Goal: Task Accomplishment & Management: Complete application form

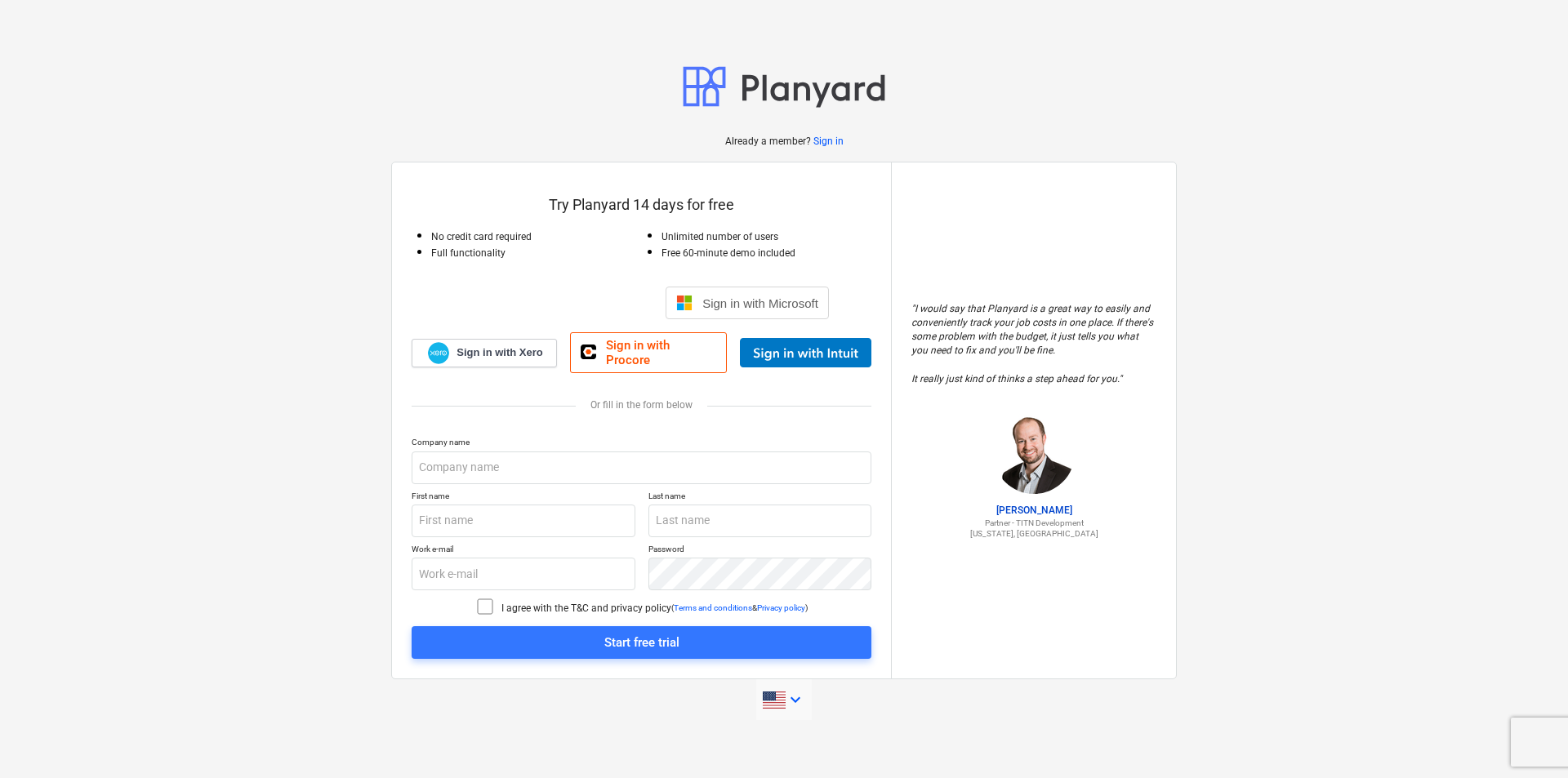
click at [793, 696] on icon "keyboard_arrow_down" at bounding box center [796, 700] width 20 height 20
type input "portugues"
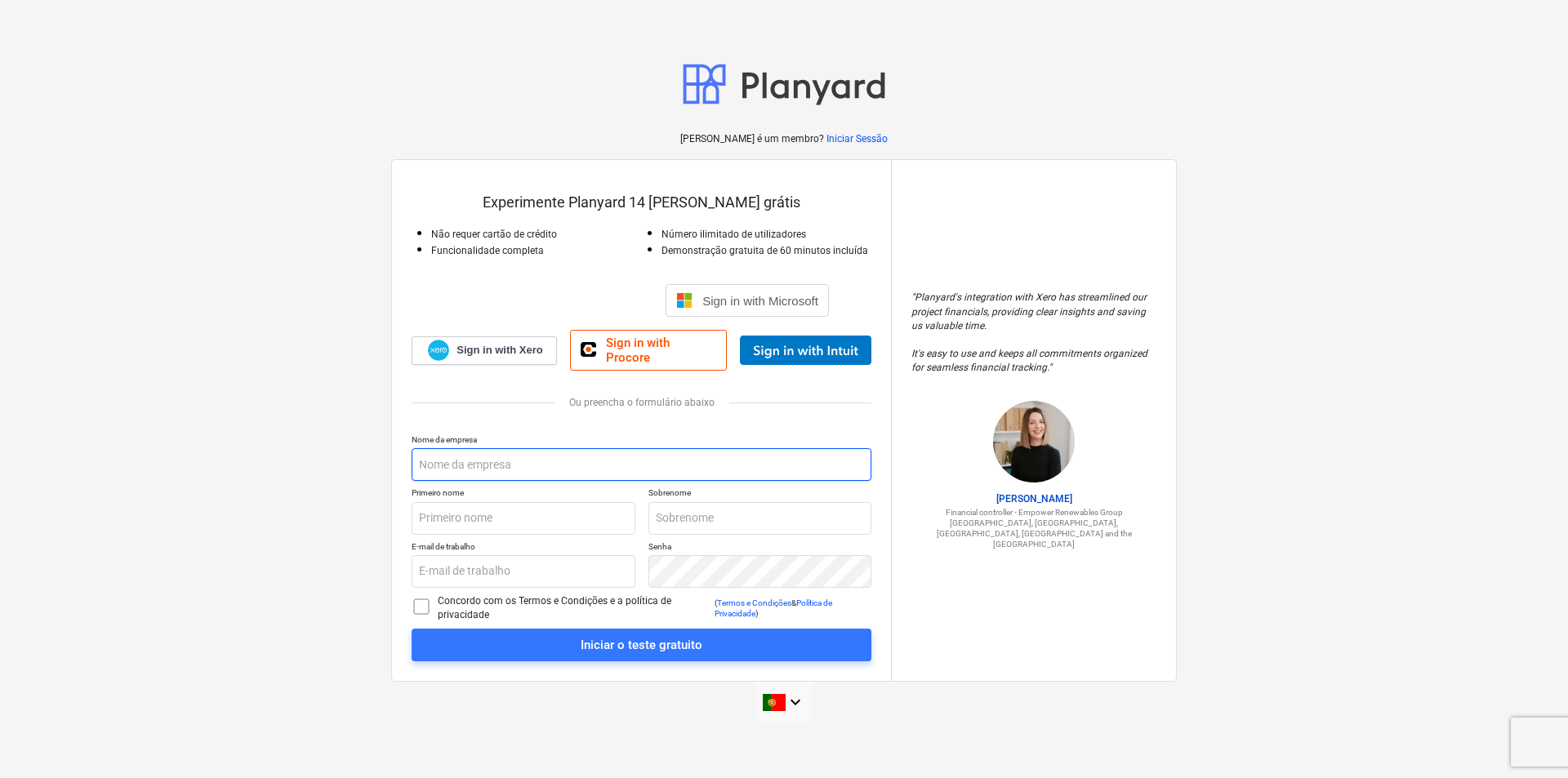
click at [459, 460] on input "text" at bounding box center [641, 464] width 460 height 32
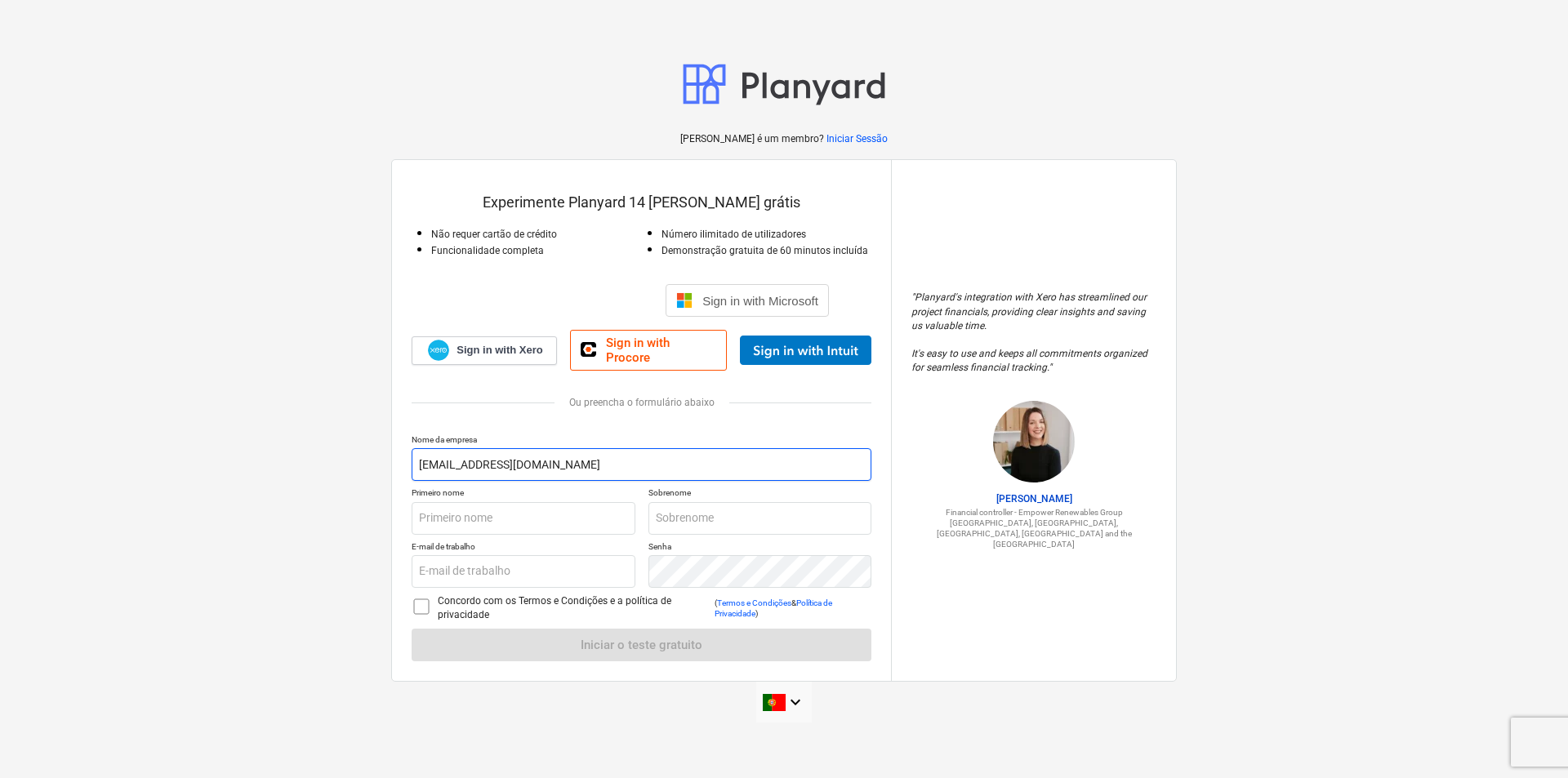
type input "atrioconstrtora.geral@gmail.com"
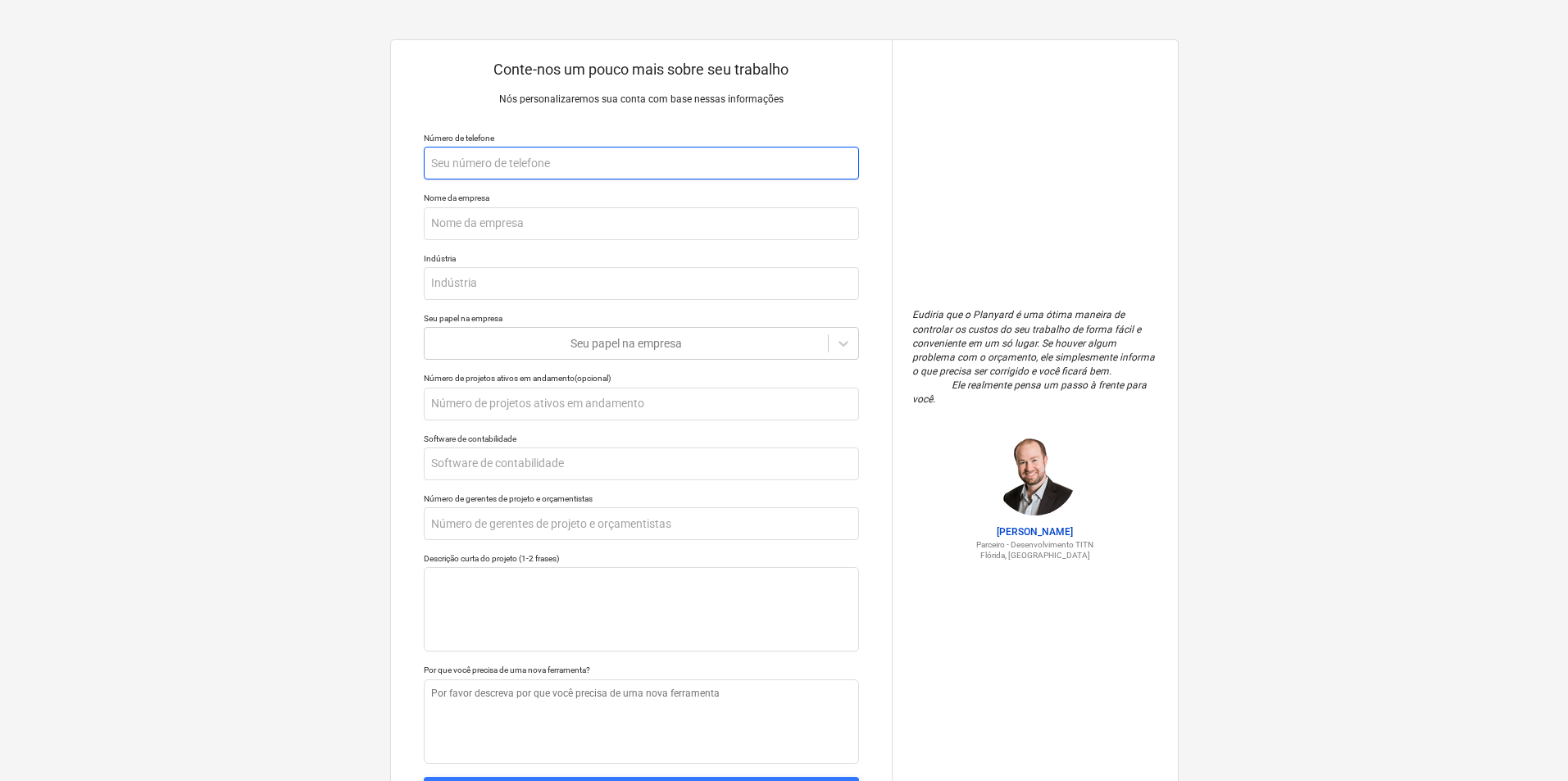
click at [473, 161] on input "text" at bounding box center [642, 163] width 436 height 33
type textarea "x"
type input "j"
type textarea "x"
type input "jo"
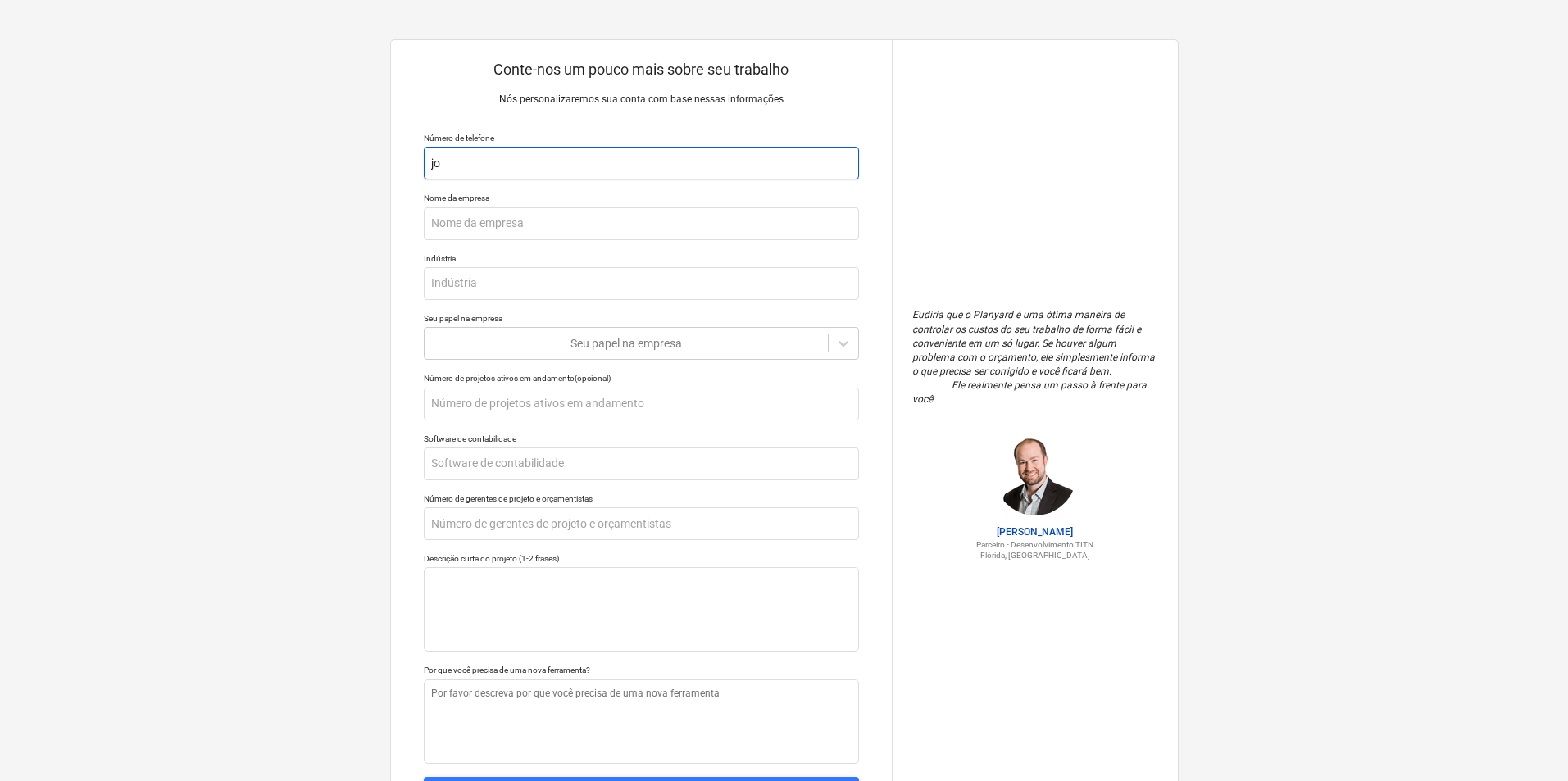
type textarea "x"
type input "[PERSON_NAME]"
type textarea "x"
type input "[PERSON_NAME]"
type textarea "x"
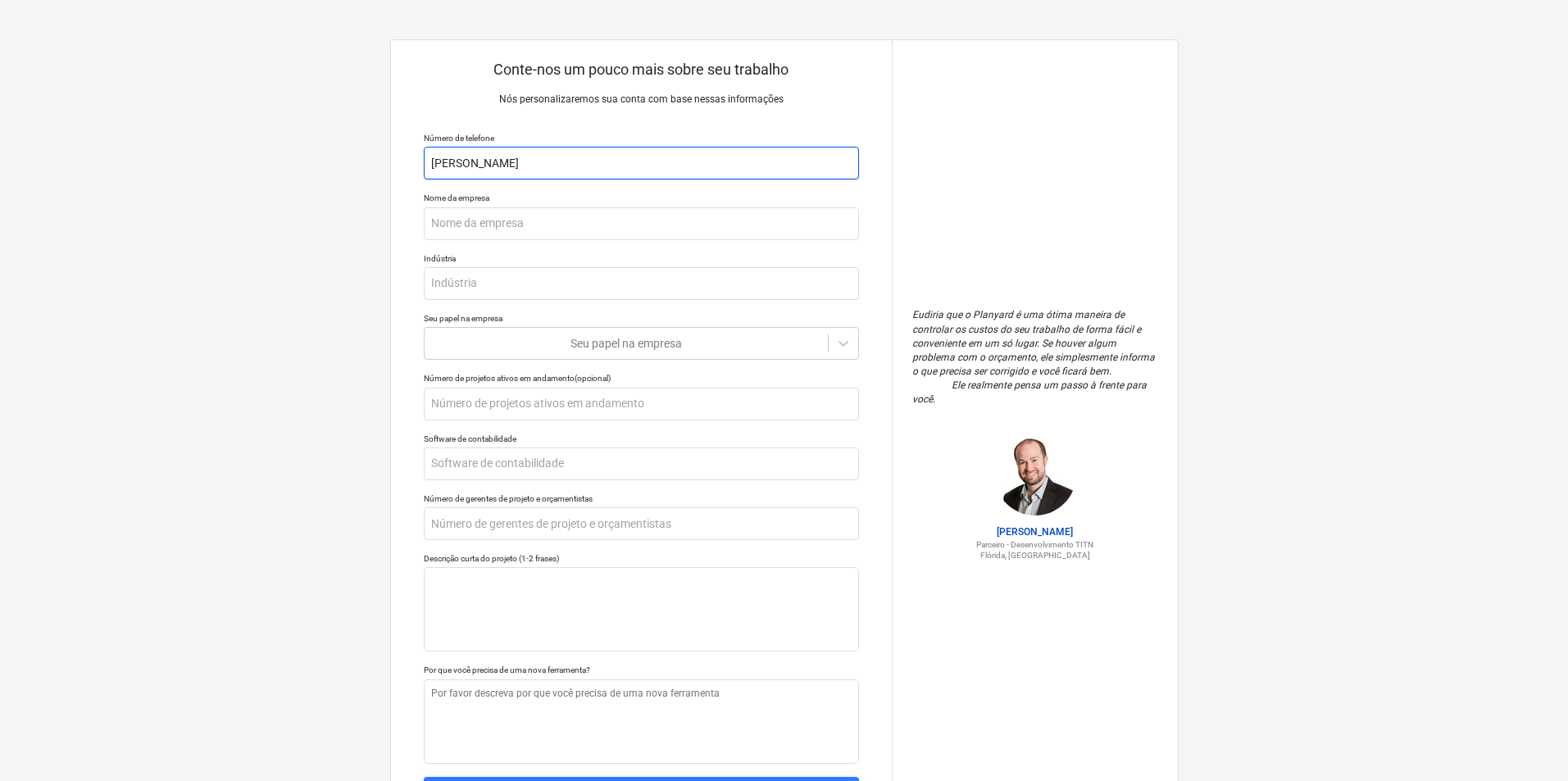
type input "[PERSON_NAME]"
type textarea "x"
type input "[PERSON_NAME]"
type textarea "x"
type input "[PERSON_NAME]"
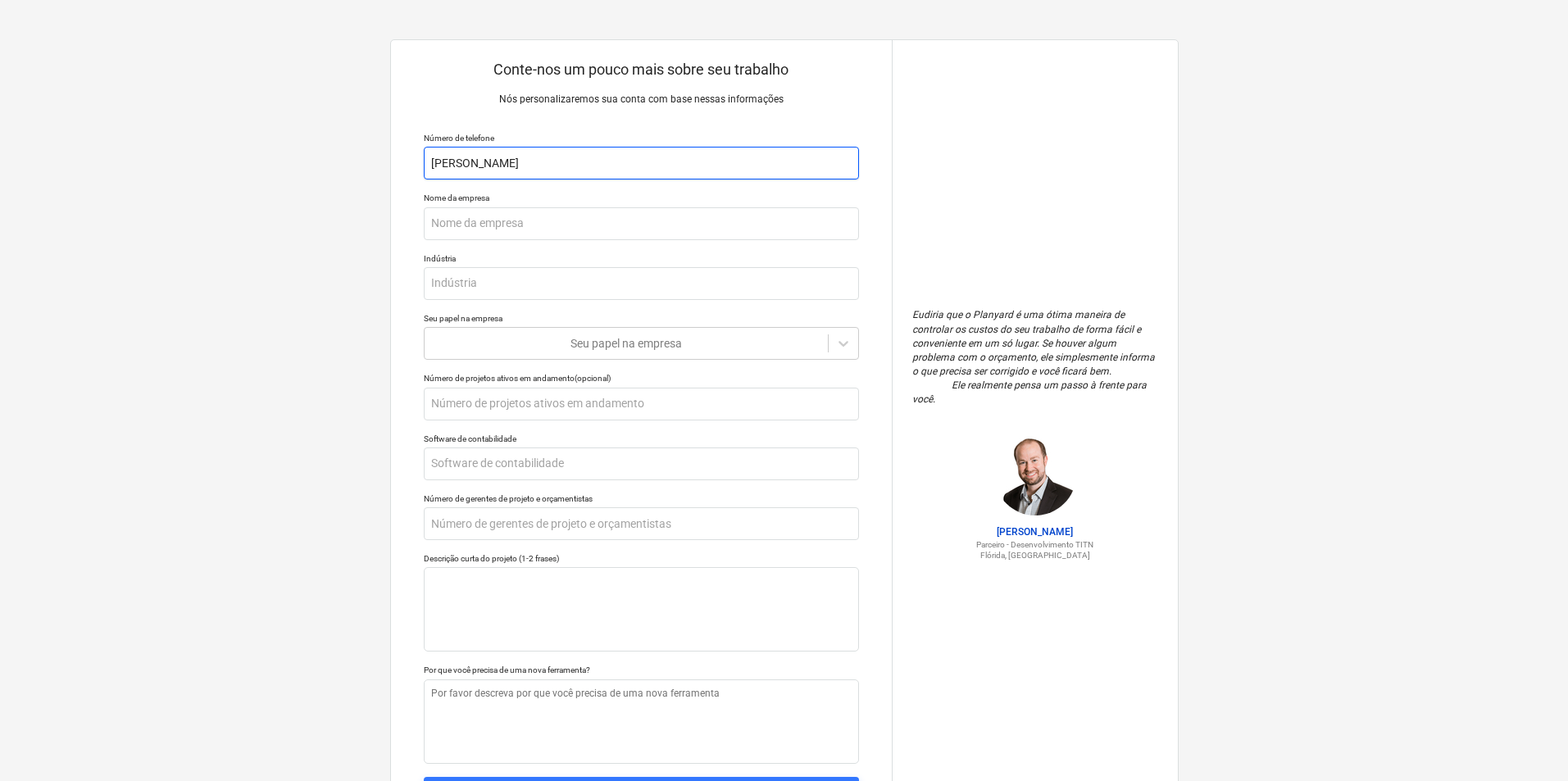
type textarea "x"
type input "[PERSON_NAME]"
type textarea "x"
type input "[PERSON_NAME]"
type textarea "x"
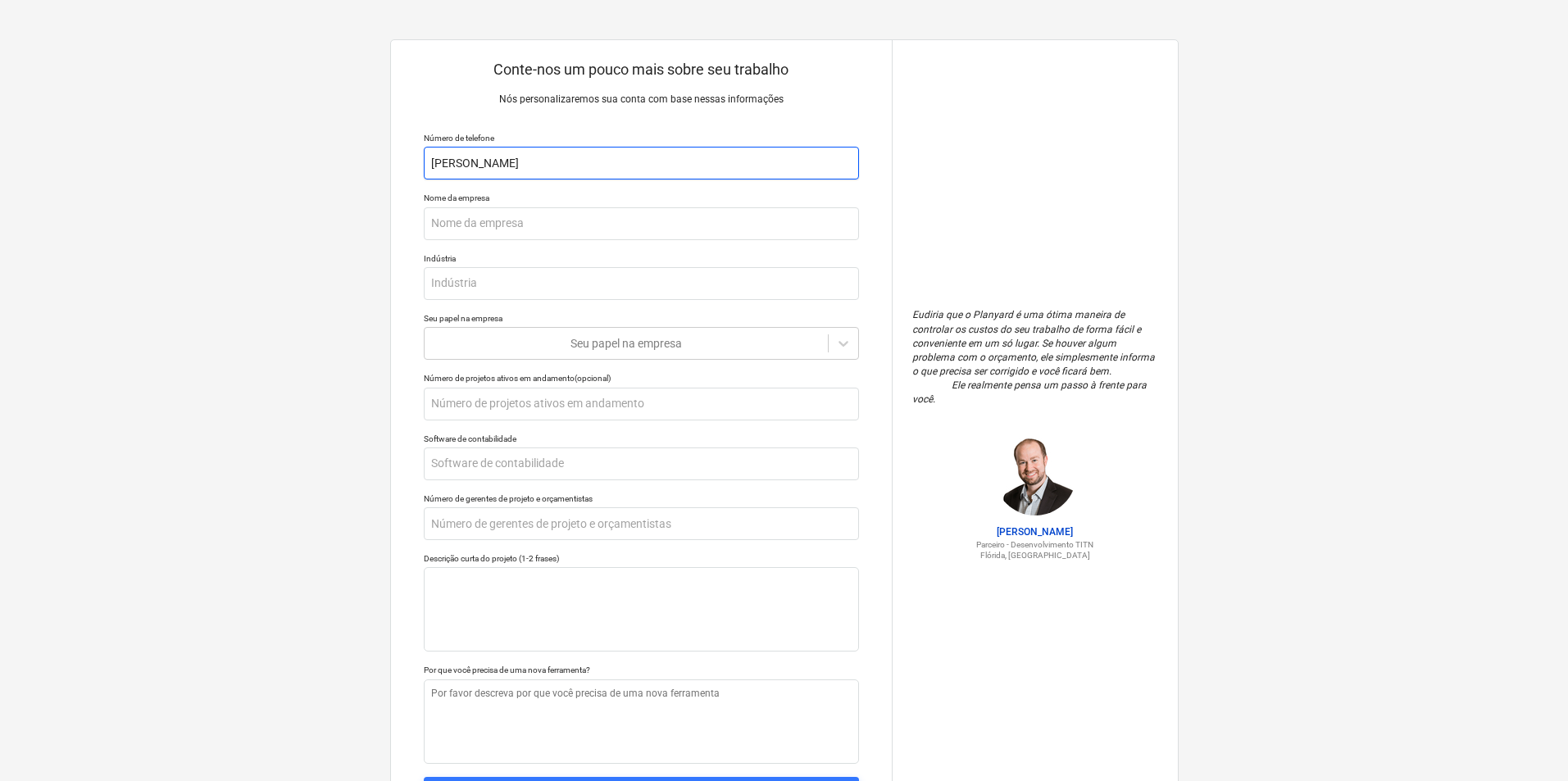
type input "[PERSON_NAME]"
type textarea "x"
type input "[PERSON_NAME]"
type textarea "x"
type input "[PERSON_NAME]"
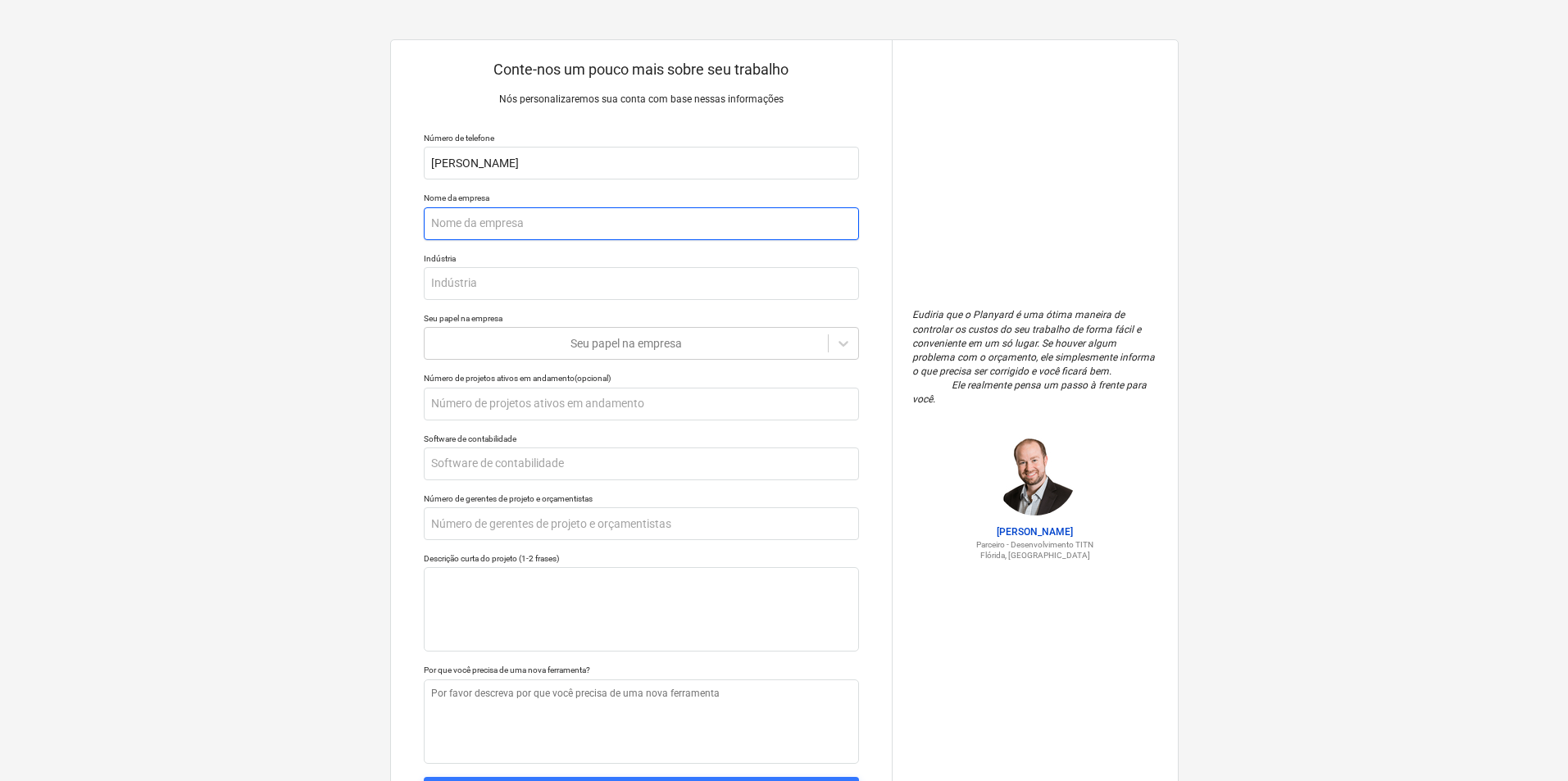
click at [497, 221] on input "text" at bounding box center [642, 223] width 436 height 33
type textarea "x"
type input "A"
type textarea "x"
type input "At"
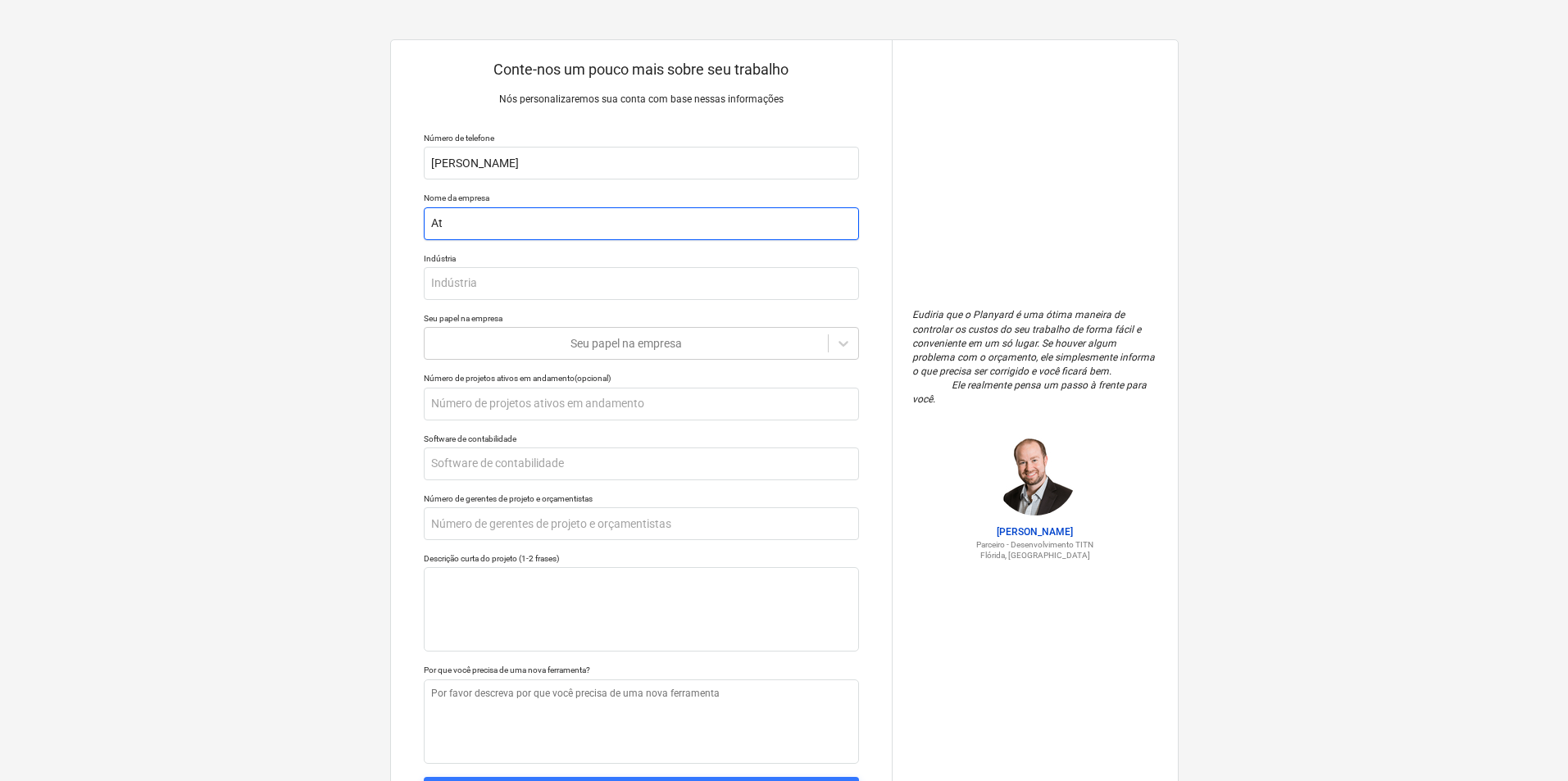
type textarea "x"
type input "Atr"
type textarea "x"
type input "Atri"
type textarea "x"
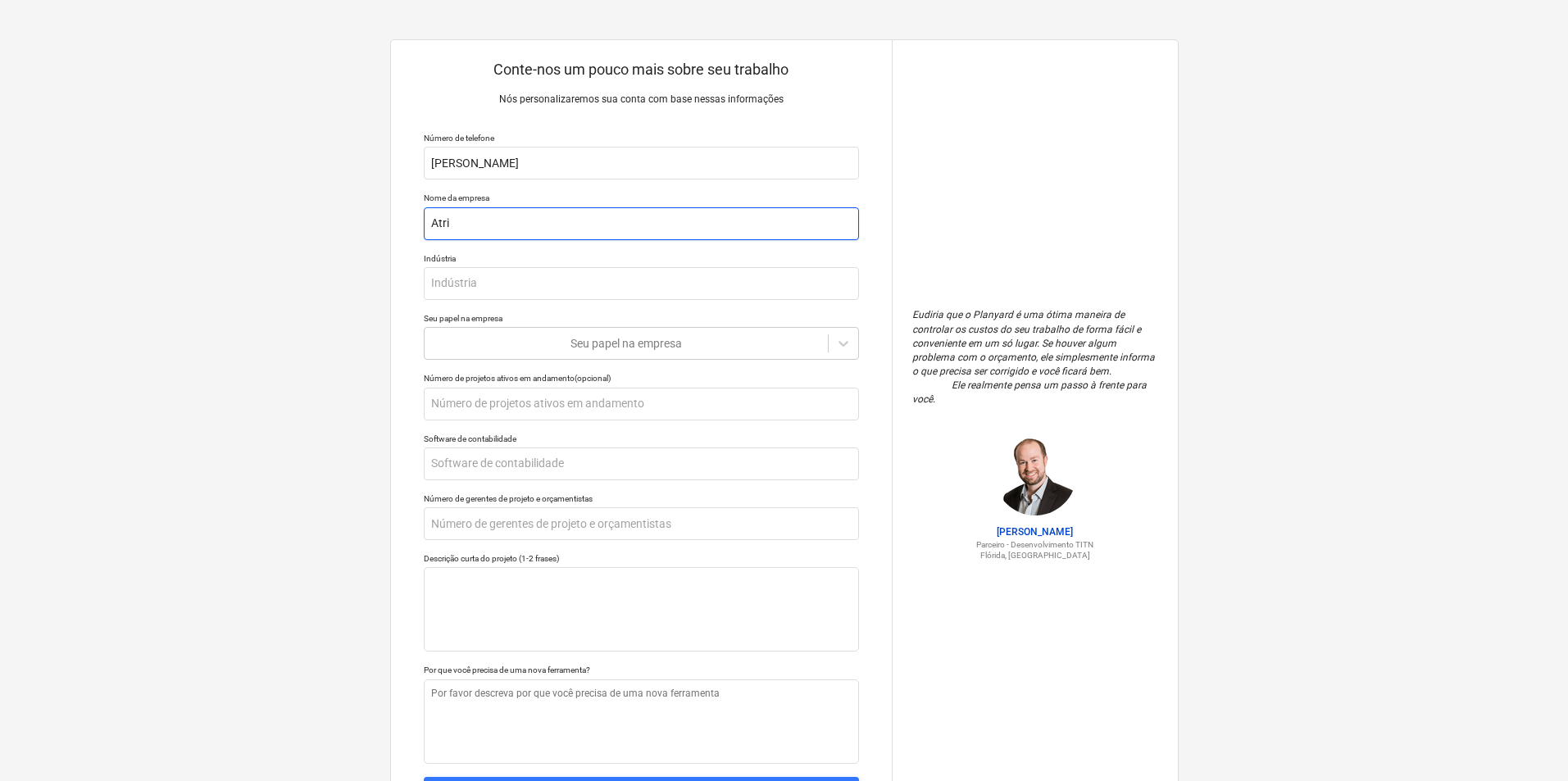
type input "Atrio"
type textarea "x"
type input "Atrio"
type textarea "x"
type input "Atrio c"
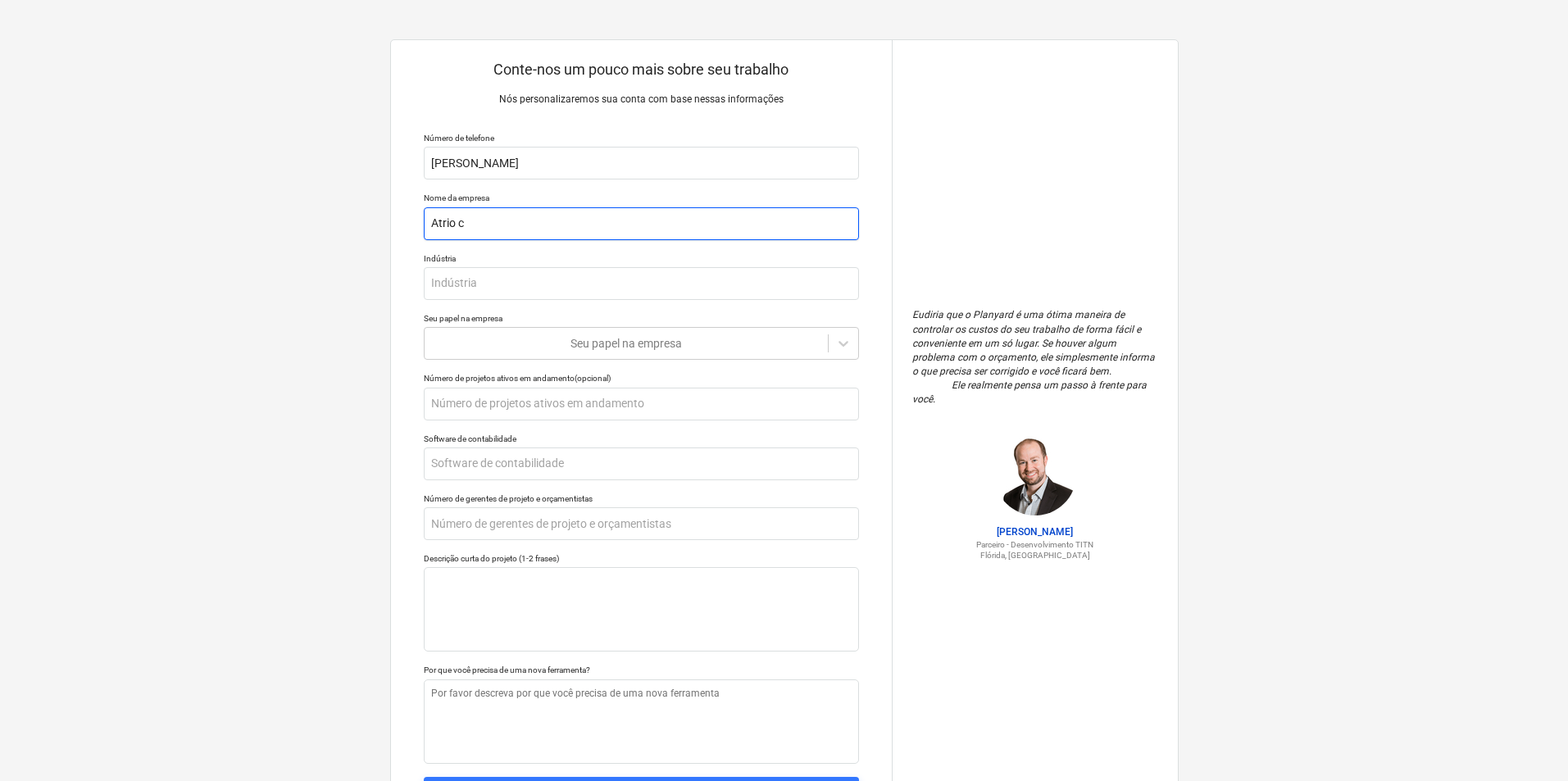
type textarea "x"
type input "Atrio co"
type textarea "x"
type input "Atrio con"
type textarea "x"
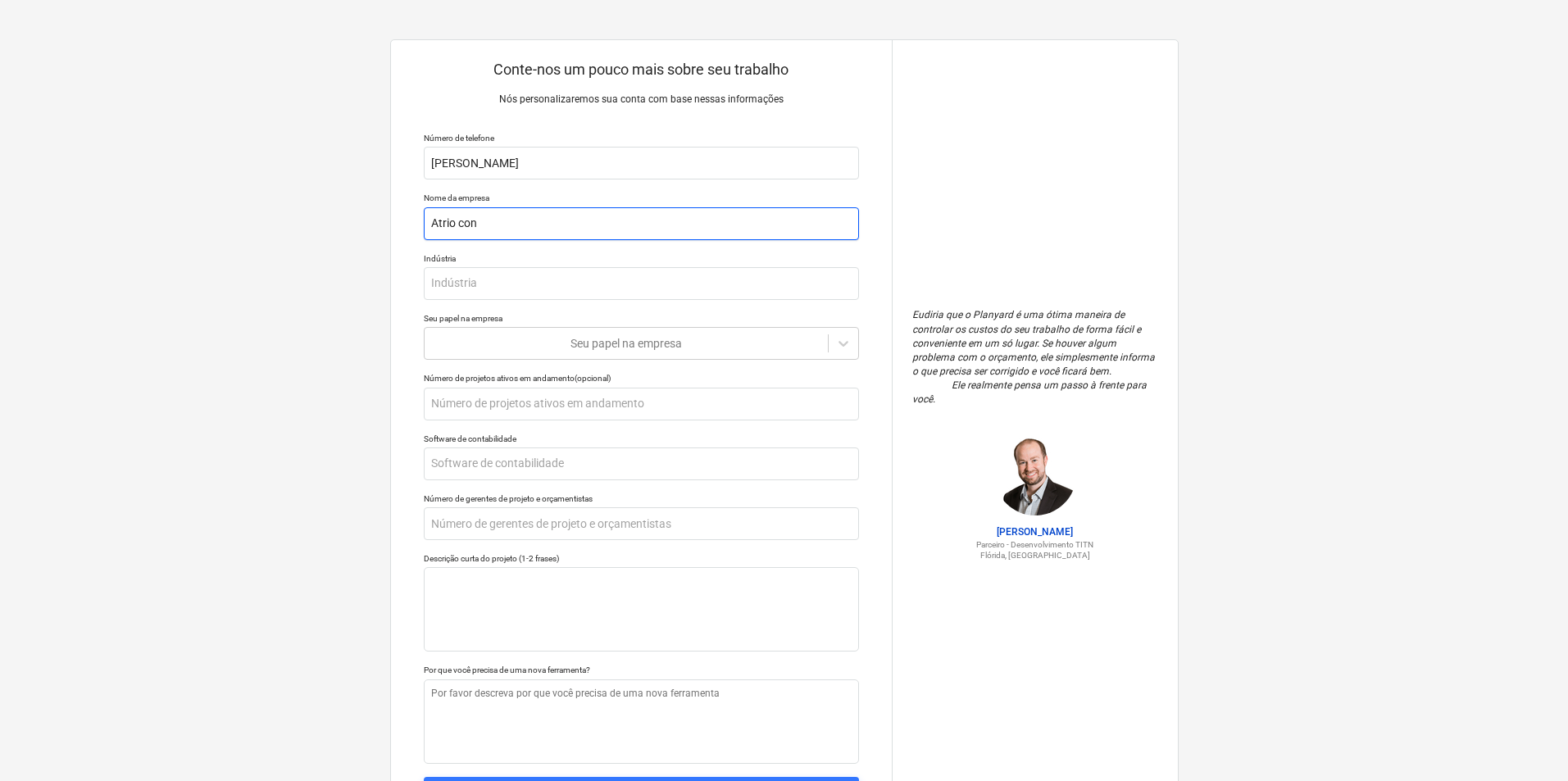
type input "Atrio cons"
type textarea "x"
type input "Atrio const"
type textarea "x"
type input "Atrio constr"
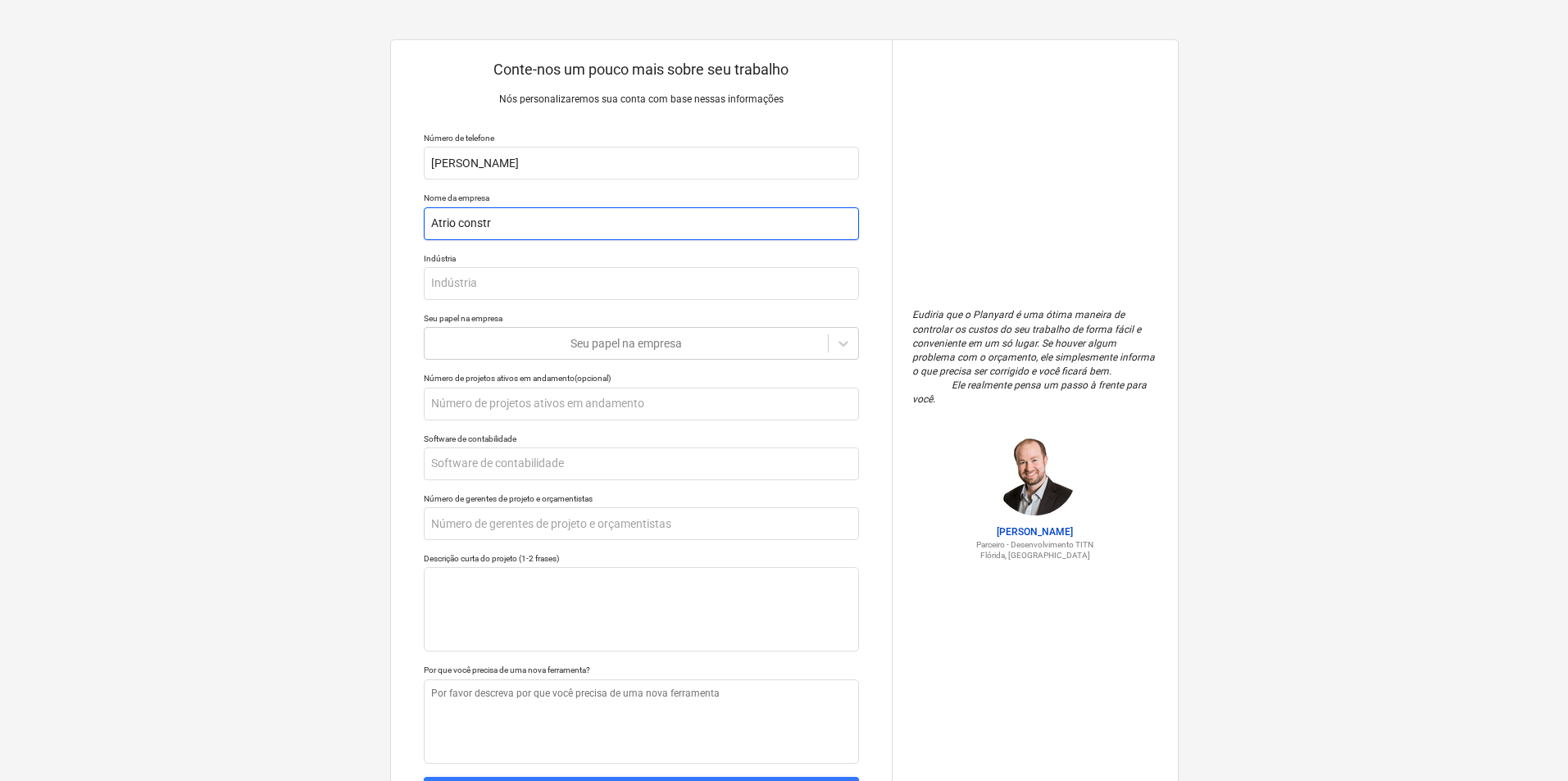
type textarea "x"
type input "Atrio constru"
type textarea "x"
type input "Atrio construt"
type textarea "x"
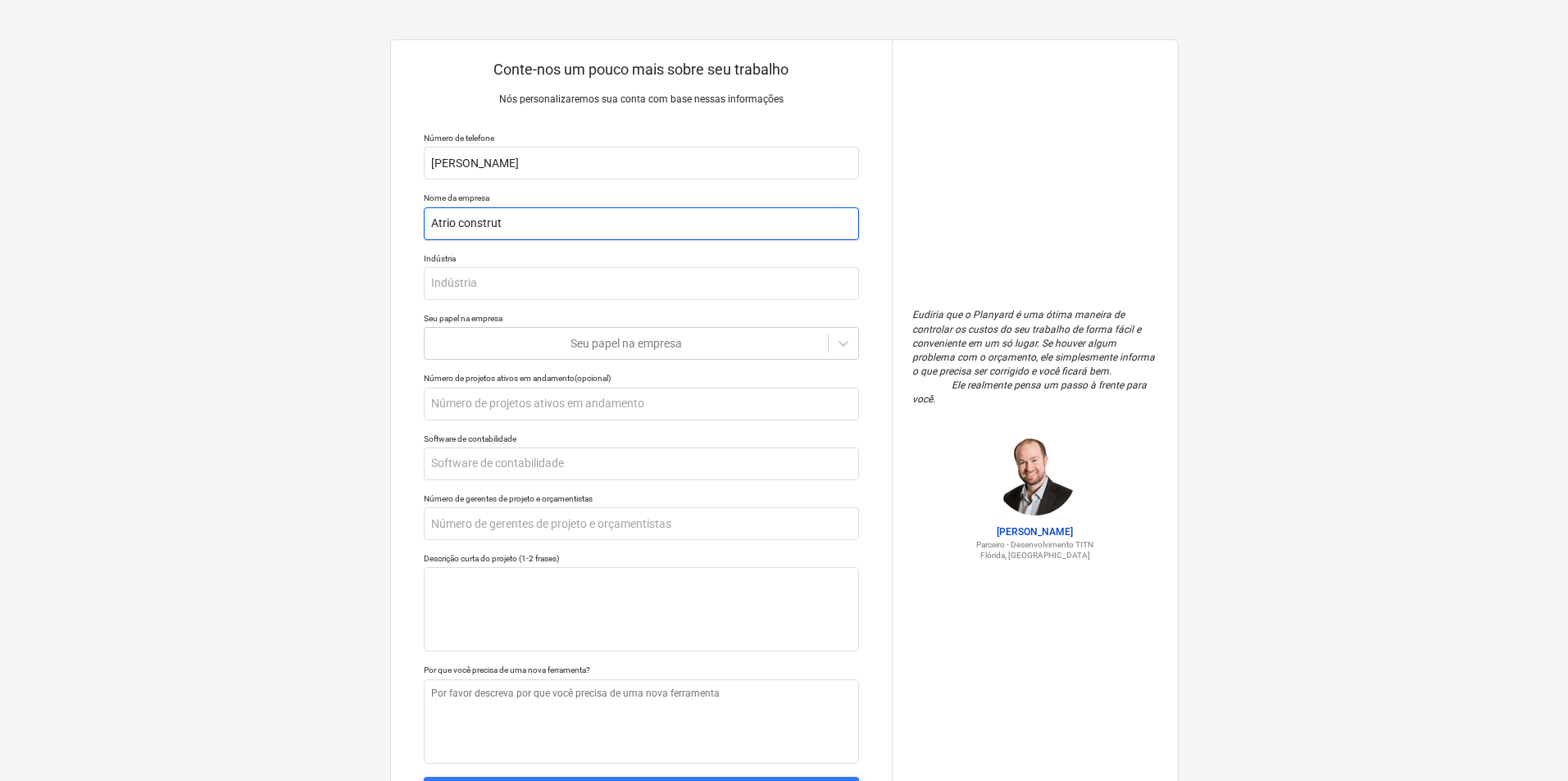
type input "Atrio construto"
type textarea "x"
type input "Atrio construtor"
type textarea "x"
type input "Atrio construtora"
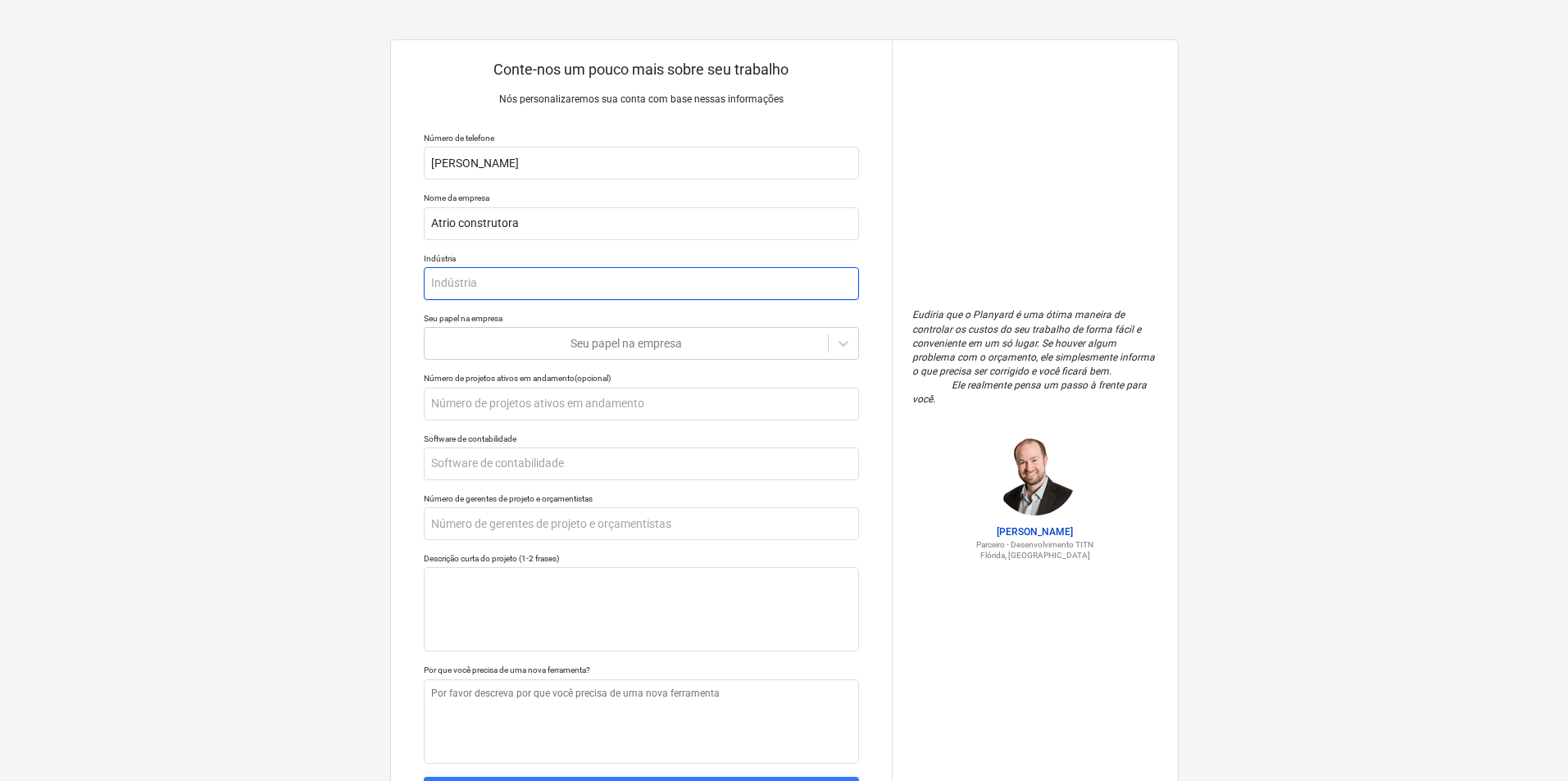
click at [474, 281] on input "text" at bounding box center [642, 283] width 436 height 33
type textarea "x"
type input "c"
type textarea "x"
type input "co"
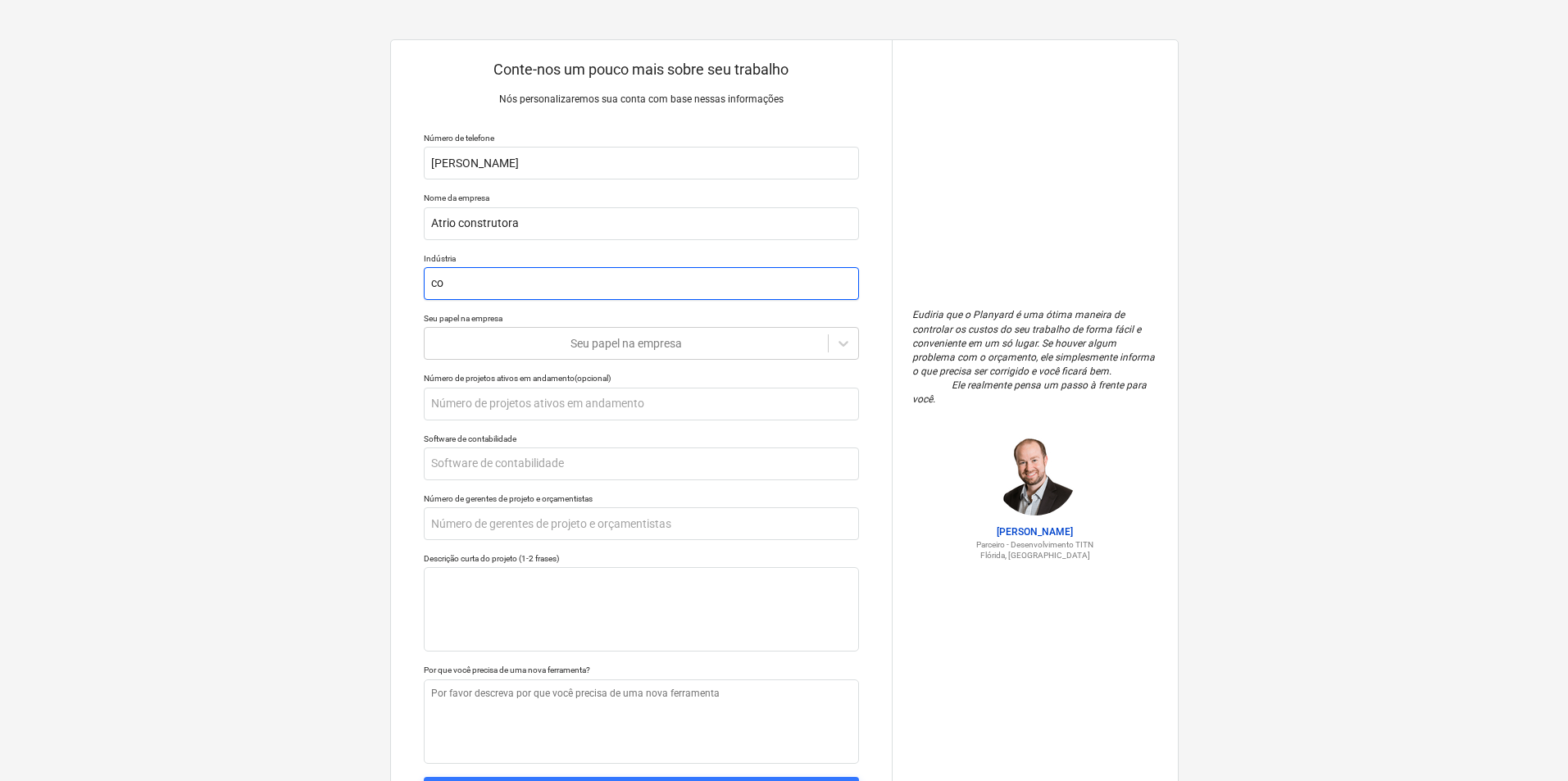
type textarea "x"
type input "con"
type textarea "x"
type input "cons"
type textarea "x"
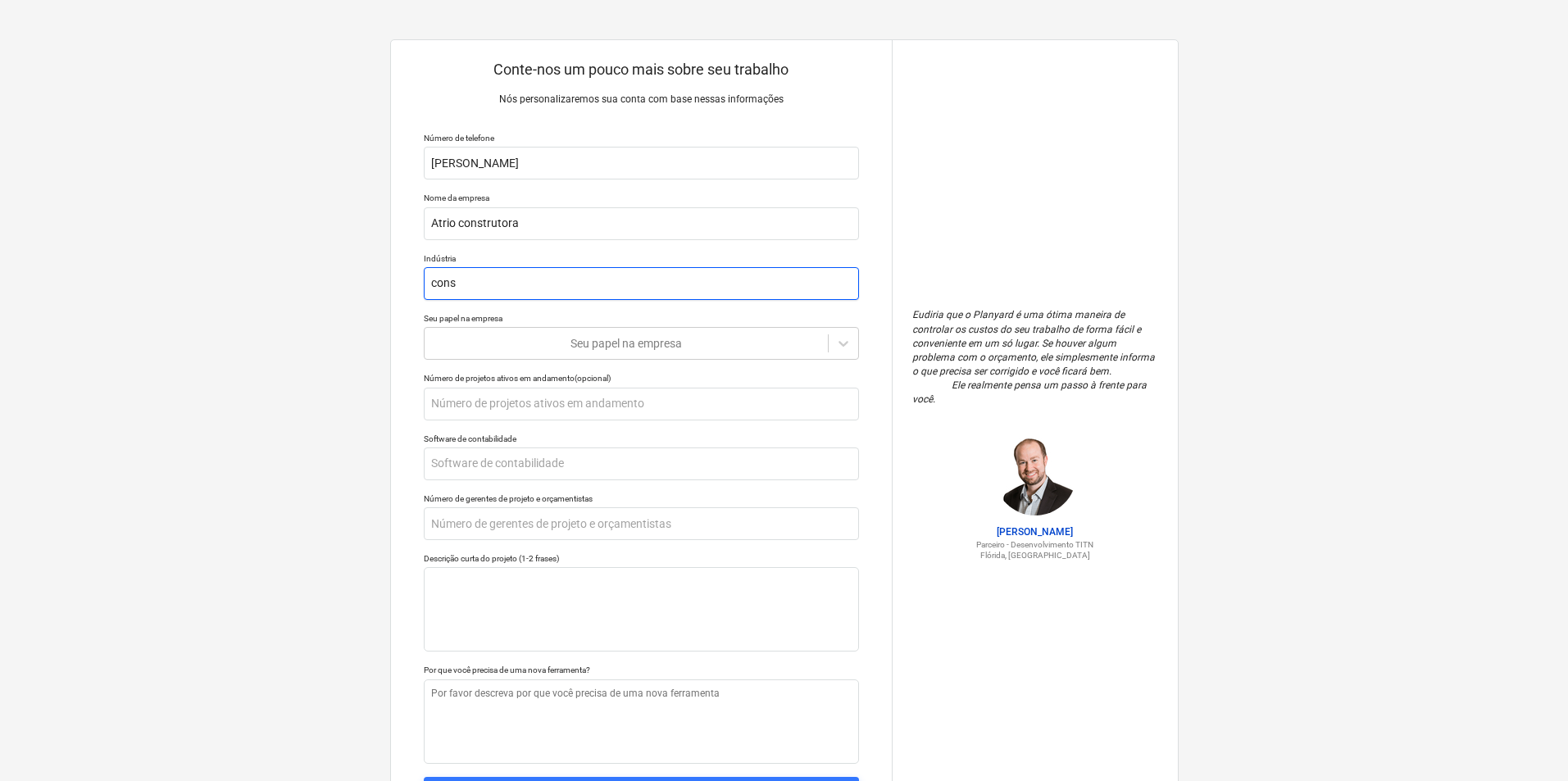
type input "const"
type textarea "x"
type input "constr"
type textarea "x"
type input "constru"
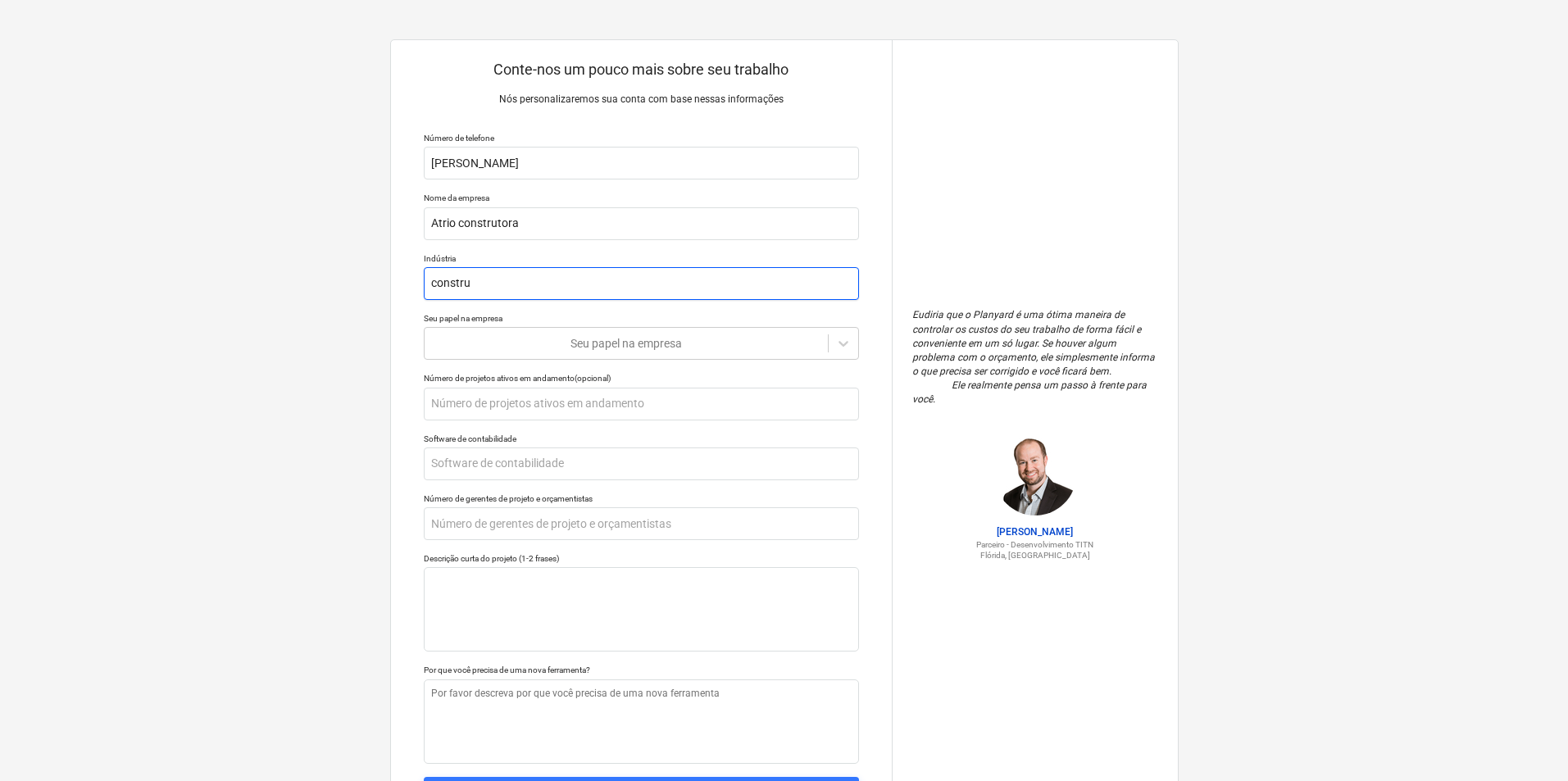
type textarea "x"
type input "construc"
type textarea "x"
type input "construca"
type textarea "x"
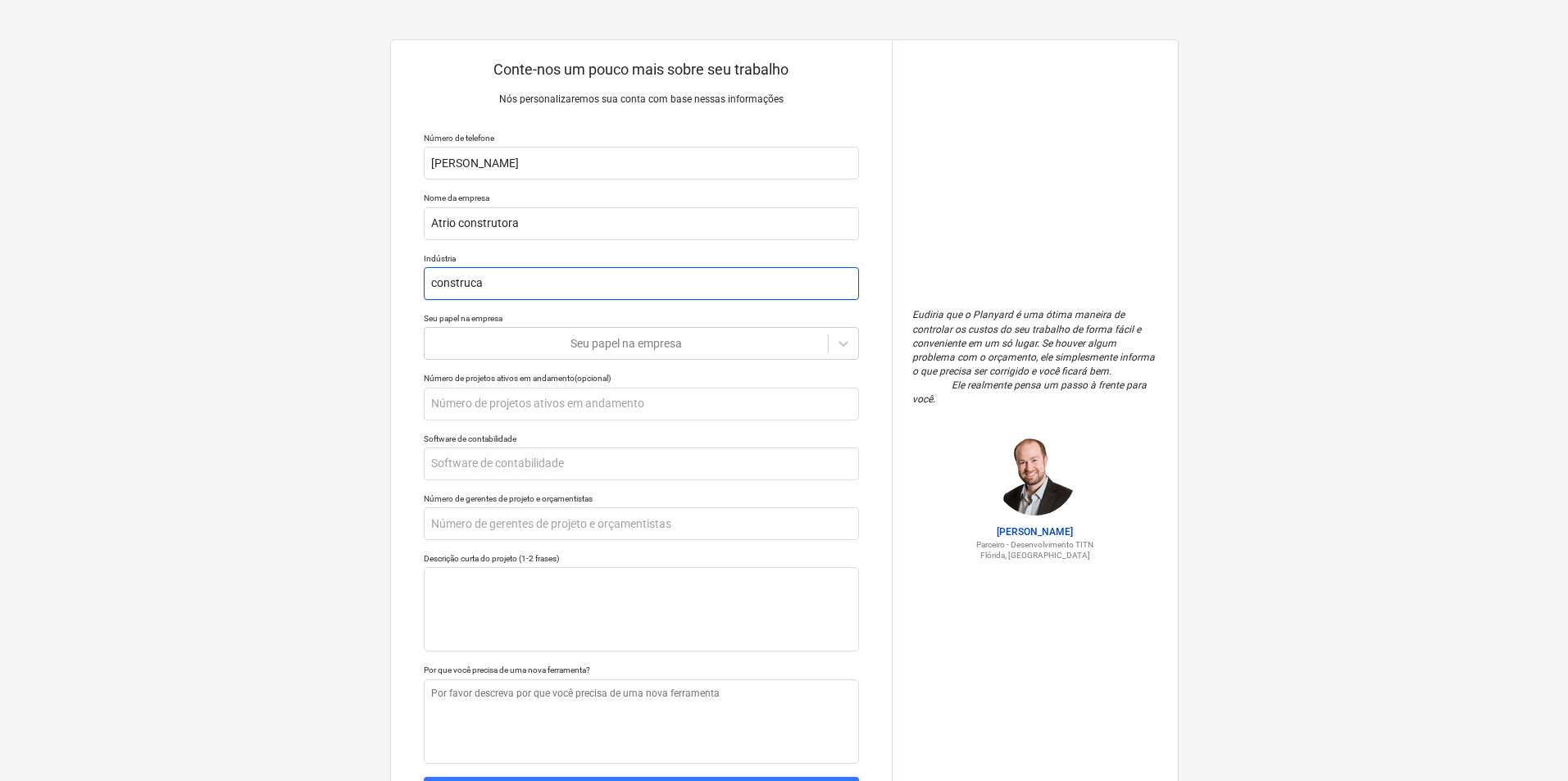
type input "construcao"
type textarea "x"
type input "construcao"
type textarea "x"
type input "construcao c"
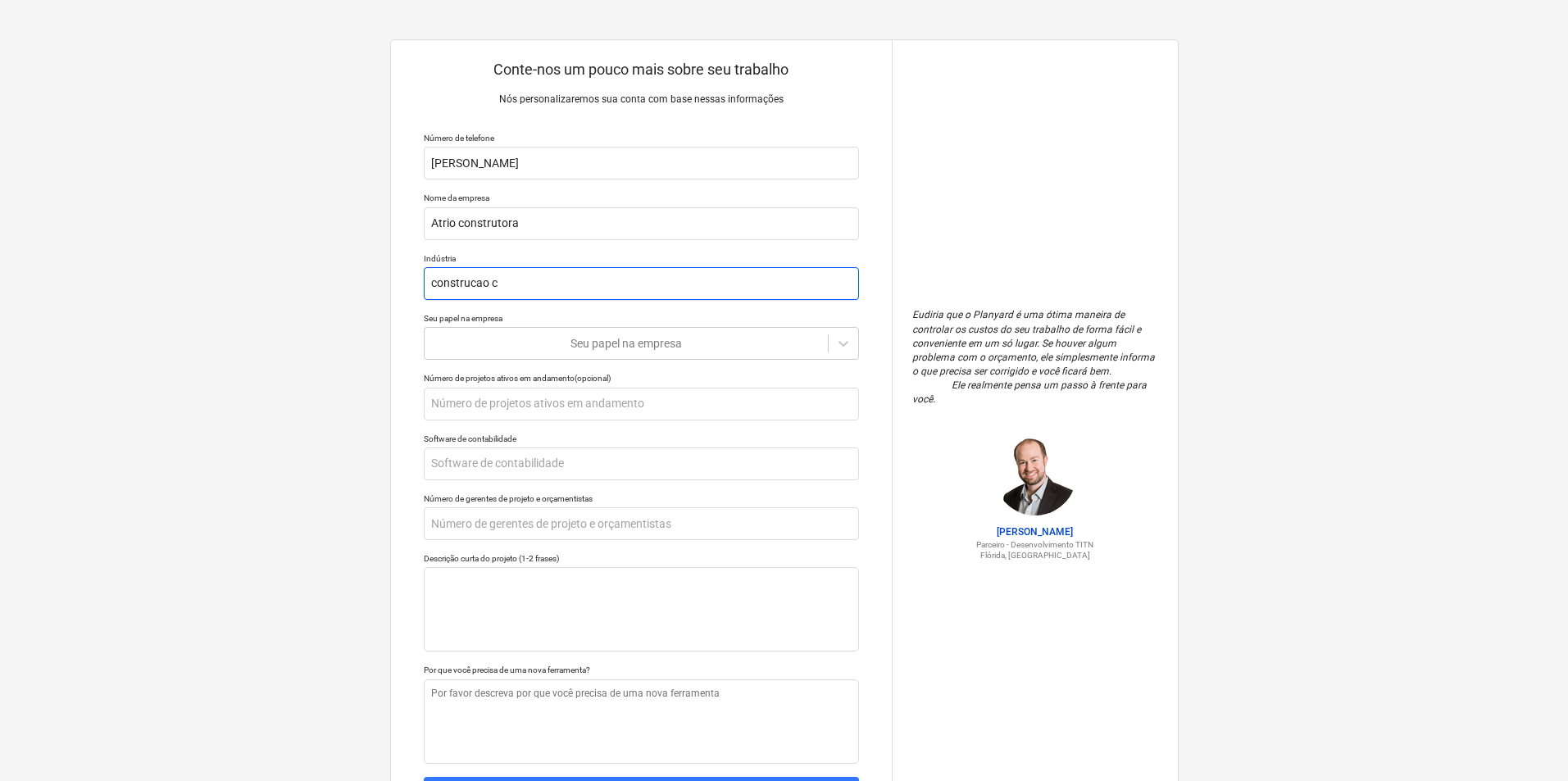
type textarea "x"
type input "construcao ci"
type textarea "x"
type input "construcao civ"
type textarea "x"
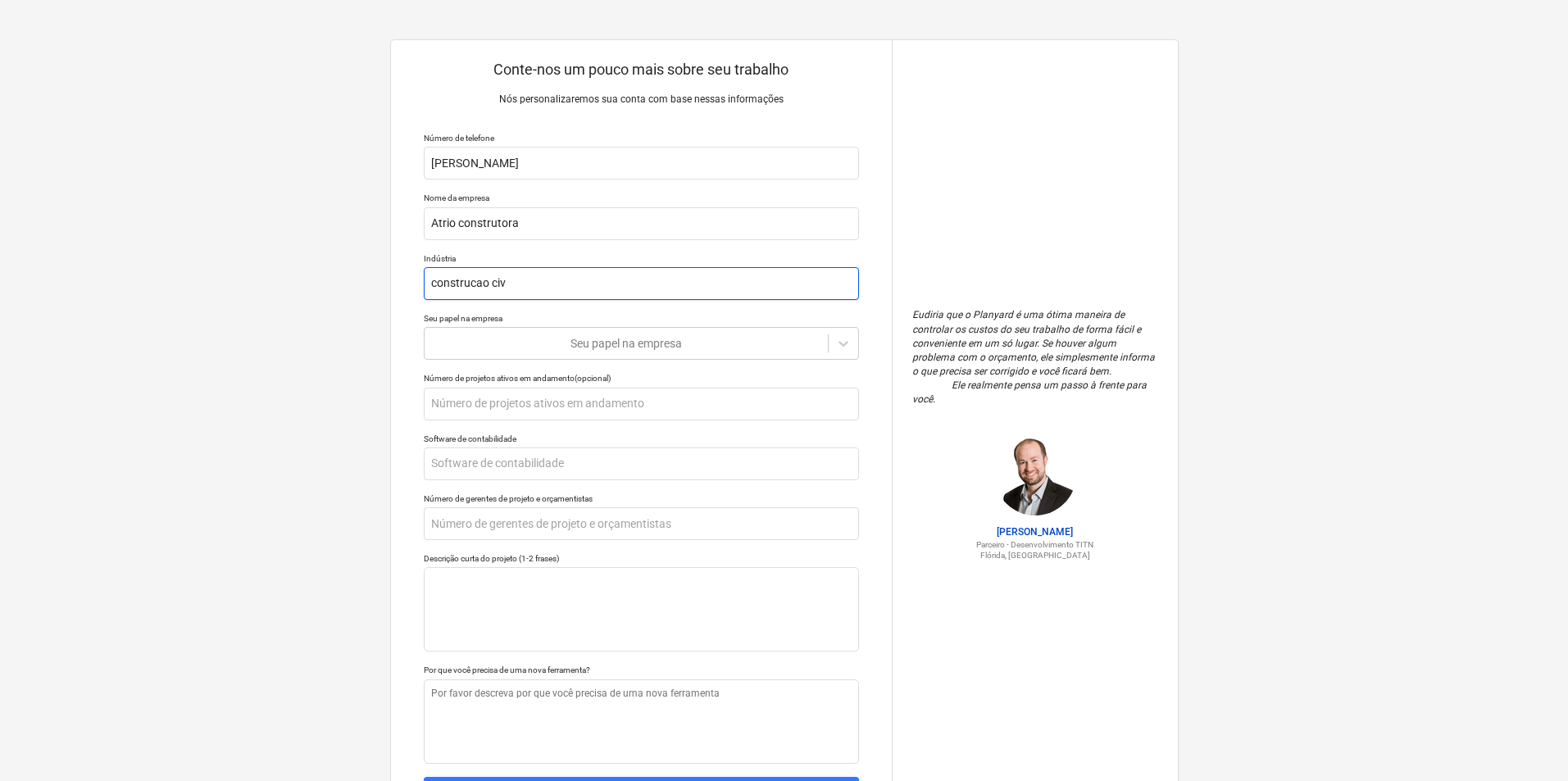
type input "construcao civi"
type textarea "x"
type input "construcao civil"
type textarea "x"
type input "construcao civil"
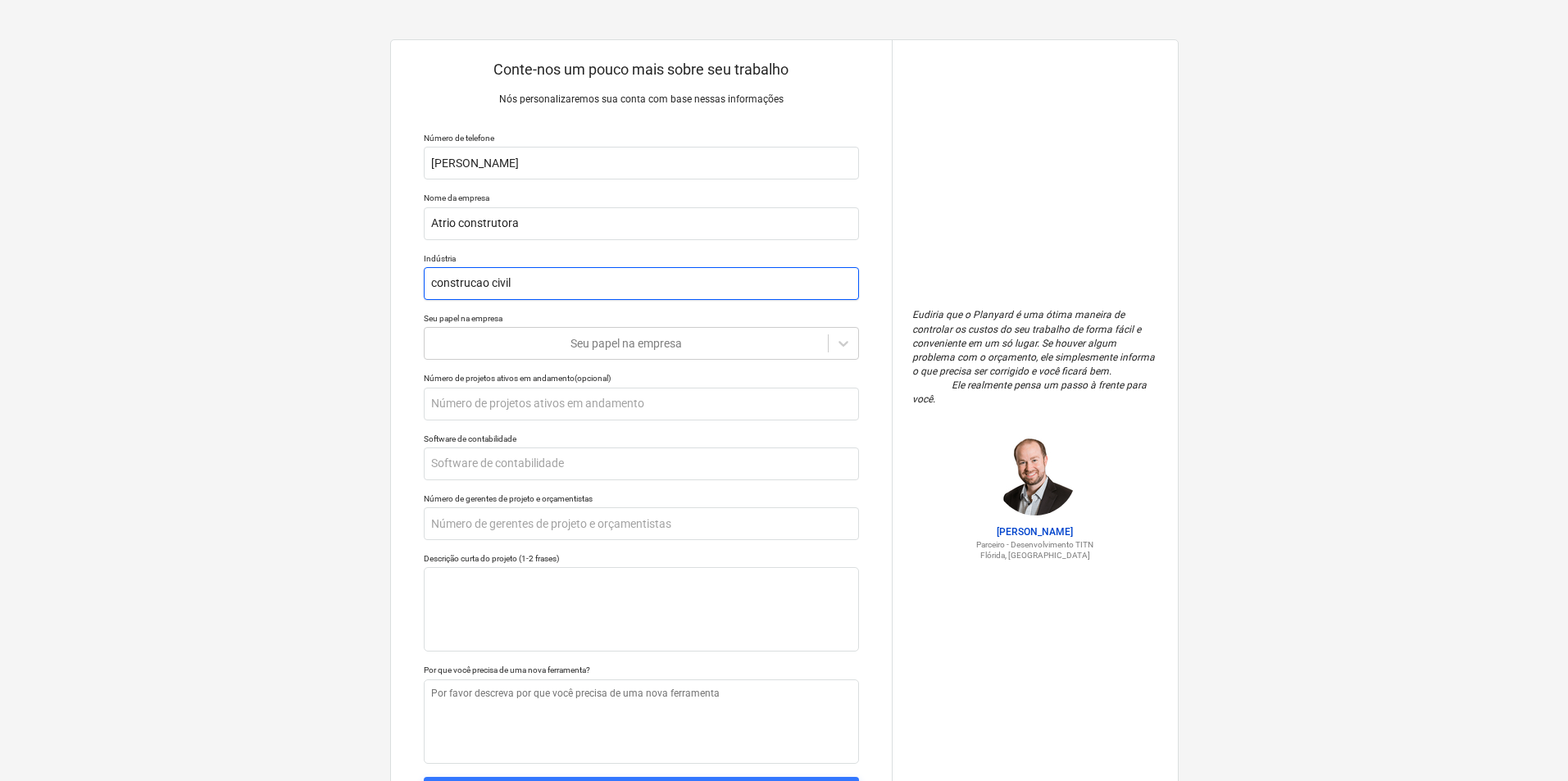
type textarea "x"
type input "construcao civil e"
type textarea "x"
type input "construcao civil e"
type textarea "x"
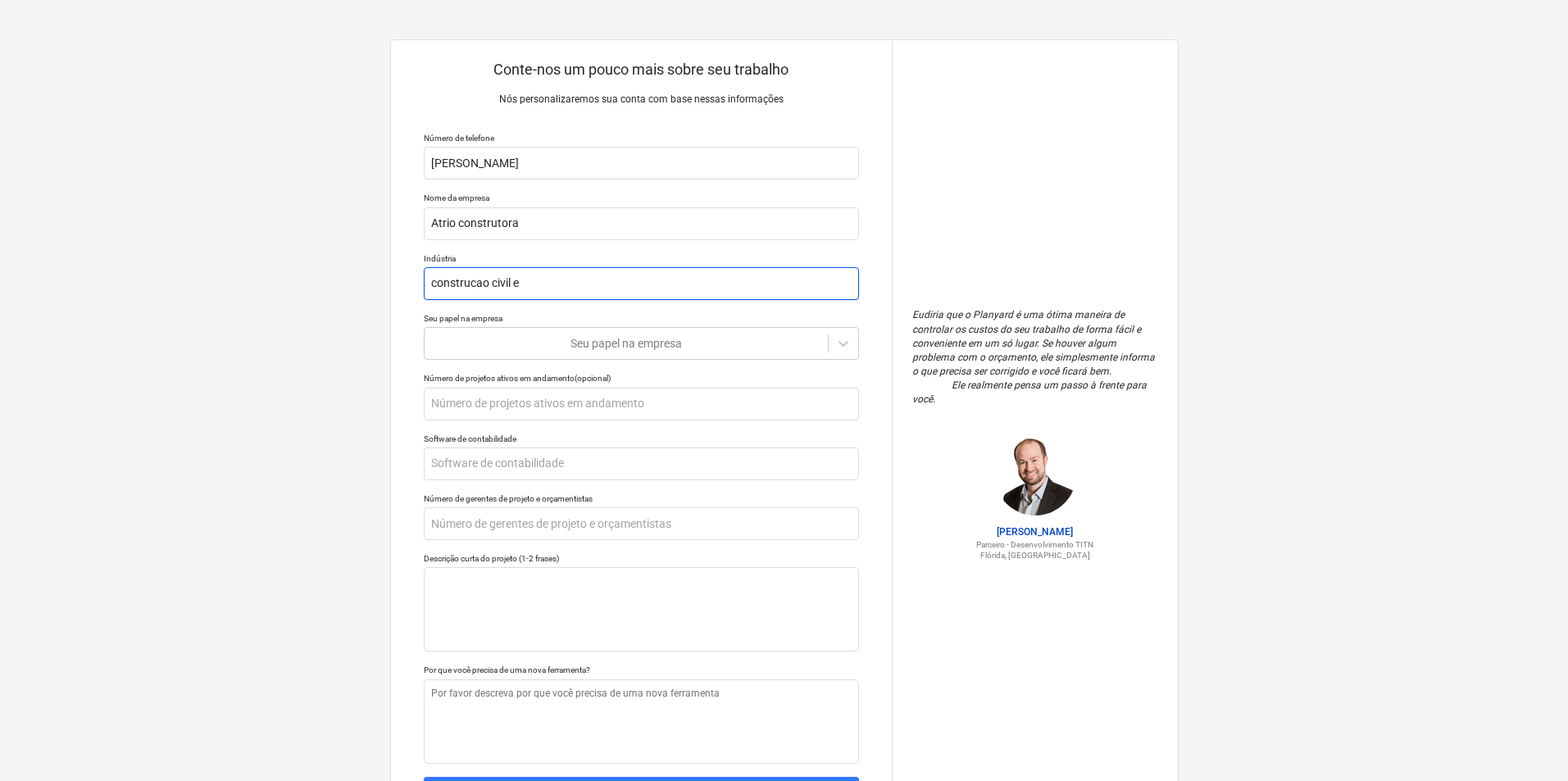
type input "construcao civil e r"
type textarea "x"
type input "construcao civil e re"
type textarea "x"
type input "construcao civil e rea"
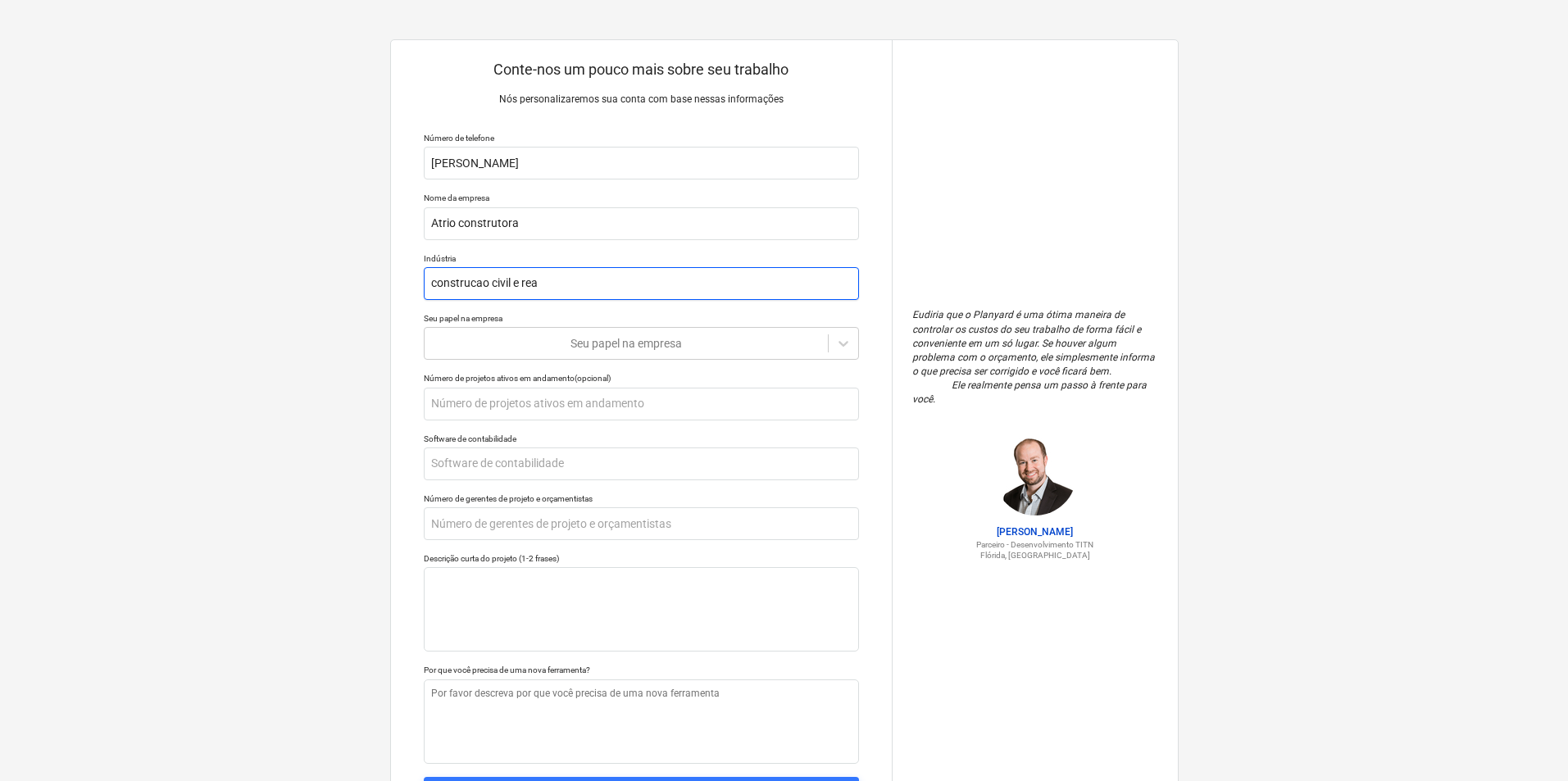
type textarea "x"
type input "construcao civil e reab"
type textarea "x"
type input "construcao civil e reabi"
type textarea "x"
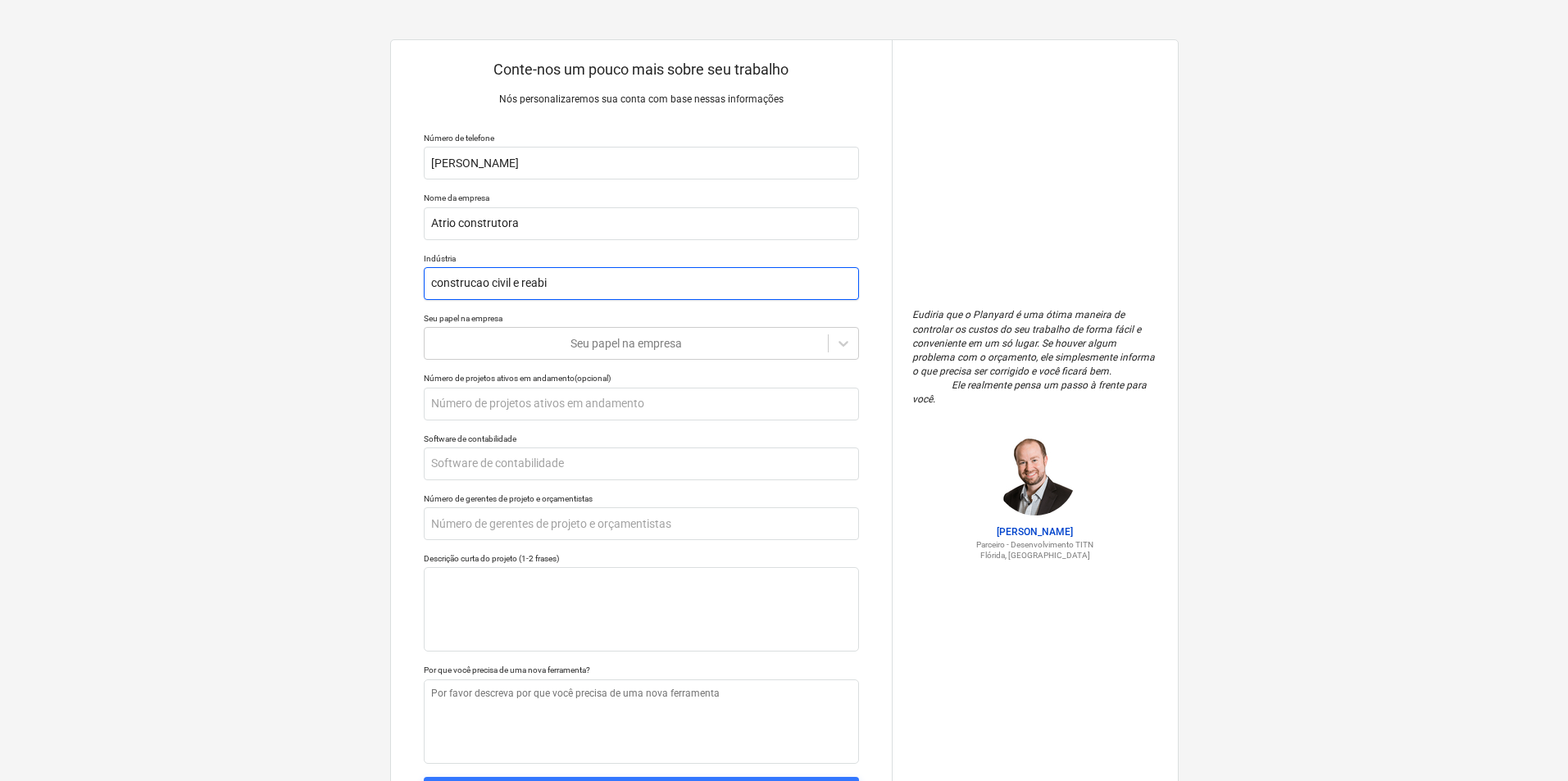
type input "construcao civil e reabil"
type textarea "x"
type input "construcao civil e reabili"
type textarea "x"
type input "construcao civil e reabilit"
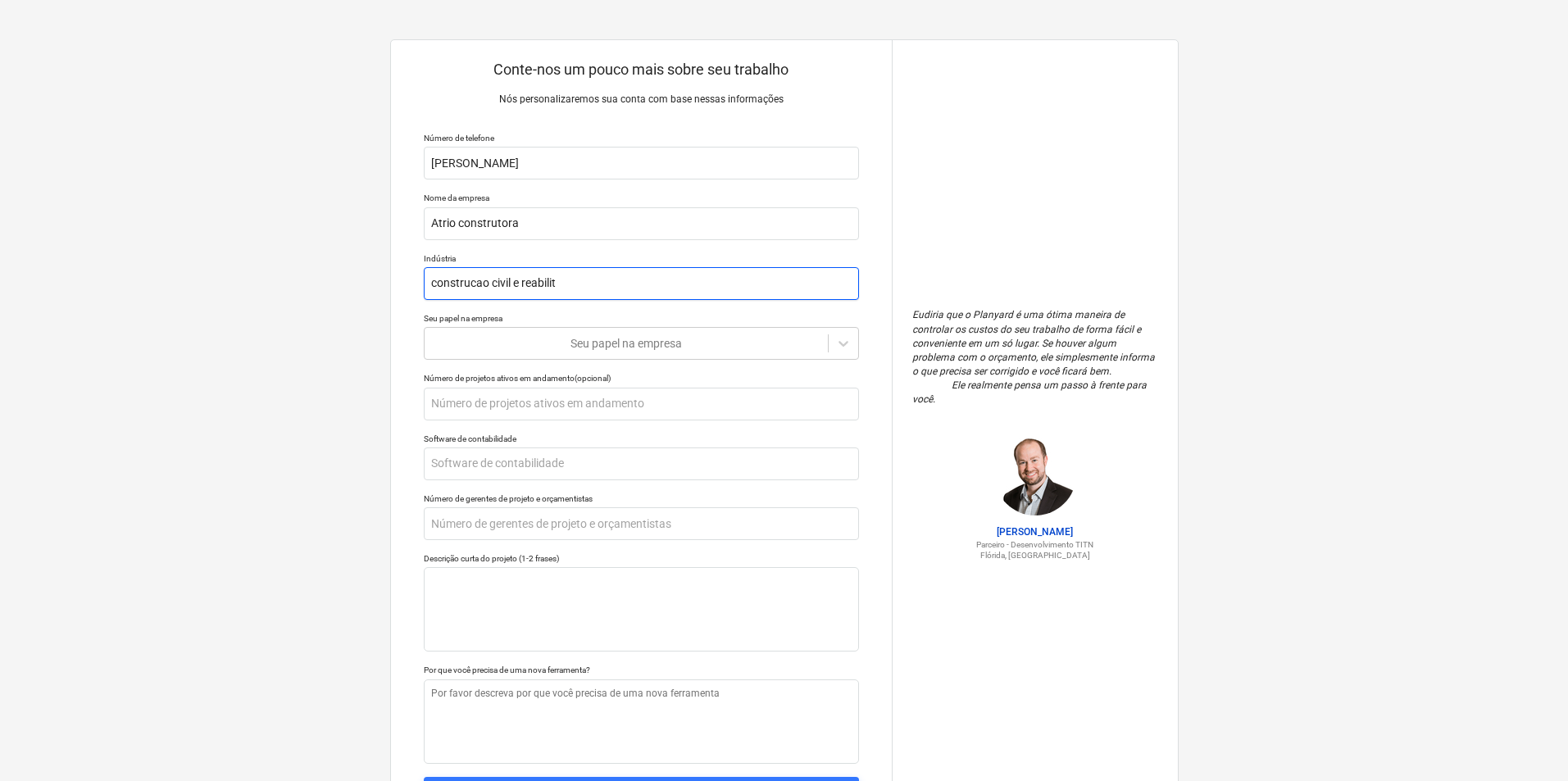
type textarea "x"
type input "construcao civil e reabilita"
type textarea "x"
type input "construcao civil e reabilitac"
type textarea "x"
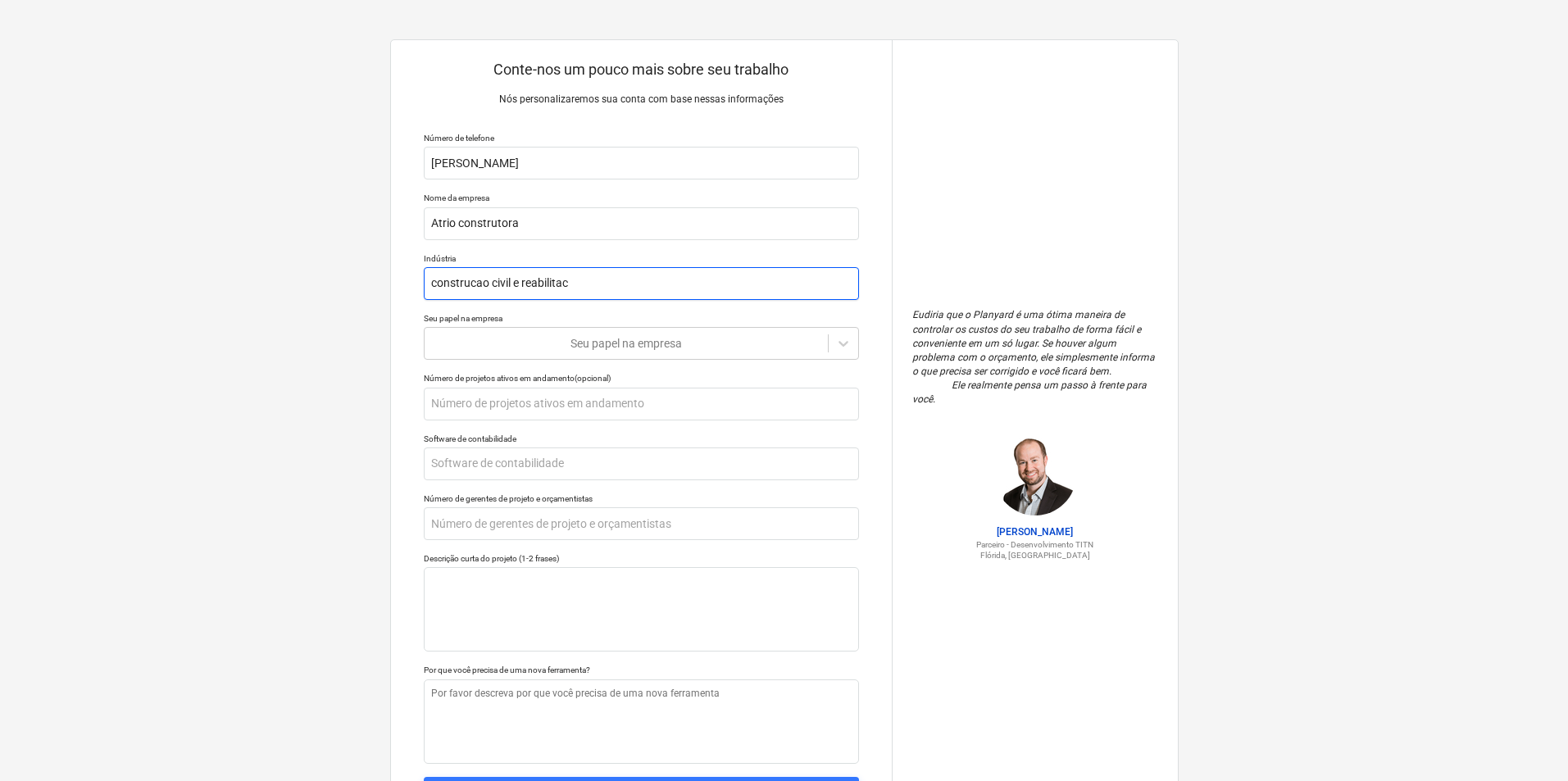
type input "construcao civil e reabilitaca"
type textarea "x"
type input "construcao civil e reabilitacao"
type textarea "x"
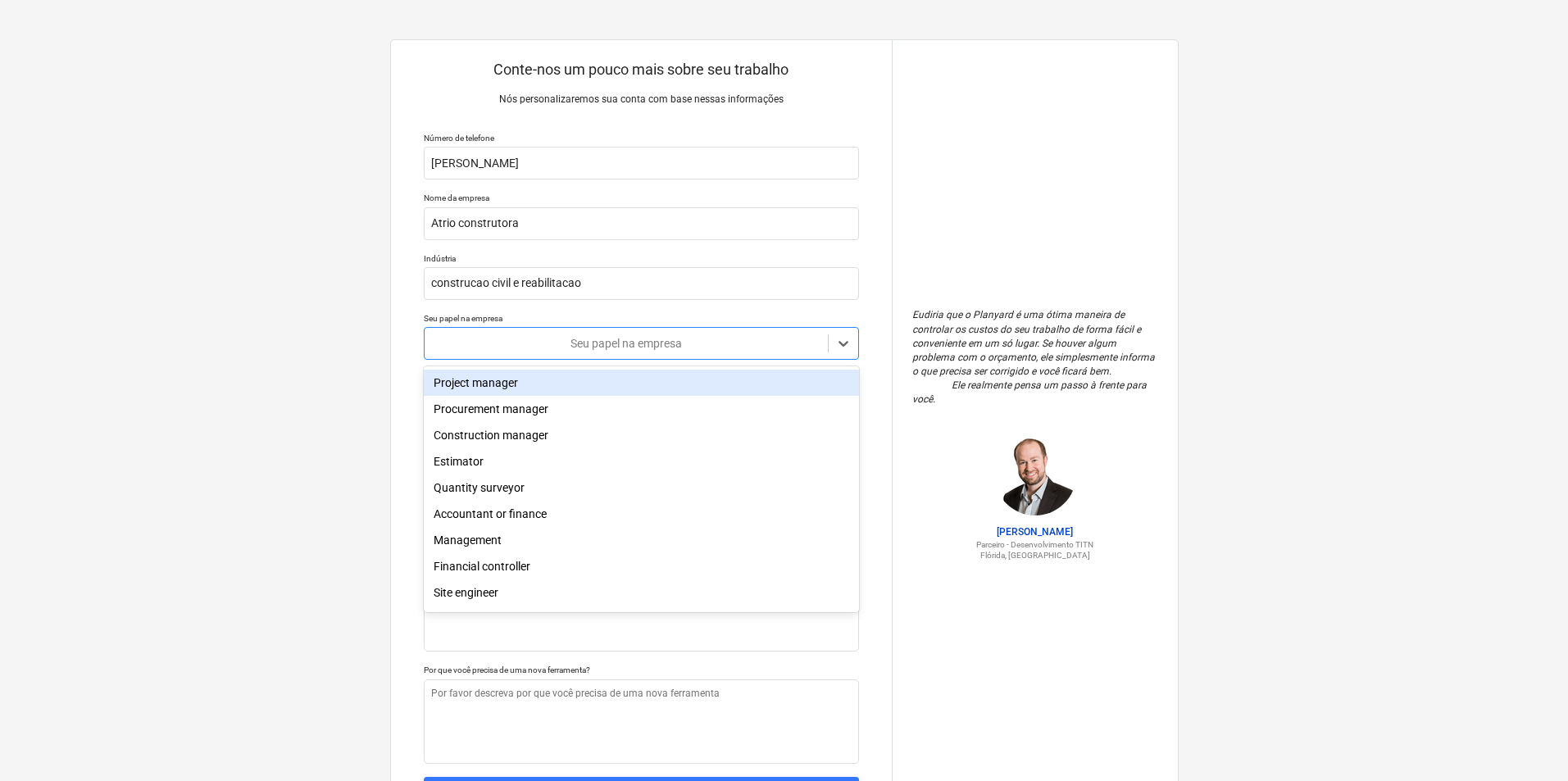
click at [479, 335] on div at bounding box center [627, 344] width 387 height 17
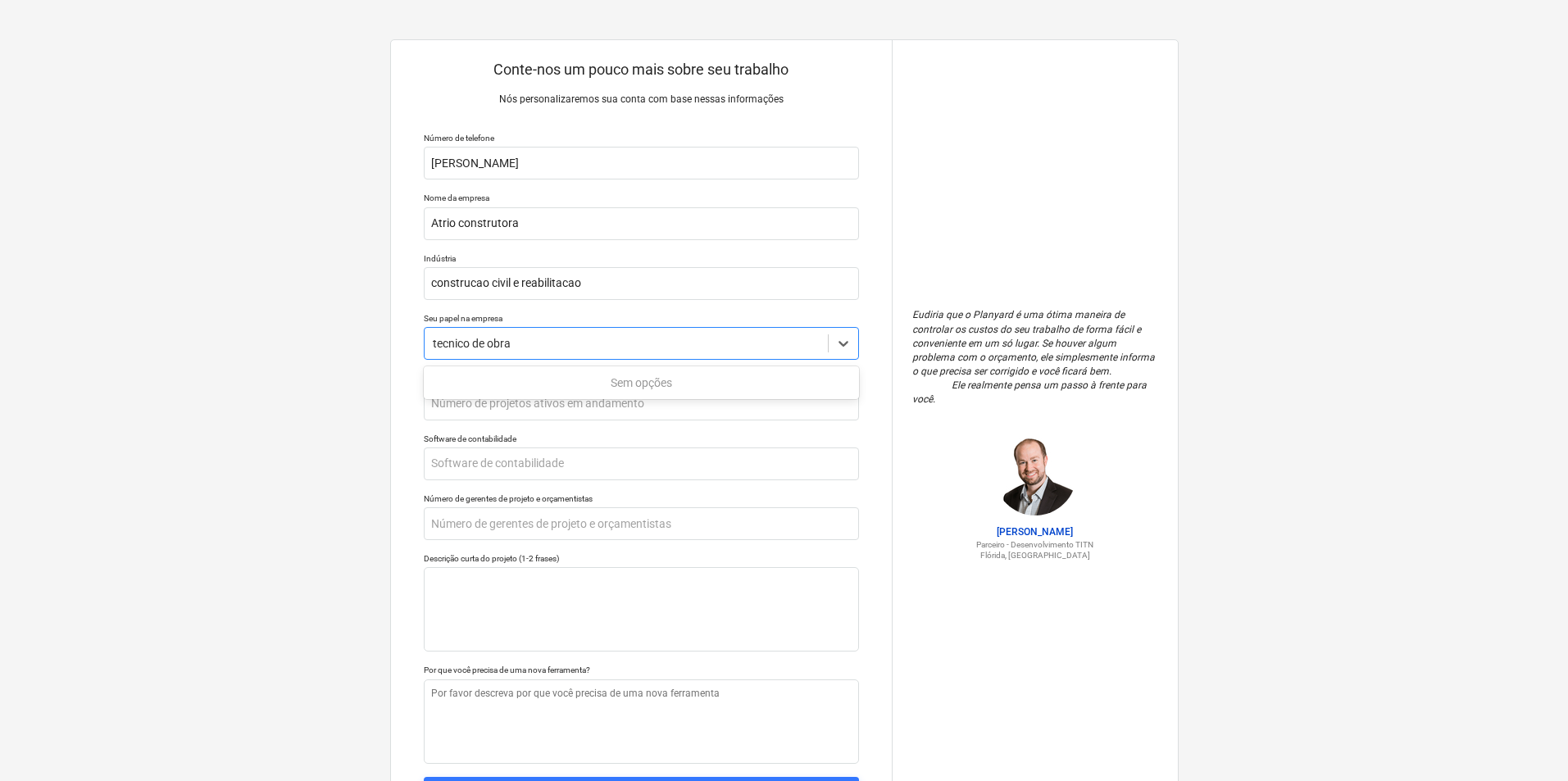
type input "tecnico de obras"
click at [846, 344] on icon at bounding box center [844, 344] width 10 height 6
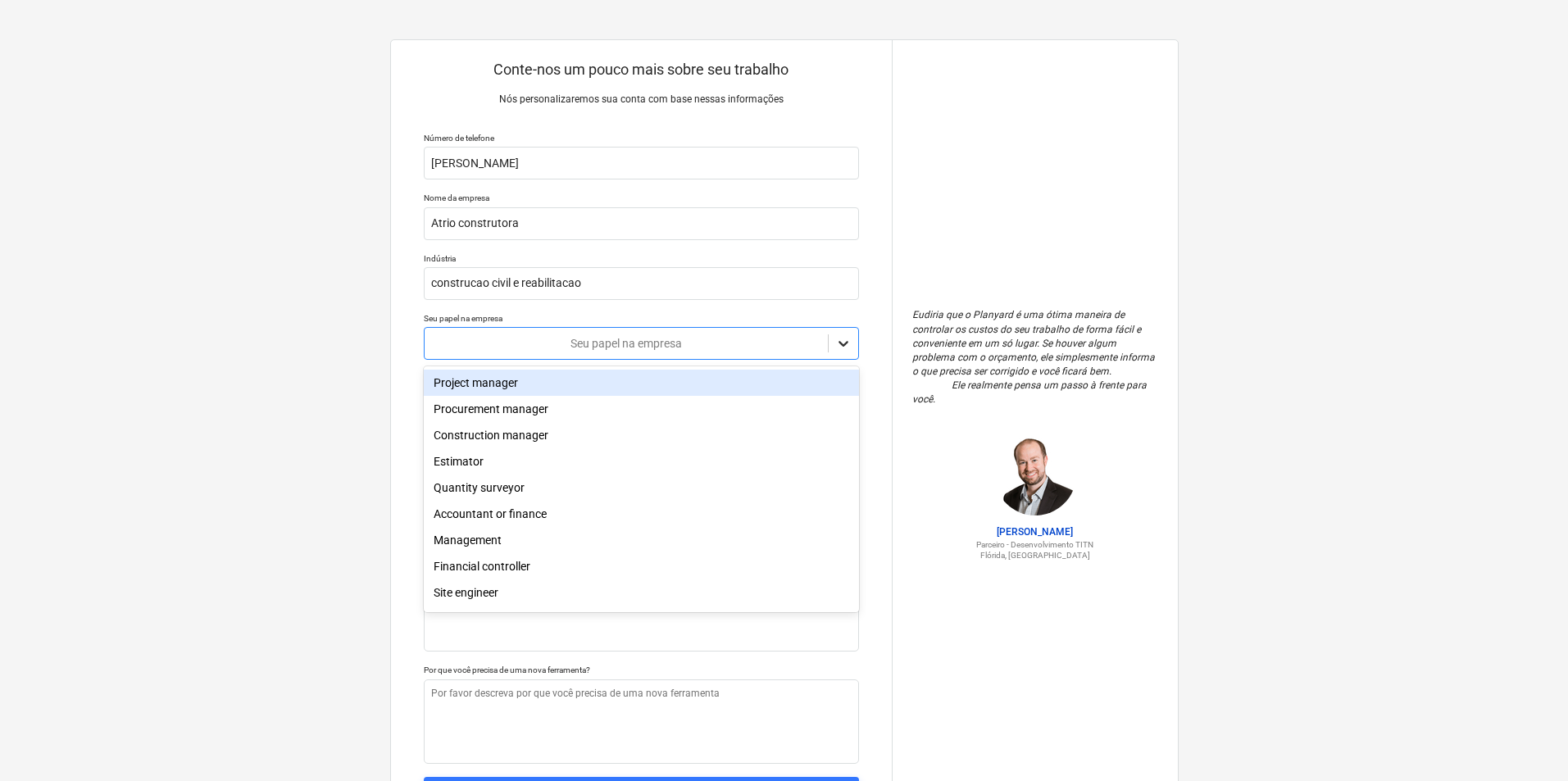
click at [846, 344] on icon at bounding box center [844, 344] width 10 height 6
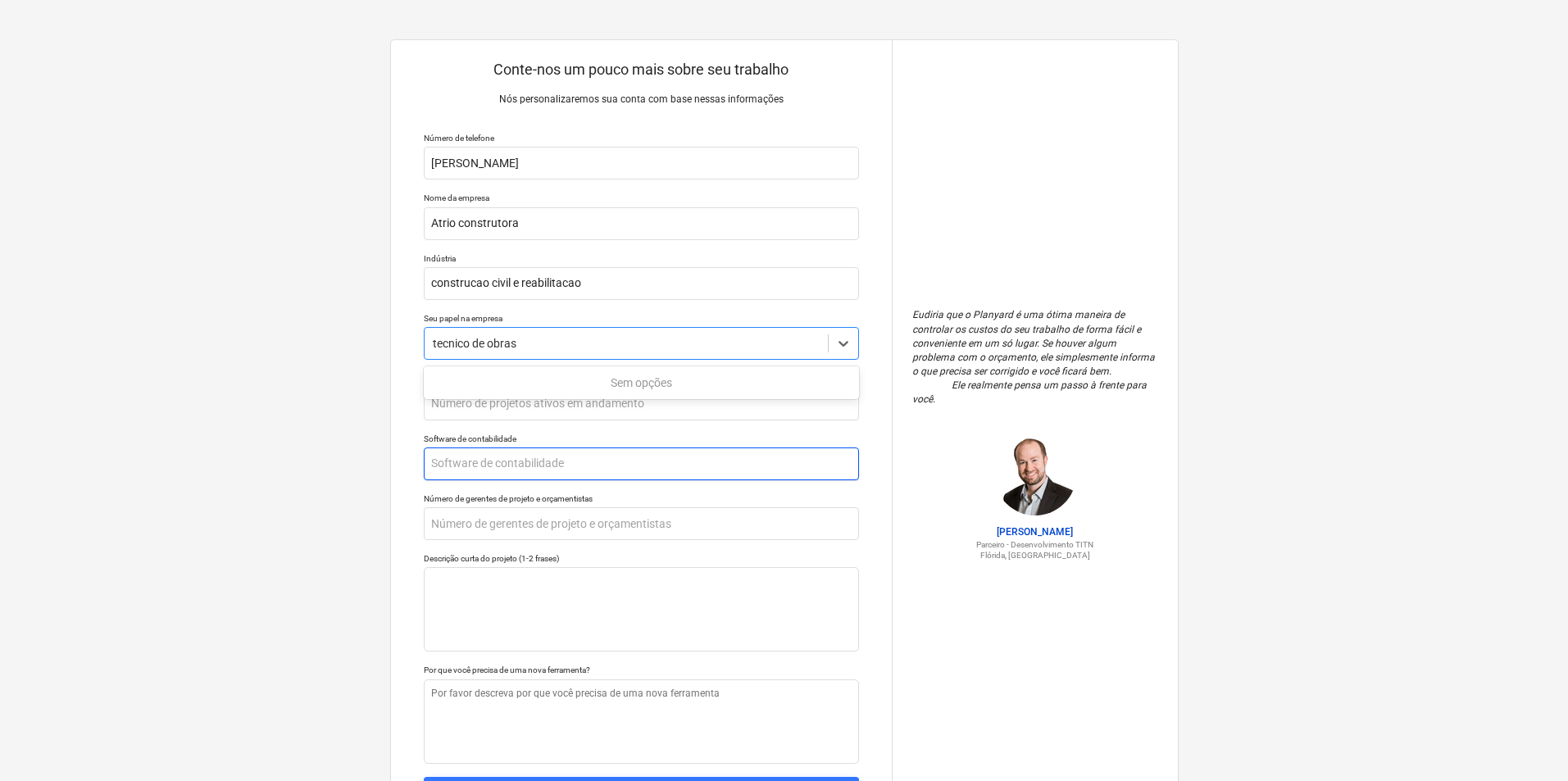
type input "tecnico de obras"
type textarea "x"
click at [567, 472] on input "text" at bounding box center [642, 463] width 436 height 33
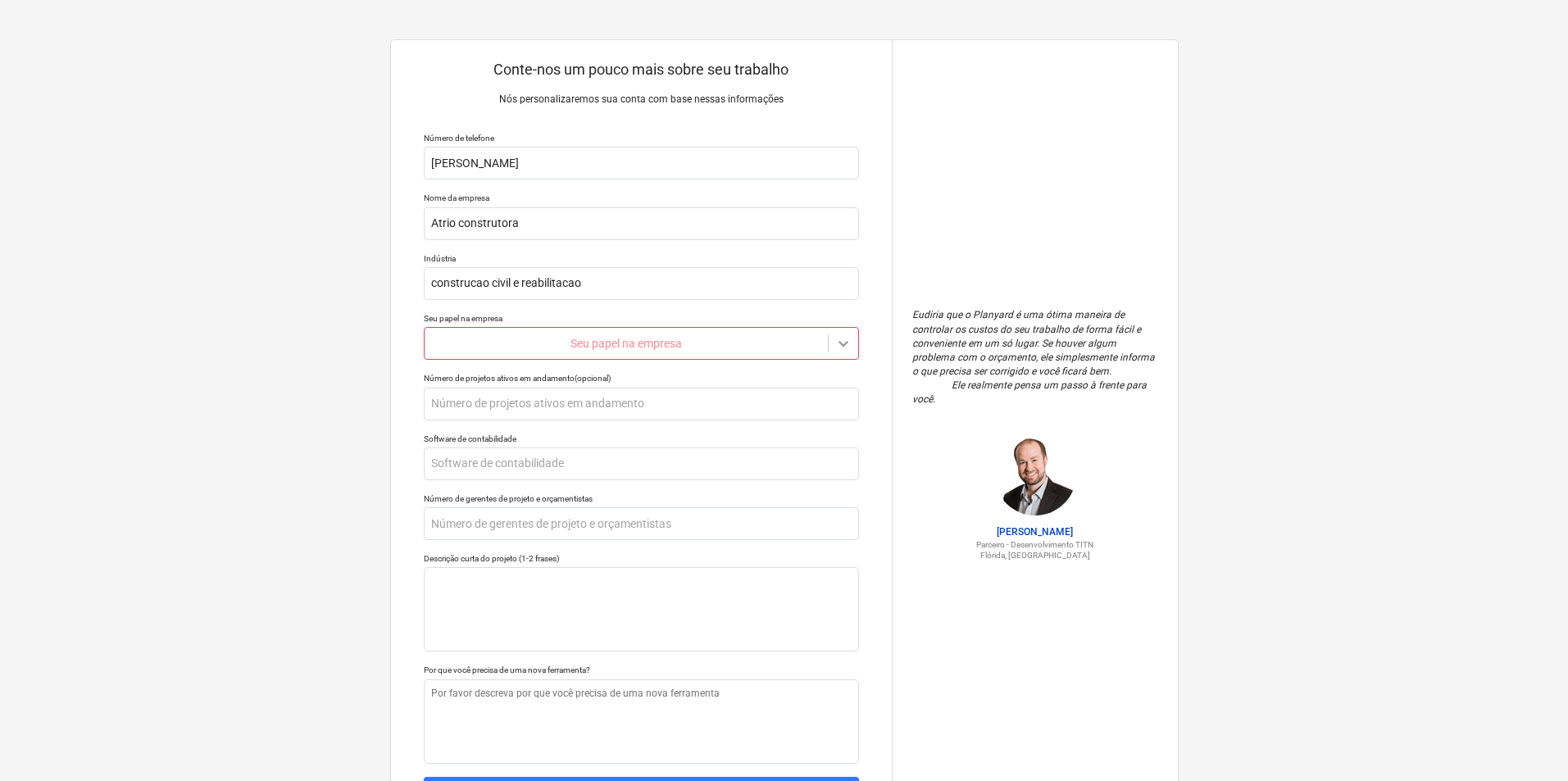
click at [843, 340] on icon at bounding box center [844, 344] width 17 height 17
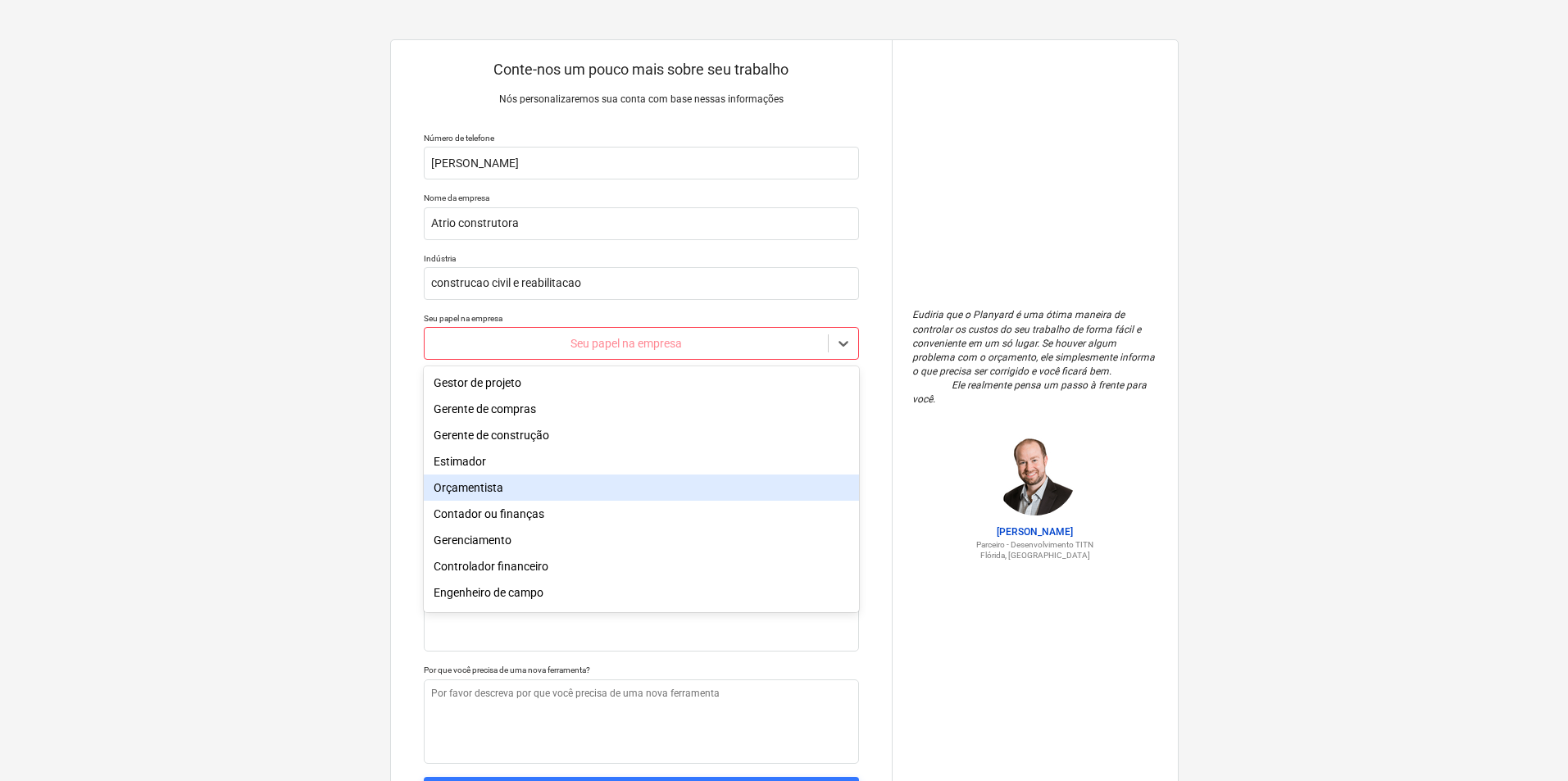
scroll to position [58, 0]
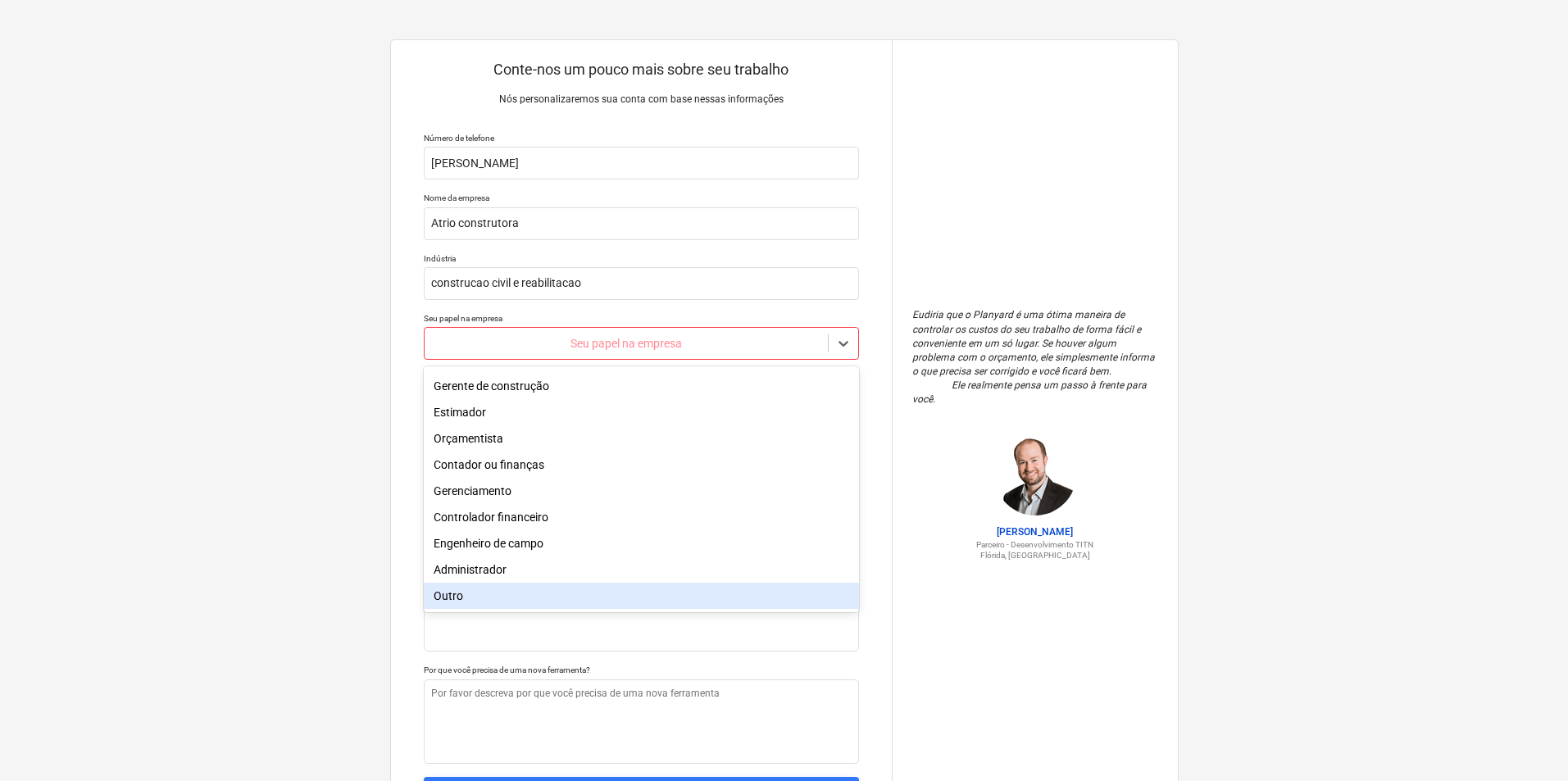
click at [491, 601] on div "Outro" at bounding box center [642, 595] width 436 height 26
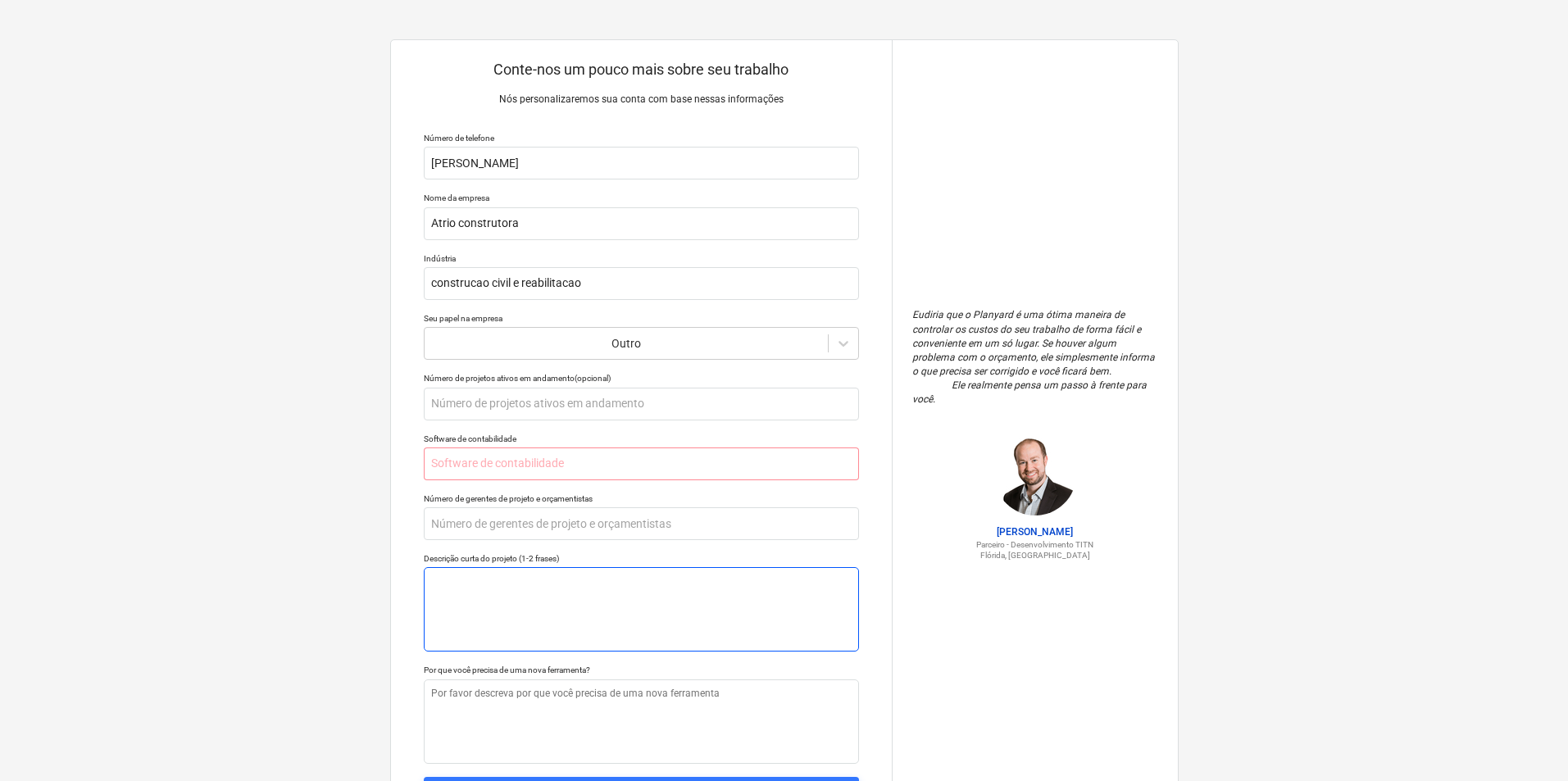
click at [491, 601] on textarea at bounding box center [642, 609] width 436 height 84
click at [473, 527] on input "text" at bounding box center [642, 523] width 436 height 33
type textarea "x"
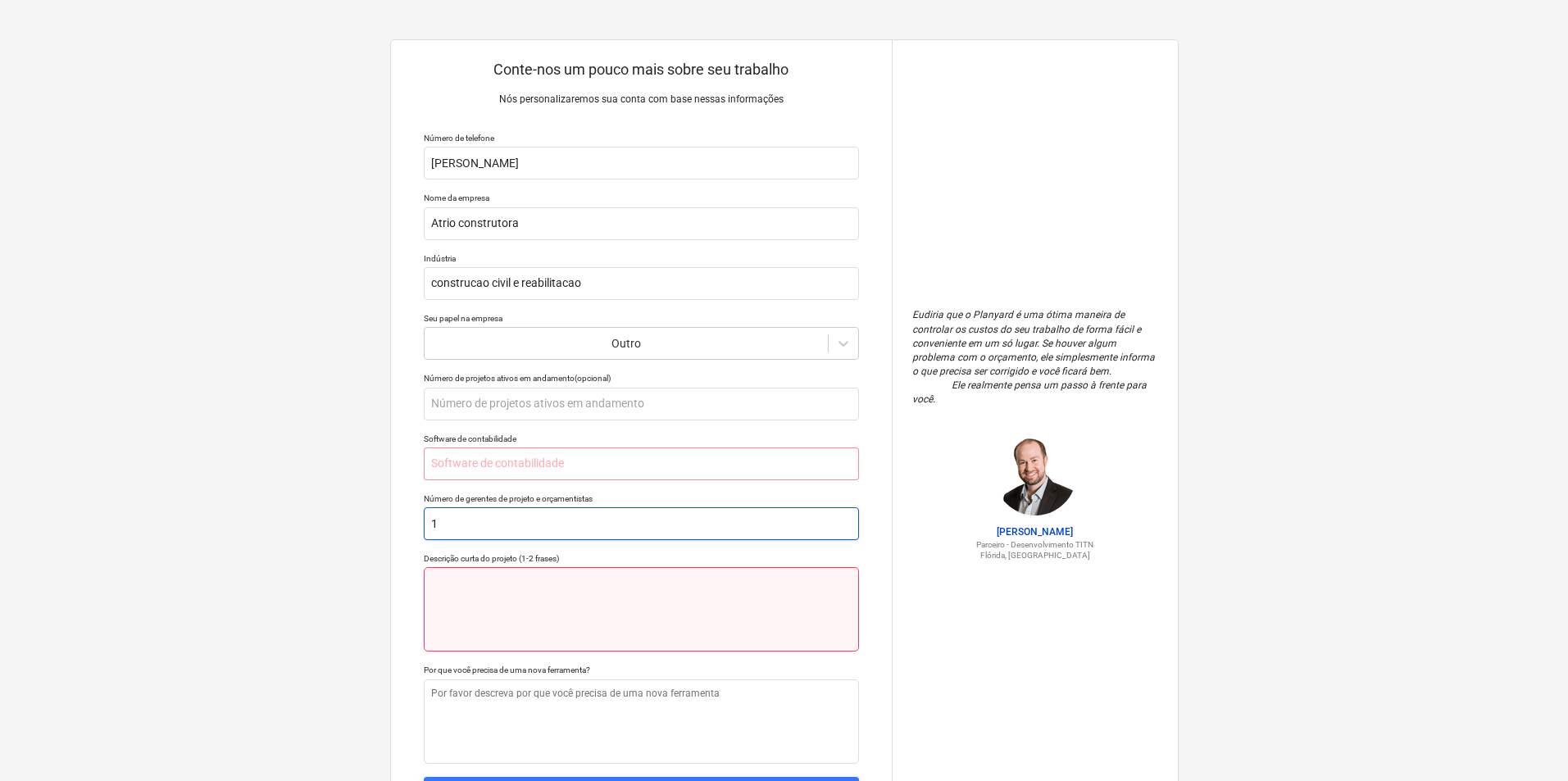
type input "1"
click at [468, 607] on textarea at bounding box center [642, 609] width 436 height 84
type textarea "x"
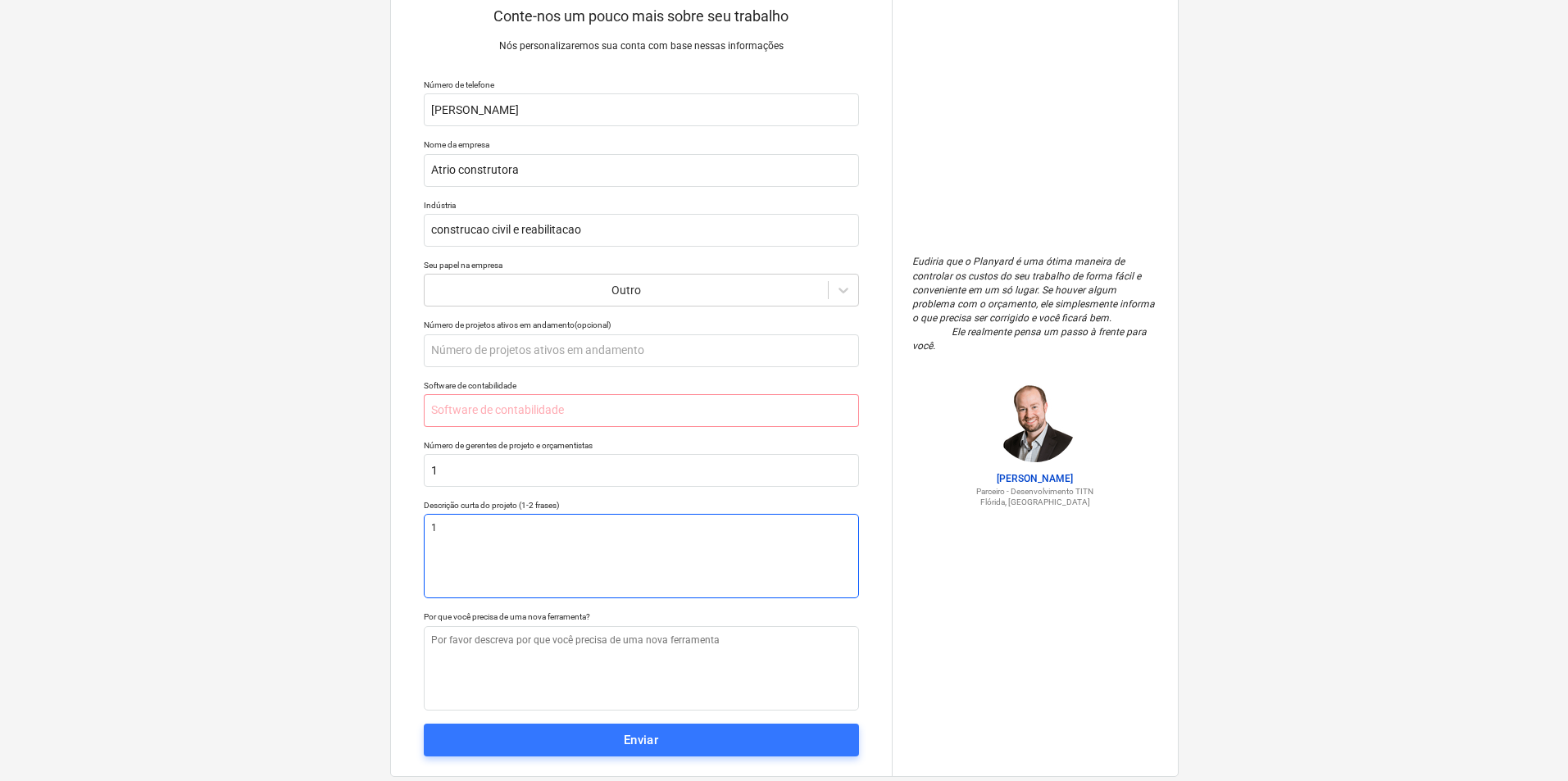
scroll to position [82, 0]
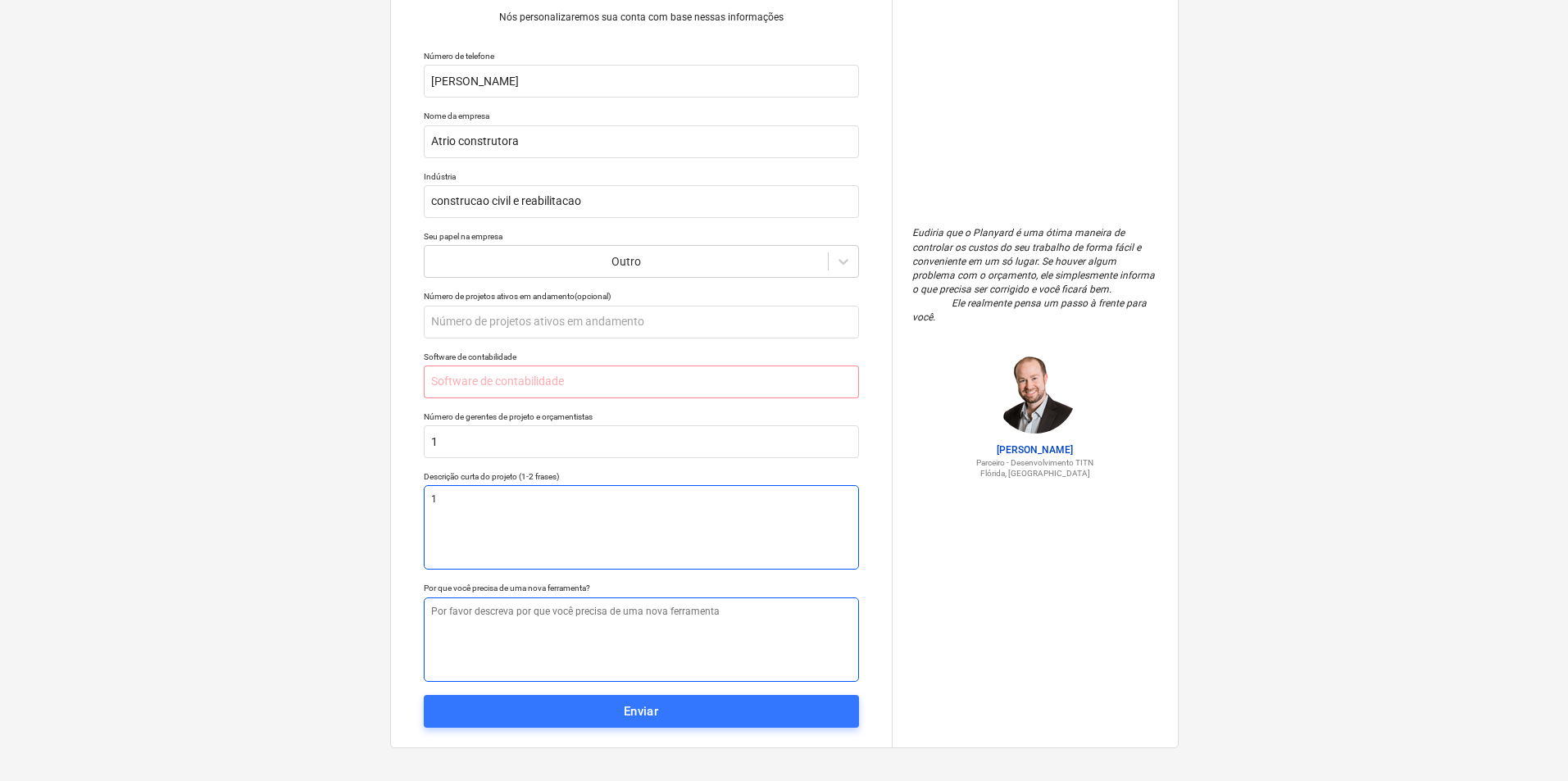
type textarea "1"
click at [440, 617] on textarea at bounding box center [642, 639] width 436 height 84
type textarea "x"
type textarea "s"
type textarea "x"
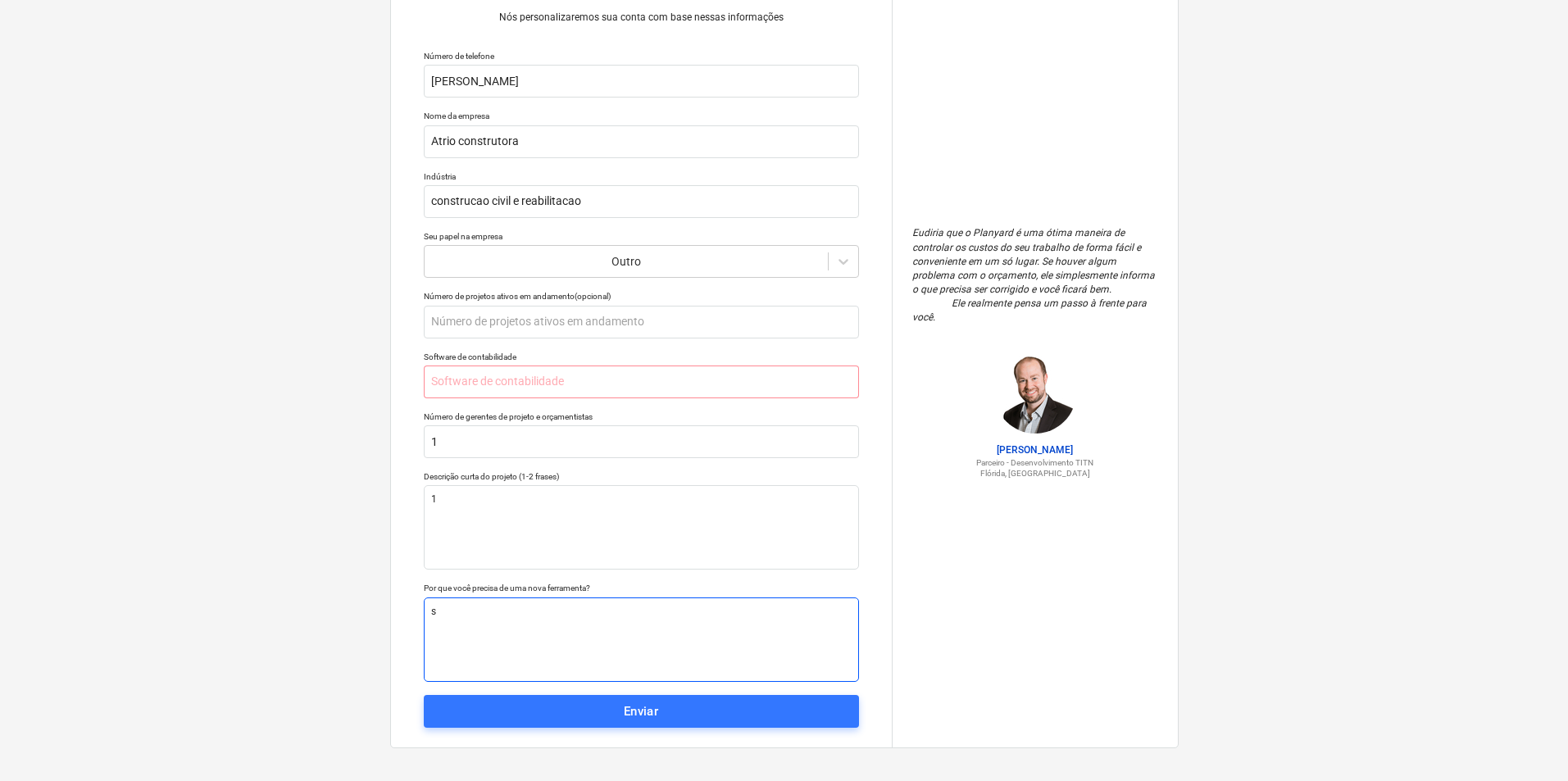
type textarea "sa"
type textarea "x"
type textarea "sab"
type textarea "x"
type textarea "sabe"
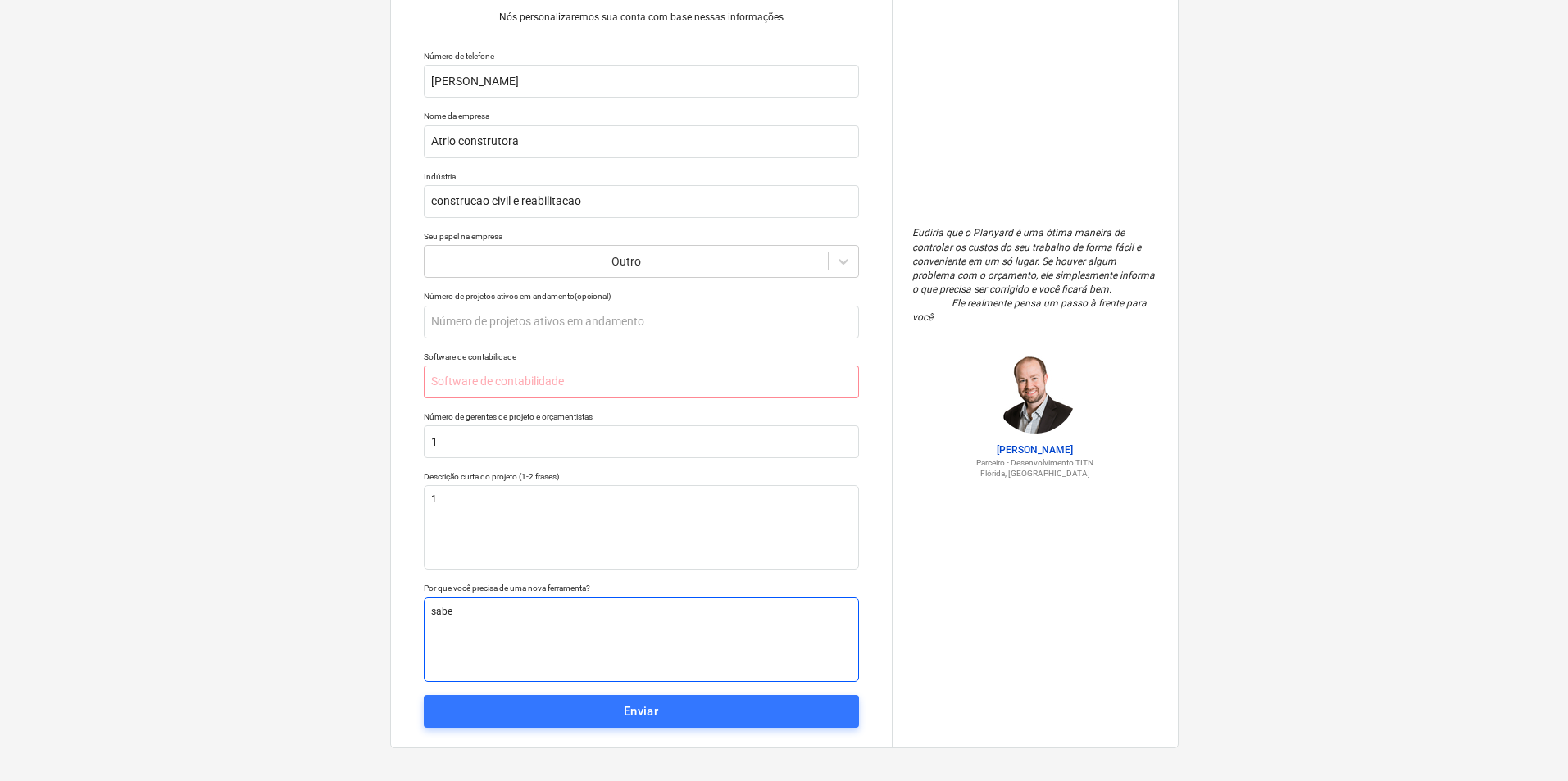
type textarea "x"
type textarea "saber"
type textarea "x"
type textarea "saber"
type textarea "x"
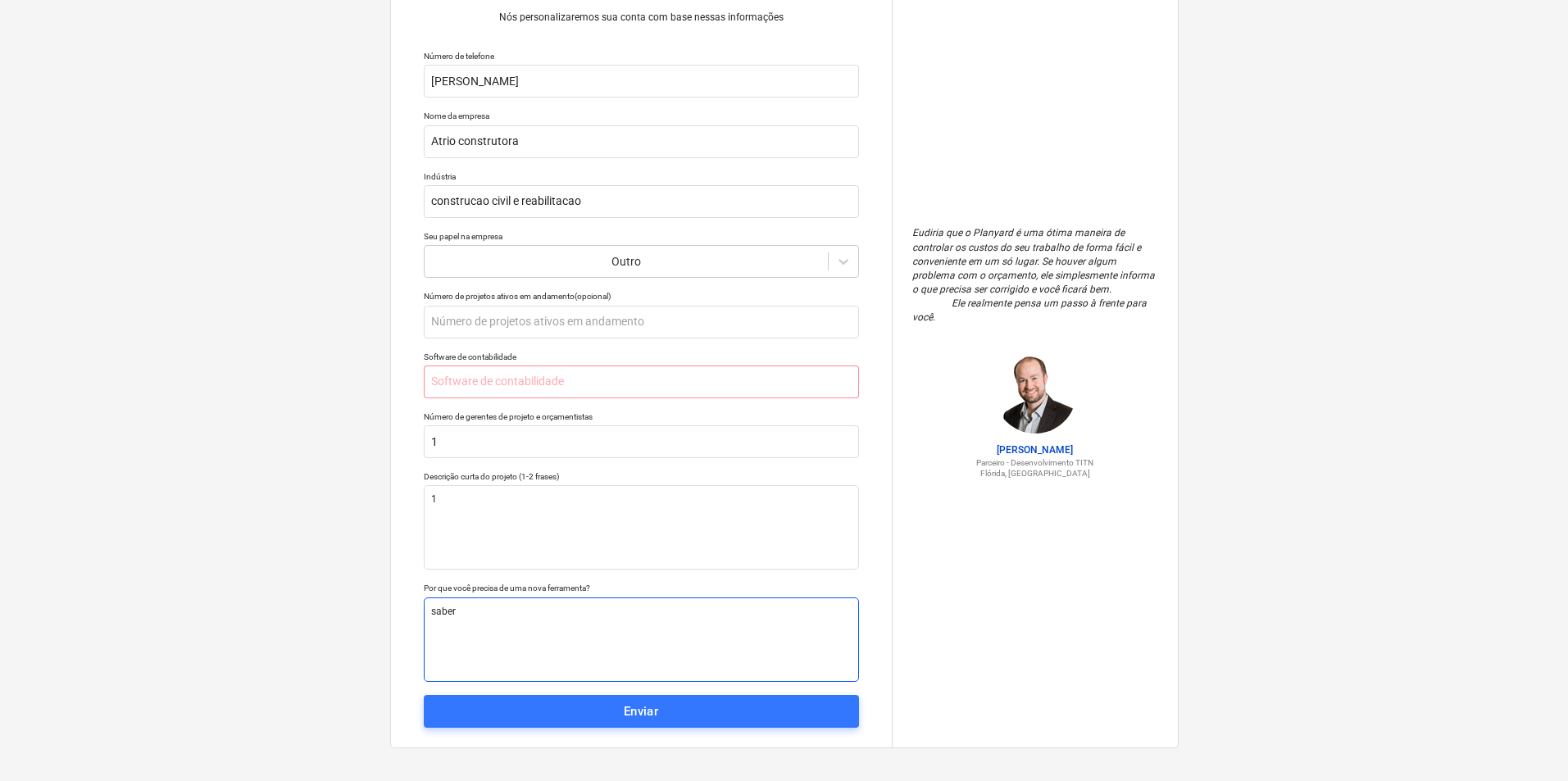
type textarea "saber p"
type textarea "x"
type textarea "saber pr"
type textarea "x"
type textarea "saber pre"
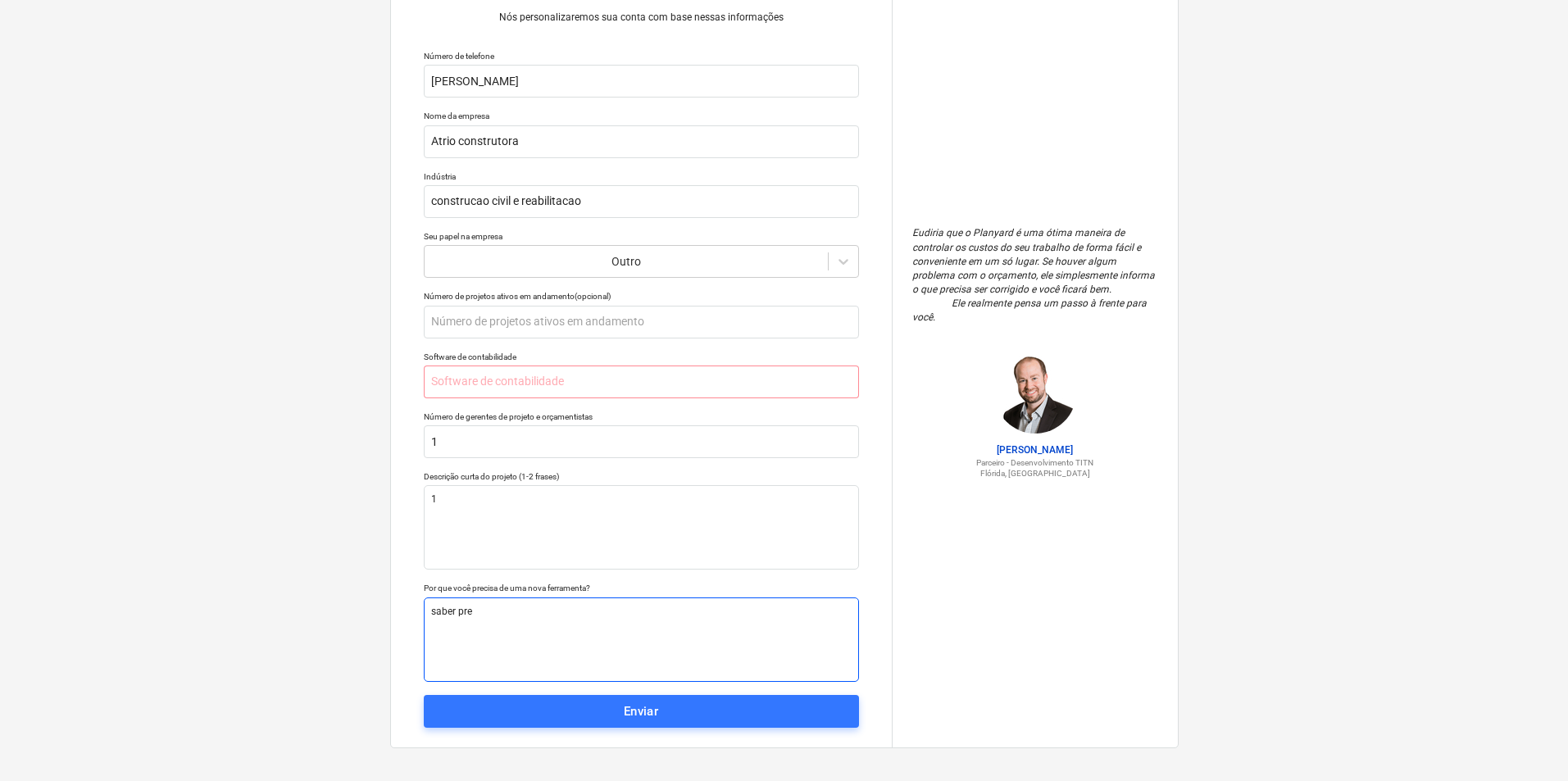
type textarea "x"
type textarea "saber prec"
type textarea "x"
type textarea "saber preco"
type textarea "x"
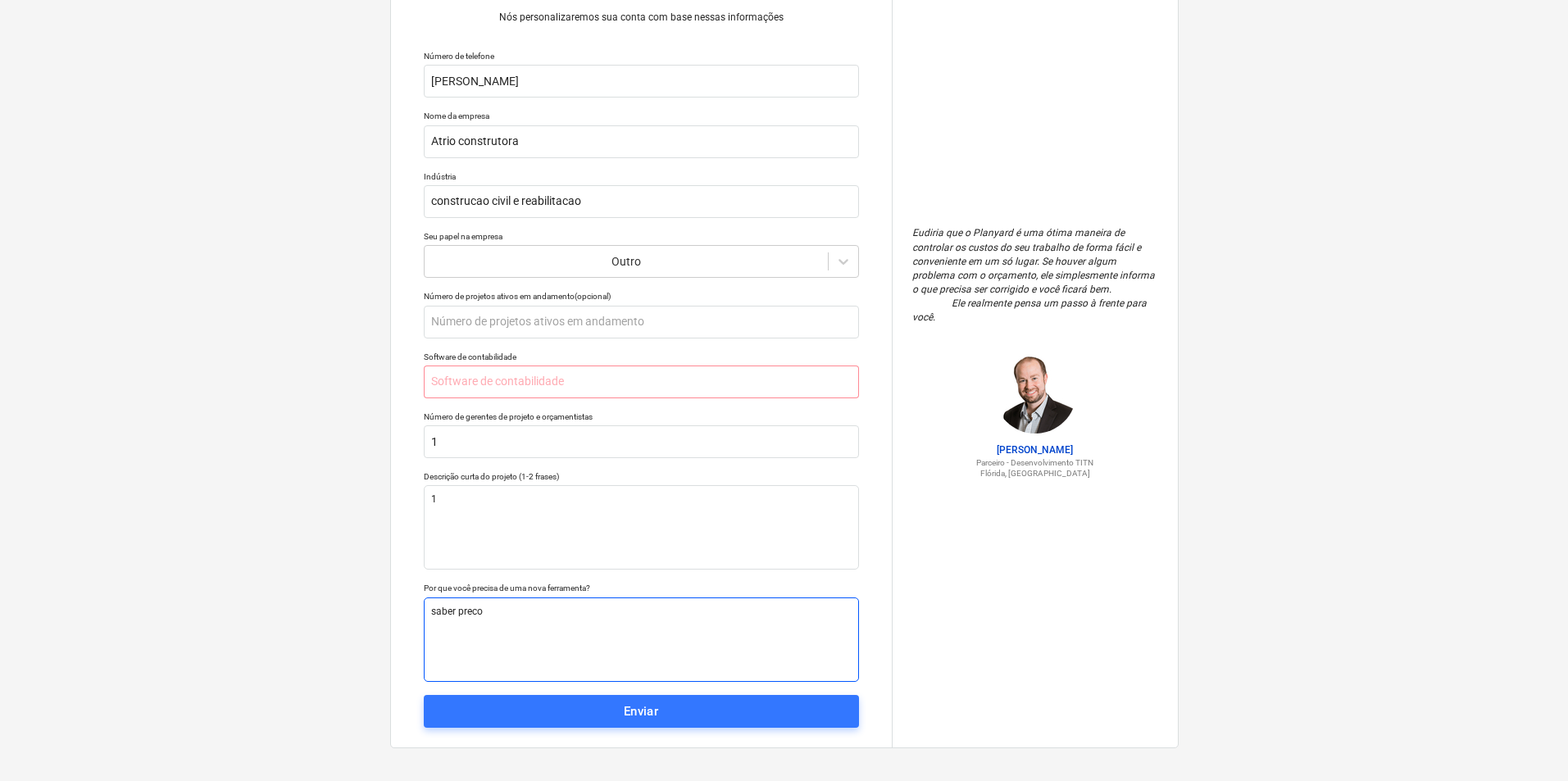
type textarea "saber precos"
type textarea "x"
type textarea "saber precos"
type textarea "x"
type textarea "saber precos a"
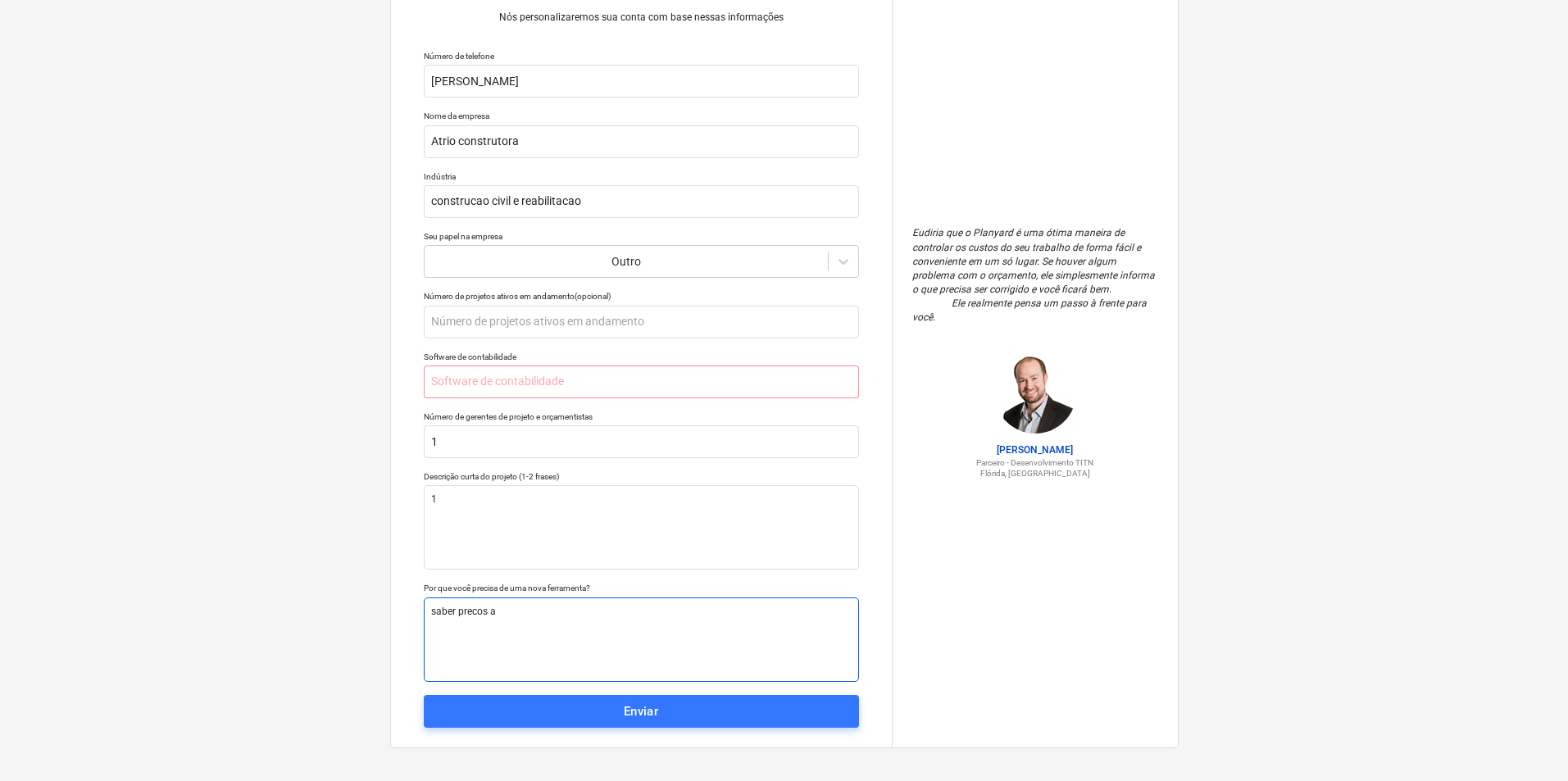
type textarea "x"
type textarea "saber precos at"
type textarea "x"
type textarea "saber precos atu"
type textarea "x"
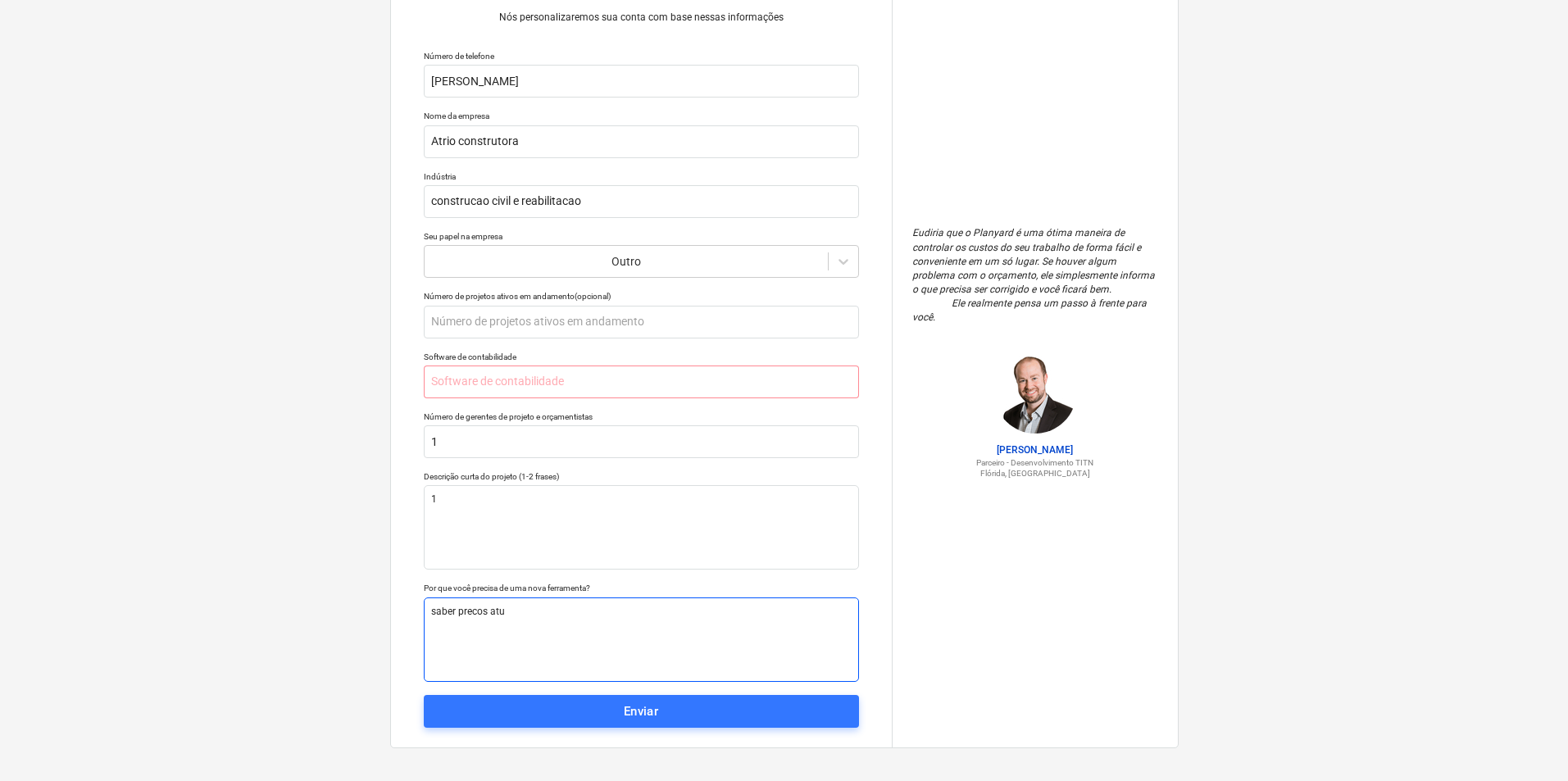
type textarea "saber precos atua"
type textarea "x"
type textarea "saber precos atuai"
type textarea "x"
type textarea "saber precos atuais"
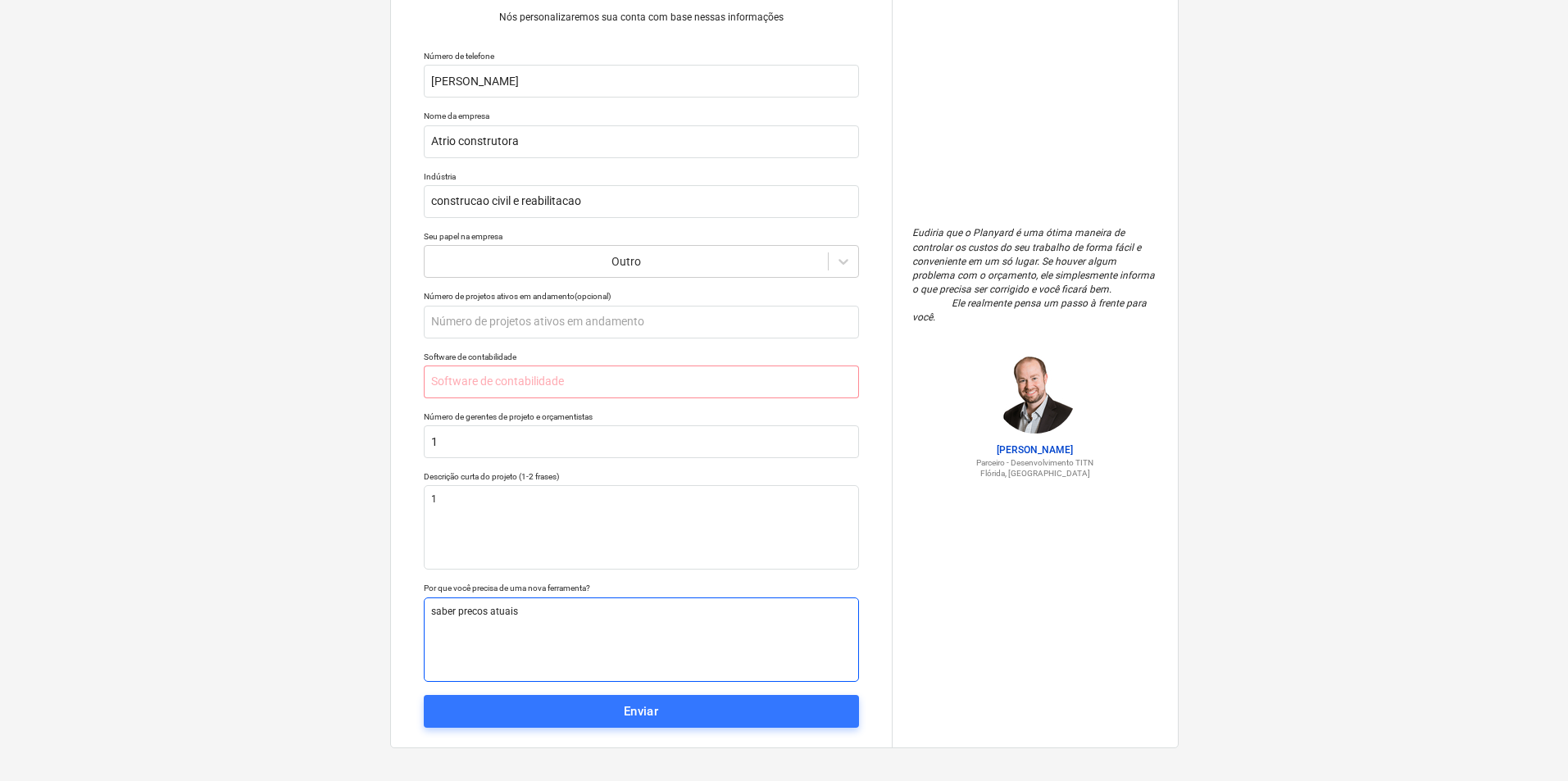
type textarea "x"
type textarea "saber precos atuais"
type textarea "x"
type textarea "saber precos atuais d"
type textarea "x"
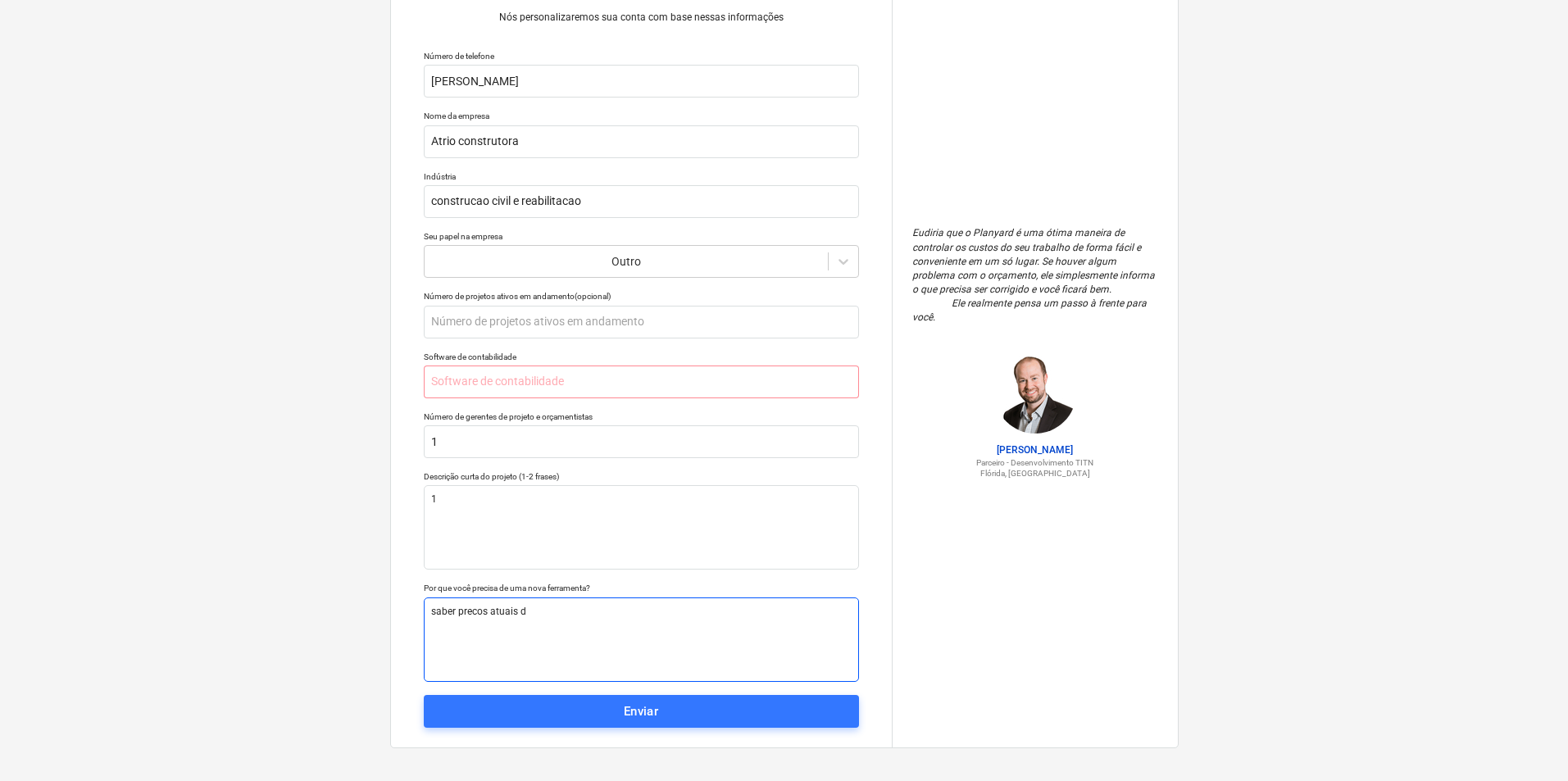
type textarea "saber precos atuais de"
type textarea "x"
type textarea "saber precos atuais de"
type textarea "x"
type textarea "saber precos atuais de r"
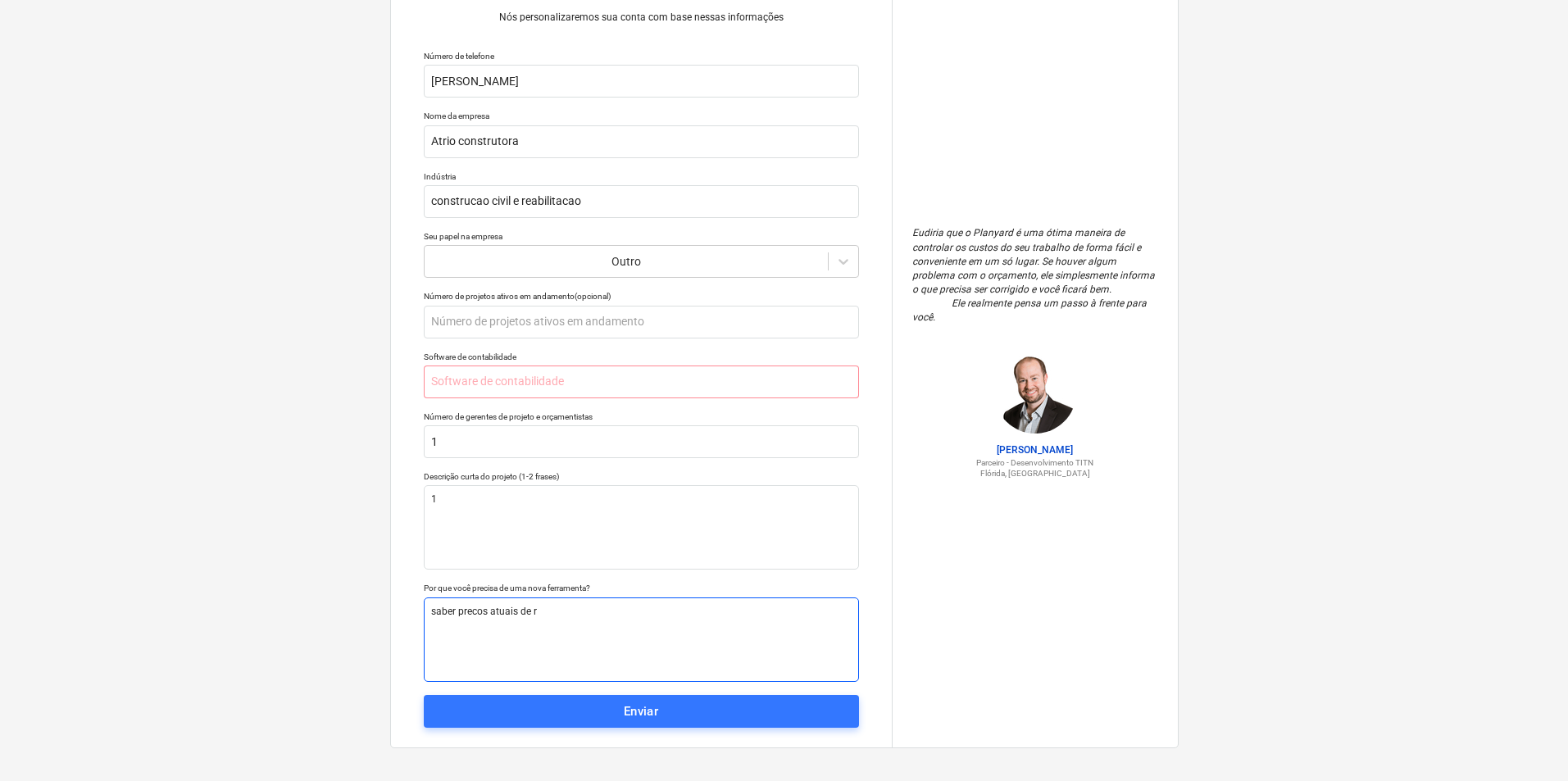
type textarea "x"
type textarea "saber precos atuais de re"
type textarea "x"
type textarea "saber precos atuais de rem"
type textarea "x"
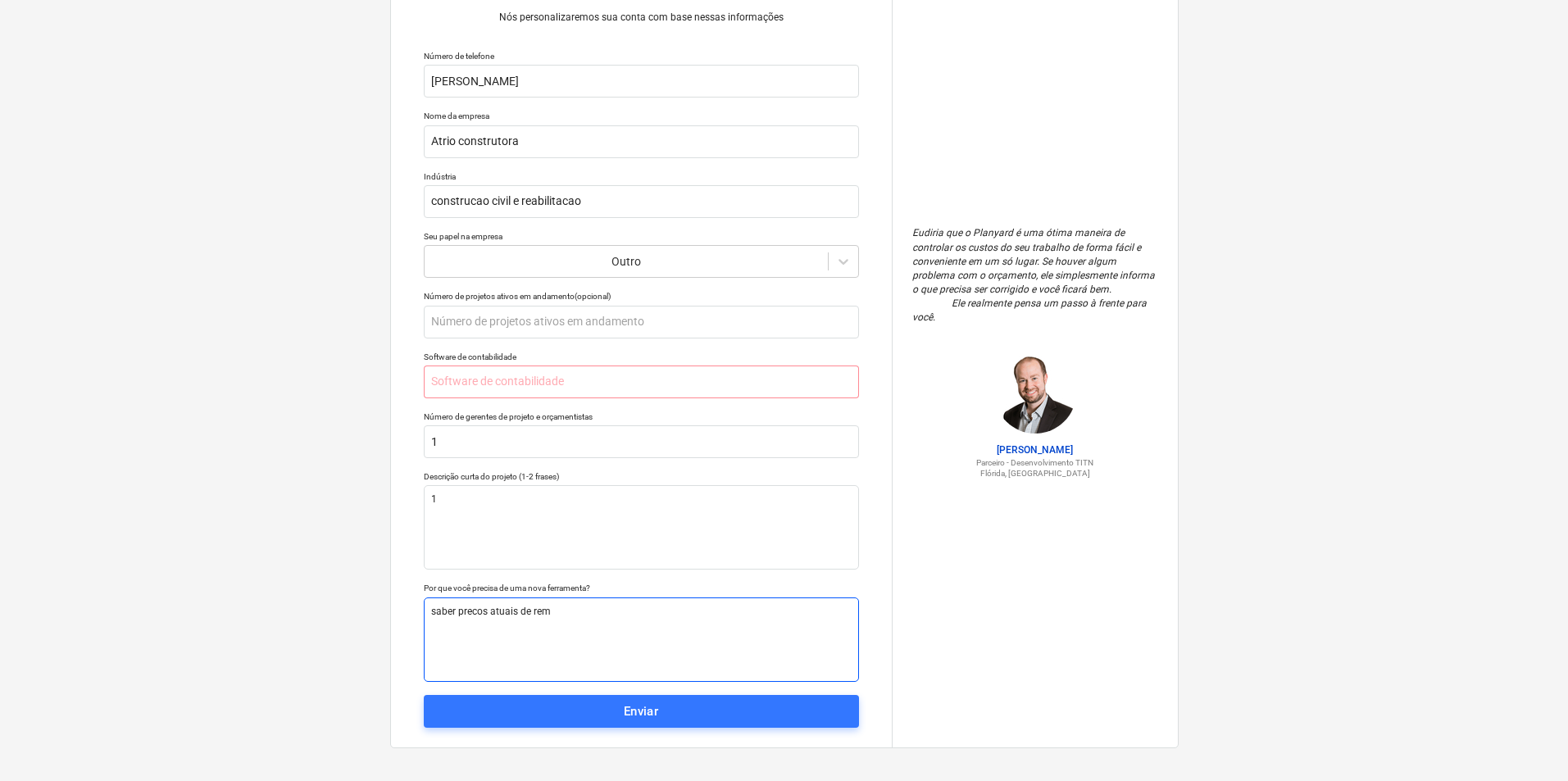
type textarea "saber precos atuais de remo"
type textarea "x"
type textarea "saber precos atuais de remod"
type textarea "x"
type textarea "saber precos atuais de remode"
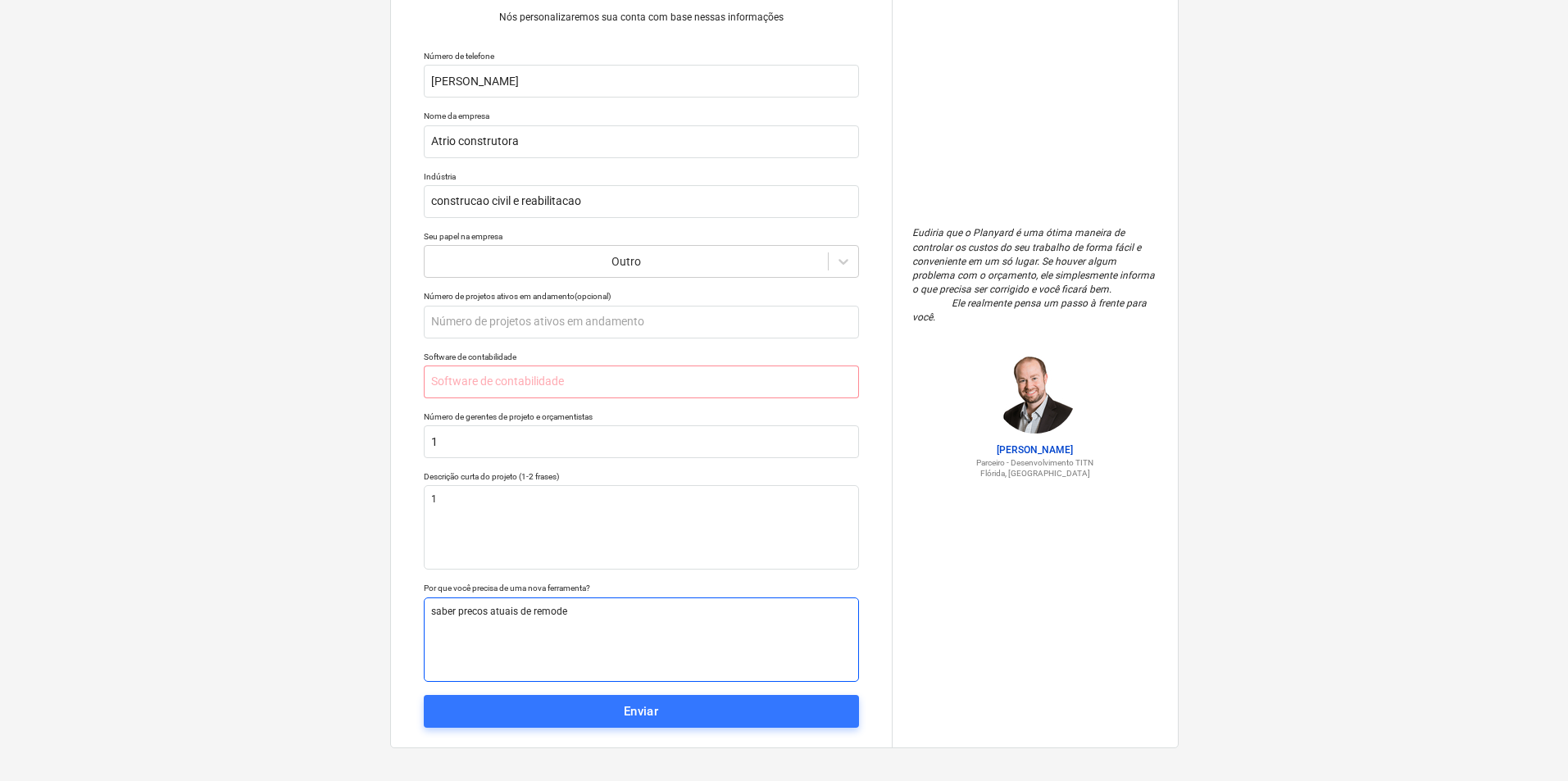
type textarea "x"
type textarea "saber precos atuais de remodel"
type textarea "x"
type textarea "saber precos atuais de remodela"
type textarea "x"
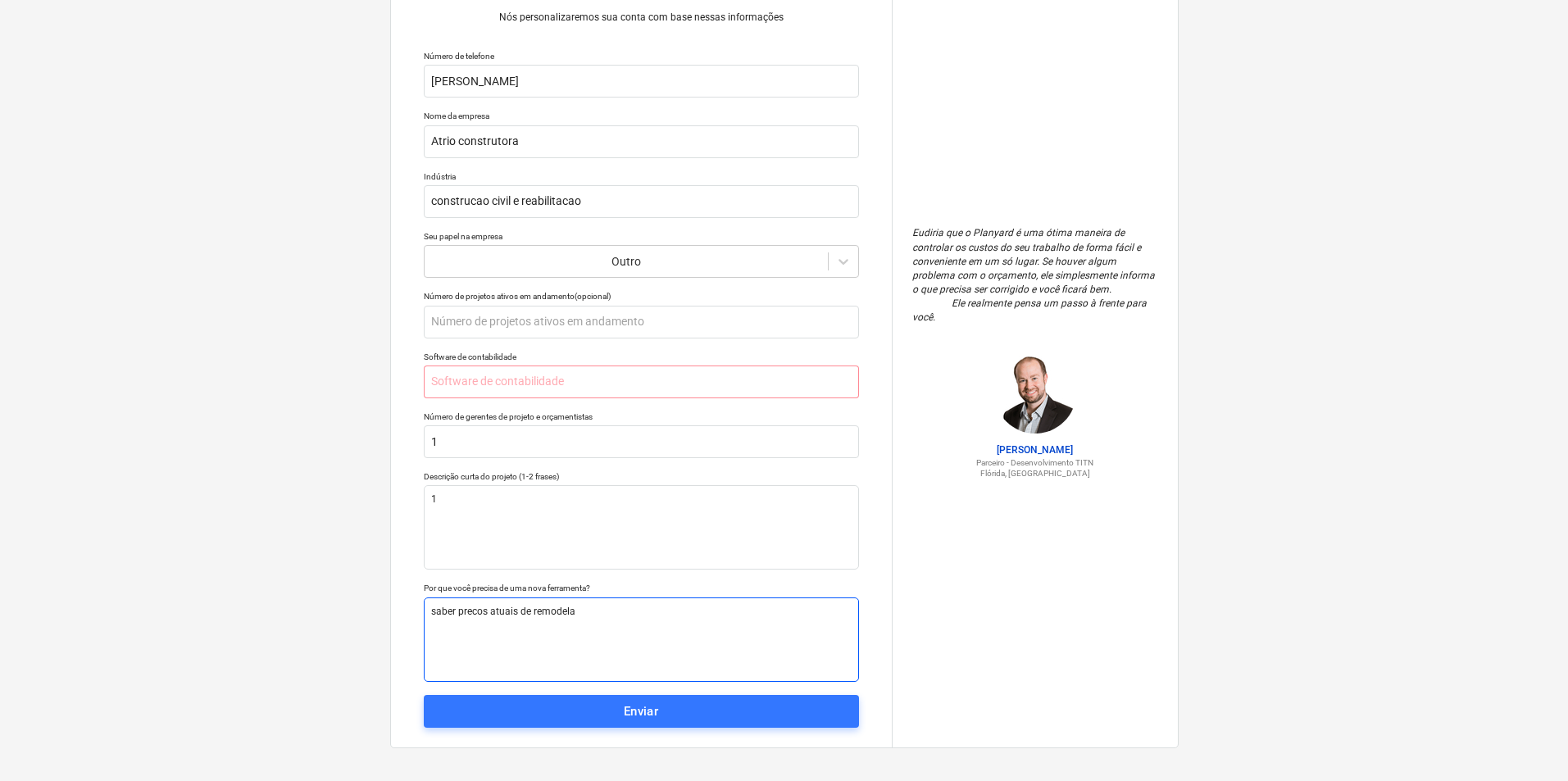
type textarea "saber precos atuais de remodelac"
type textarea "x"
type textarea "saber precos atuais de remodelaca"
type textarea "x"
type textarea "saber precos atuais de remodelacao"
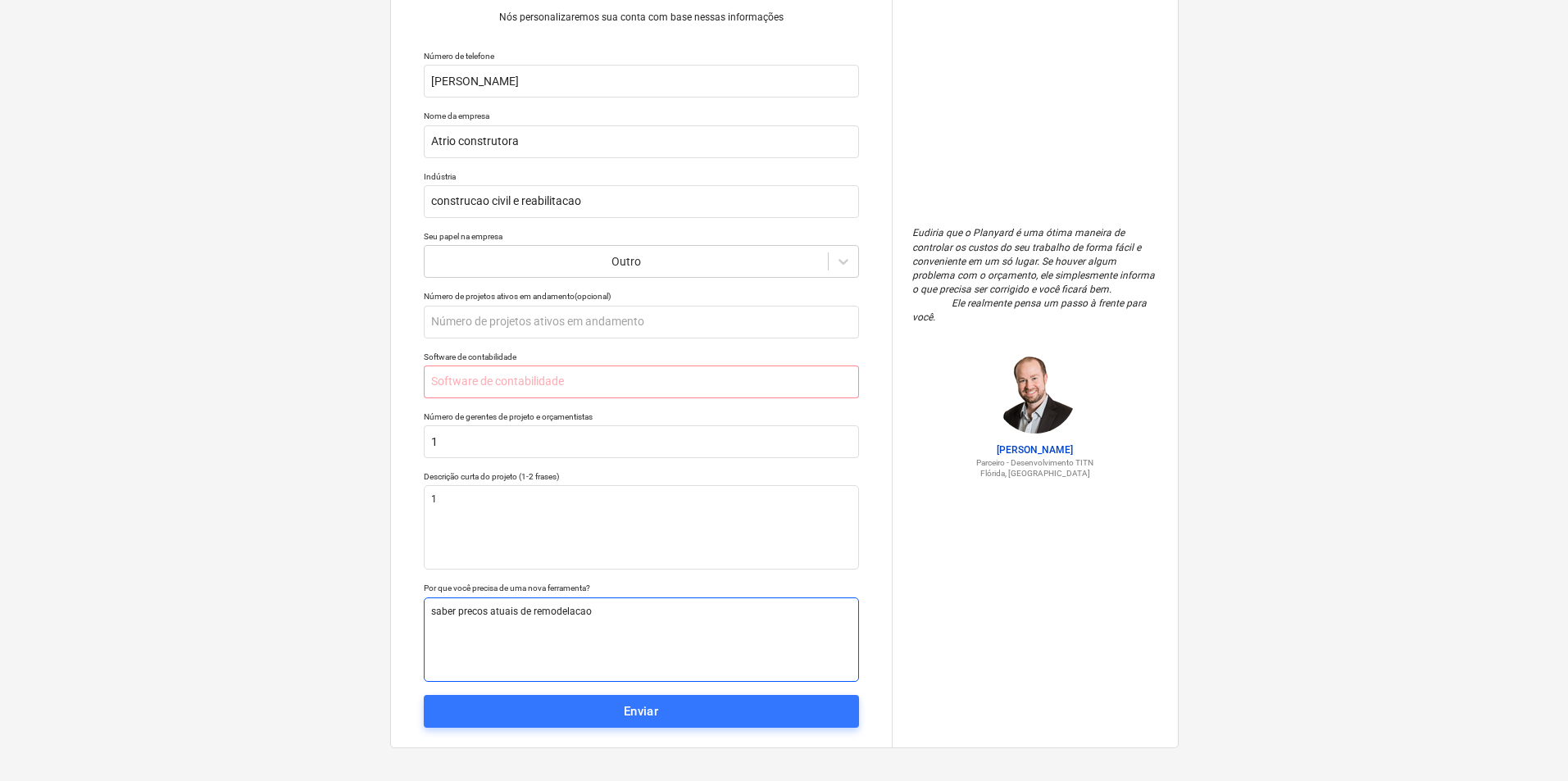
type textarea "x"
type textarea "saber precos atuais de remodelacao"
type textarea "x"
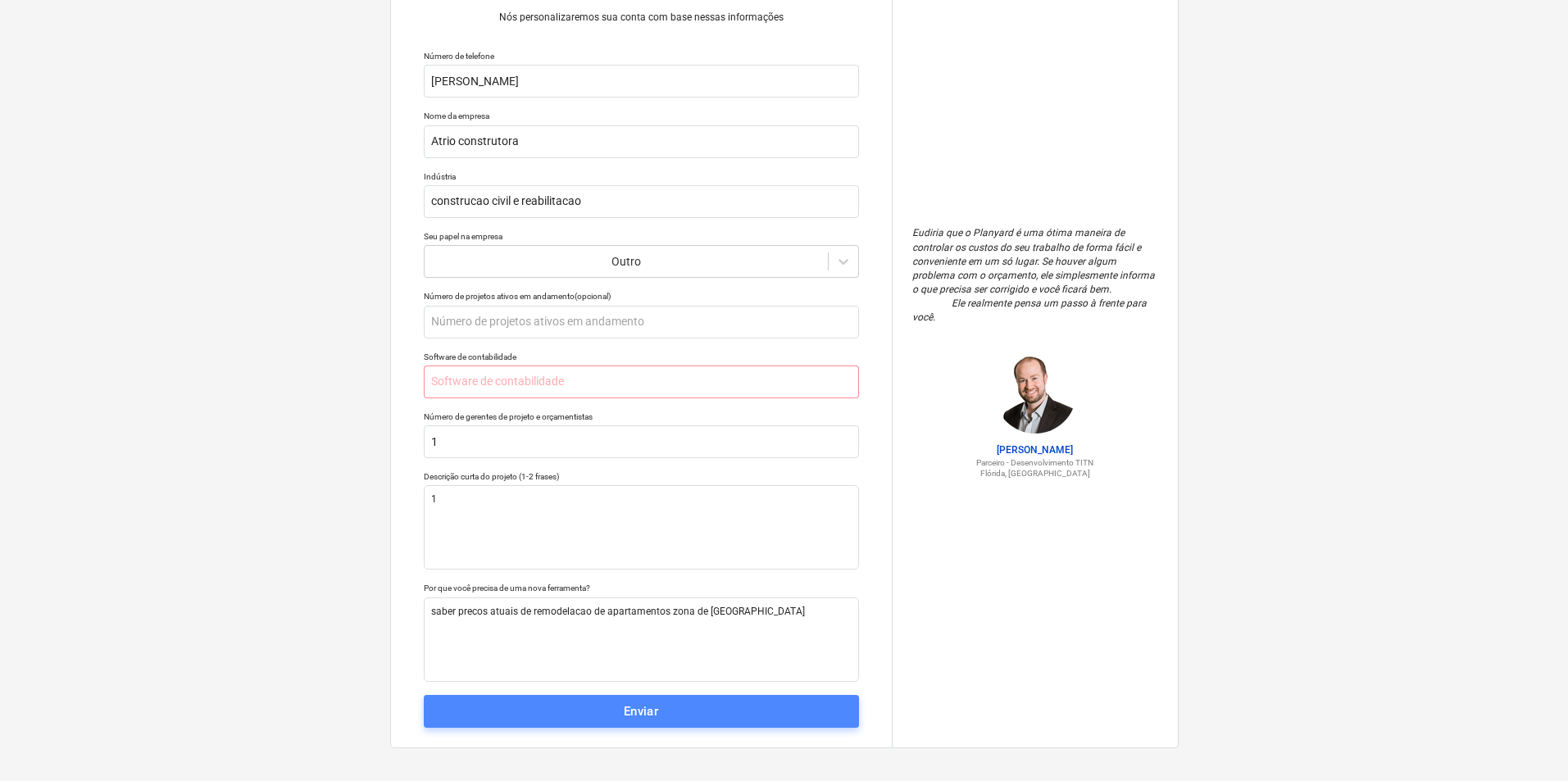
click at [637, 716] on font "Enviar" at bounding box center [641, 712] width 35 height 15
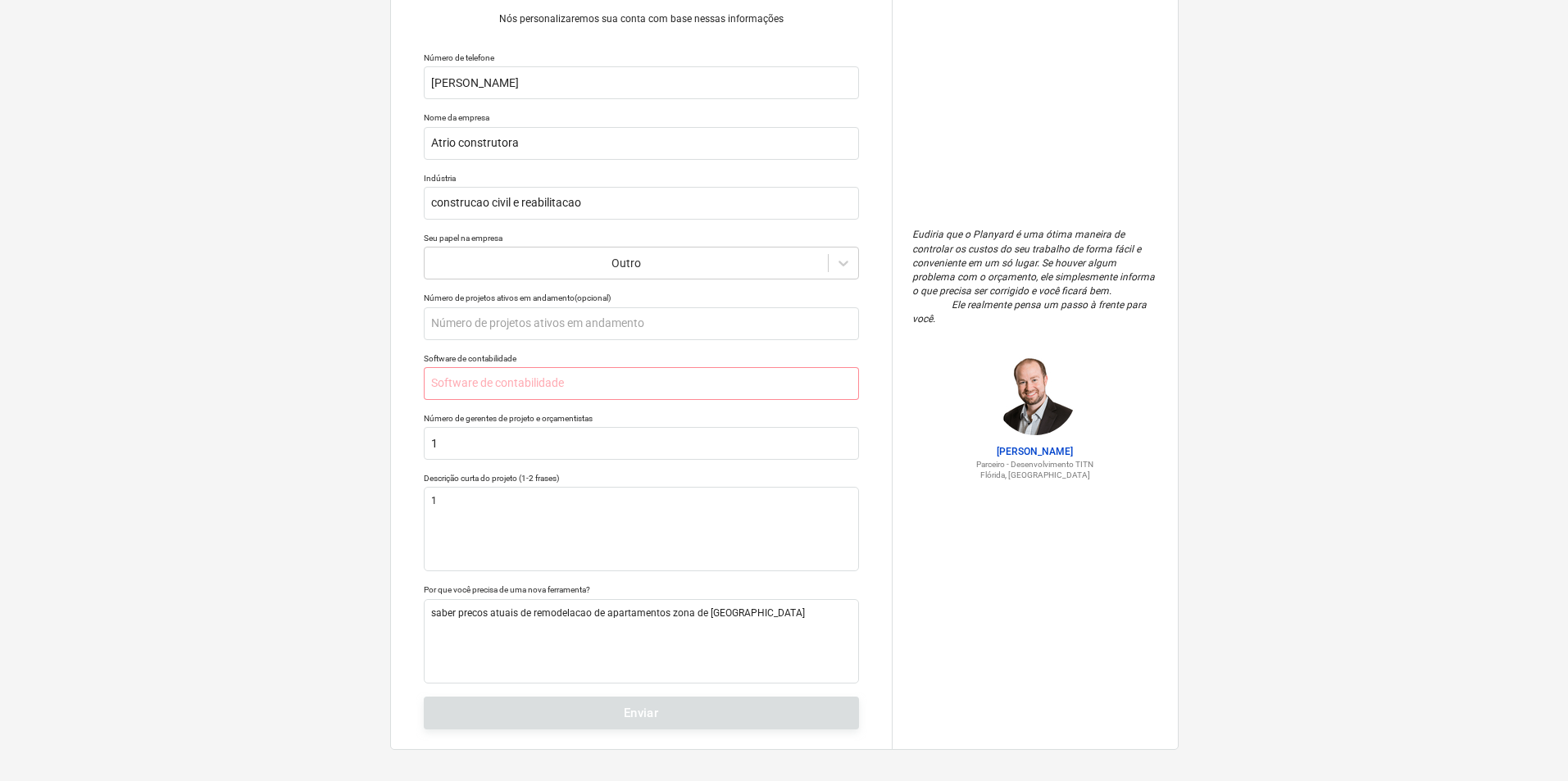
scroll to position [88, 0]
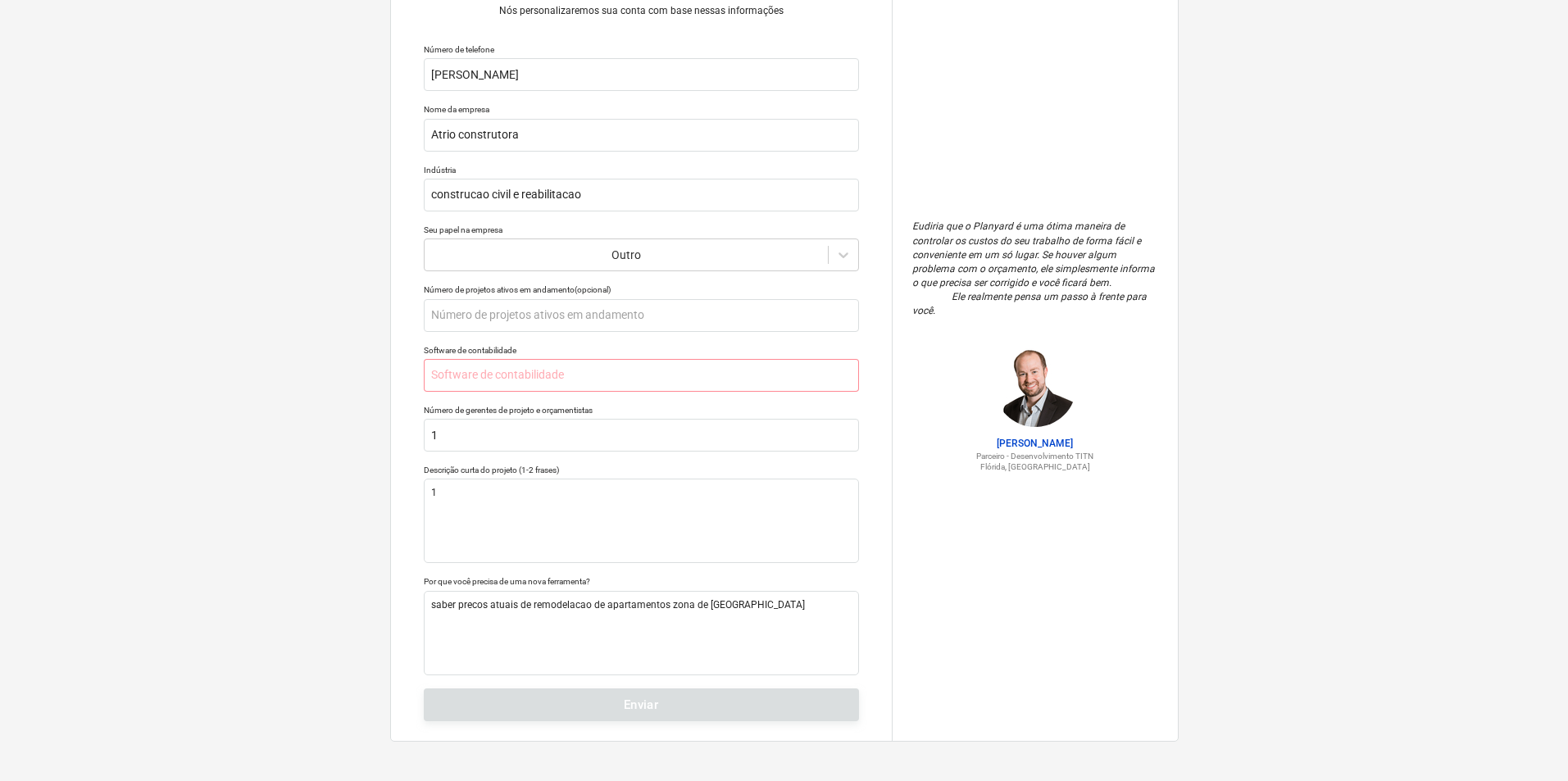
click at [638, 705] on div "Conte-nos um pouco mais sobre seu trabalho Nós personalizaremos sua conta com b…" at bounding box center [641, 346] width 501 height 789
click at [637, 707] on div "Conte-nos um pouco mais sobre seu trabalho Nós personalizaremos sua conta com b…" at bounding box center [641, 346] width 501 height 789
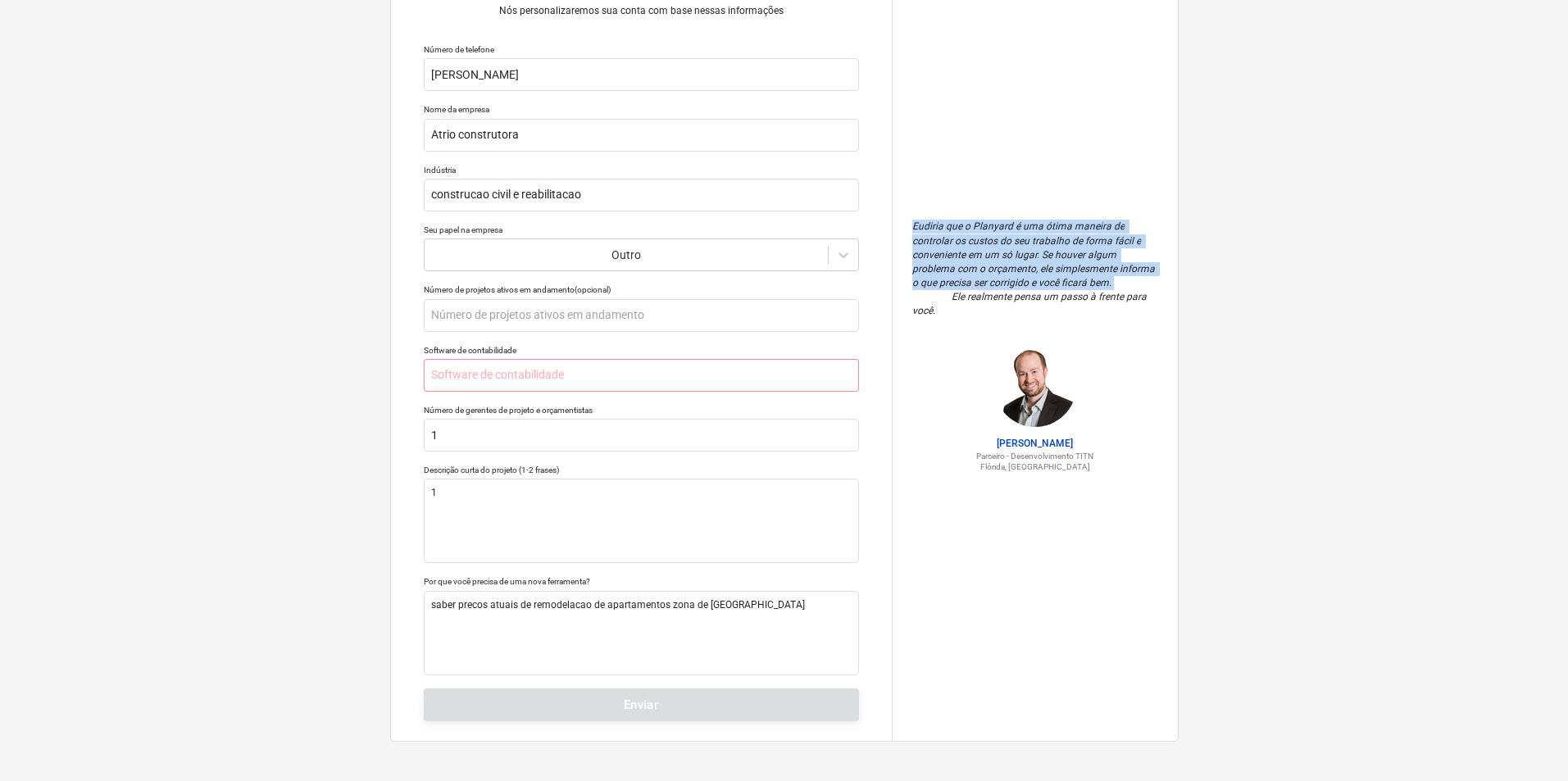
click at [637, 707] on div "Conte-nos um pouco mais sobre seu trabalho Nós personalizaremos sua conta com b…" at bounding box center [641, 346] width 501 height 789
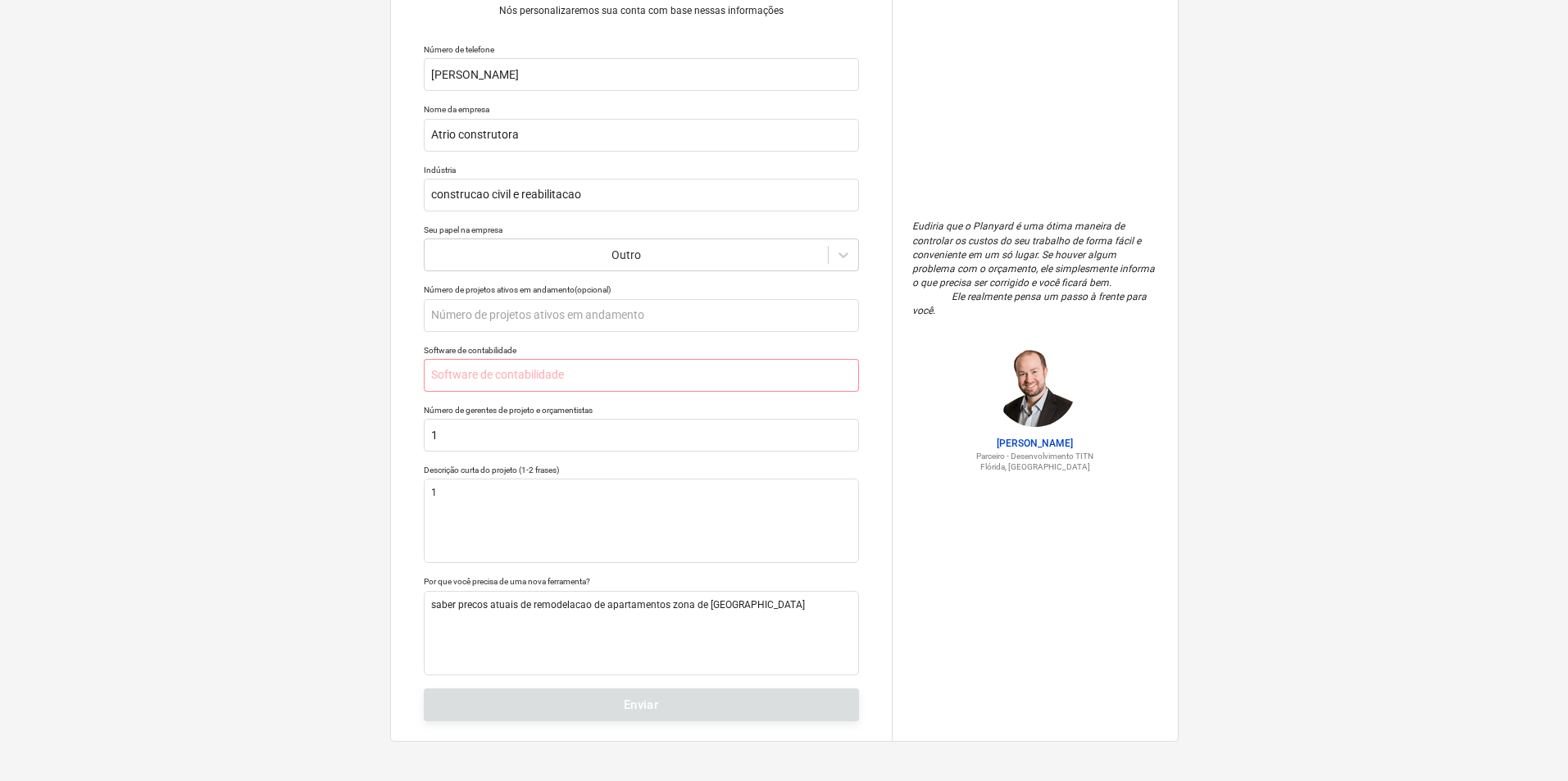
click at [637, 707] on div "Conte-nos um pouco mais sobre seu trabalho Nós personalizaremos sua conta com b…" at bounding box center [641, 346] width 501 height 789
click at [460, 377] on input "text" at bounding box center [642, 375] width 436 height 33
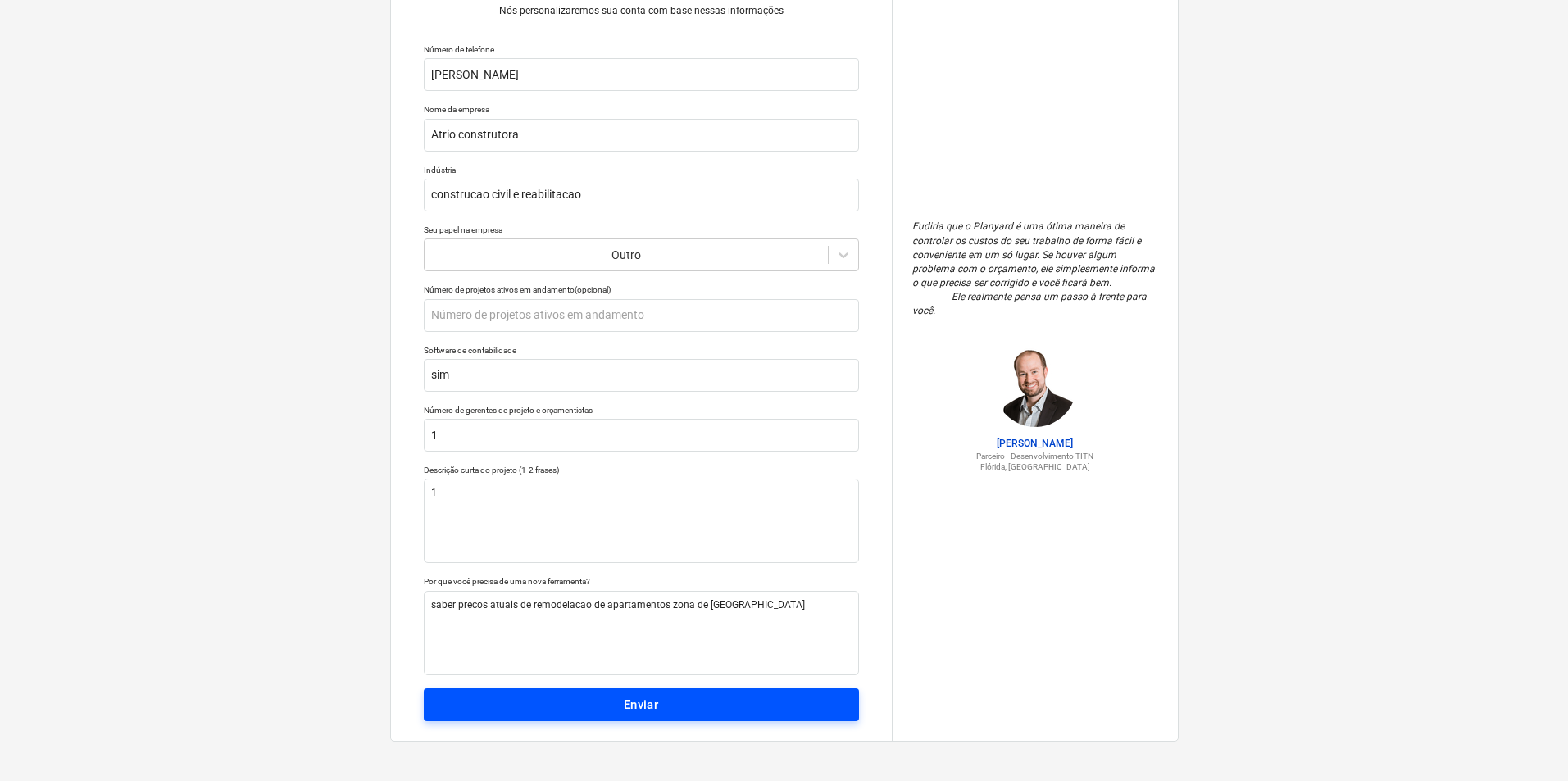
click at [627, 702] on font "Enviar" at bounding box center [641, 705] width 35 height 15
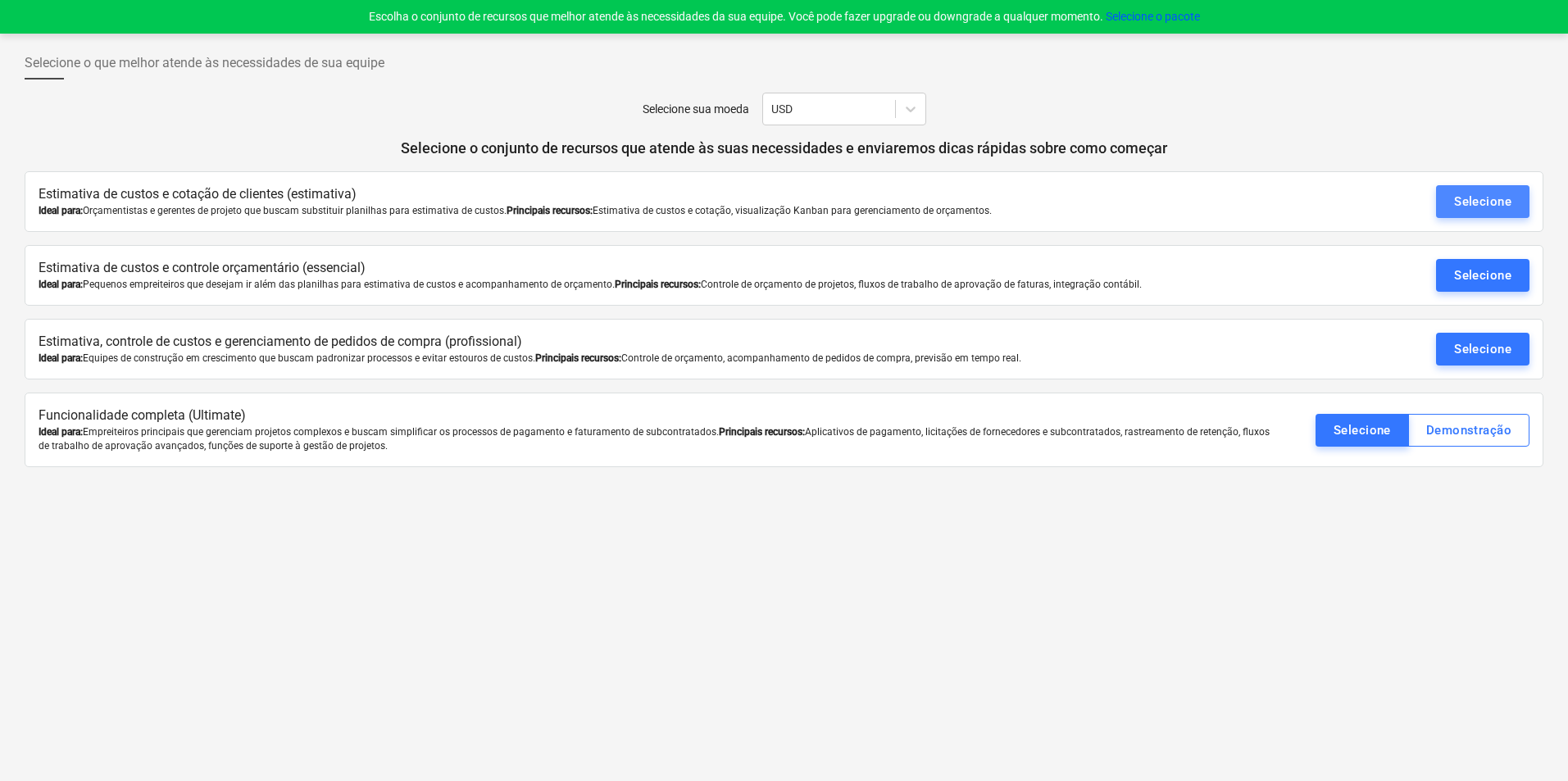
click at [1498, 197] on font "Selecione" at bounding box center [1482, 202] width 58 height 15
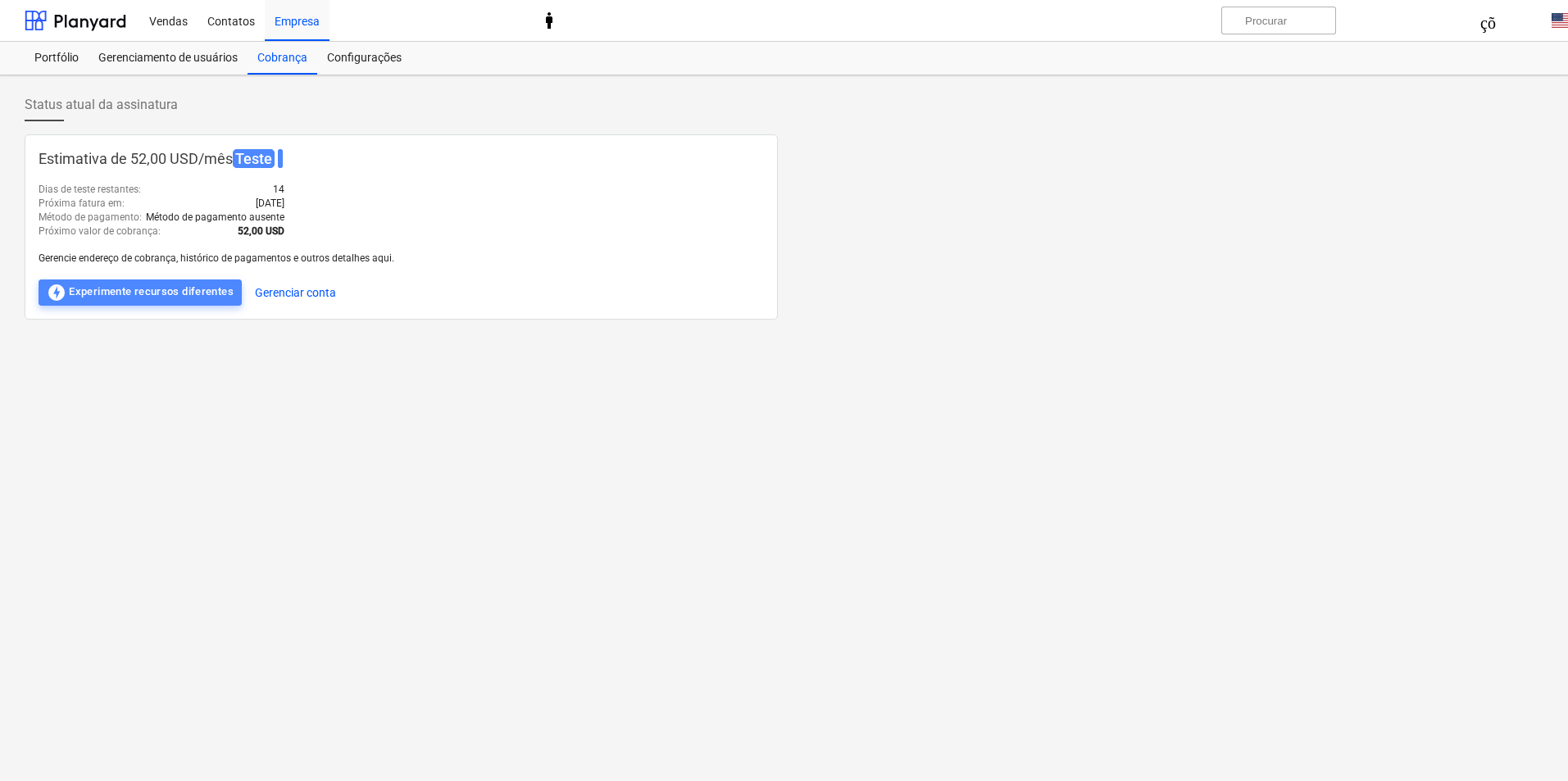
click at [183, 295] on font "Experimente recursos diferentes" at bounding box center [151, 291] width 164 height 13
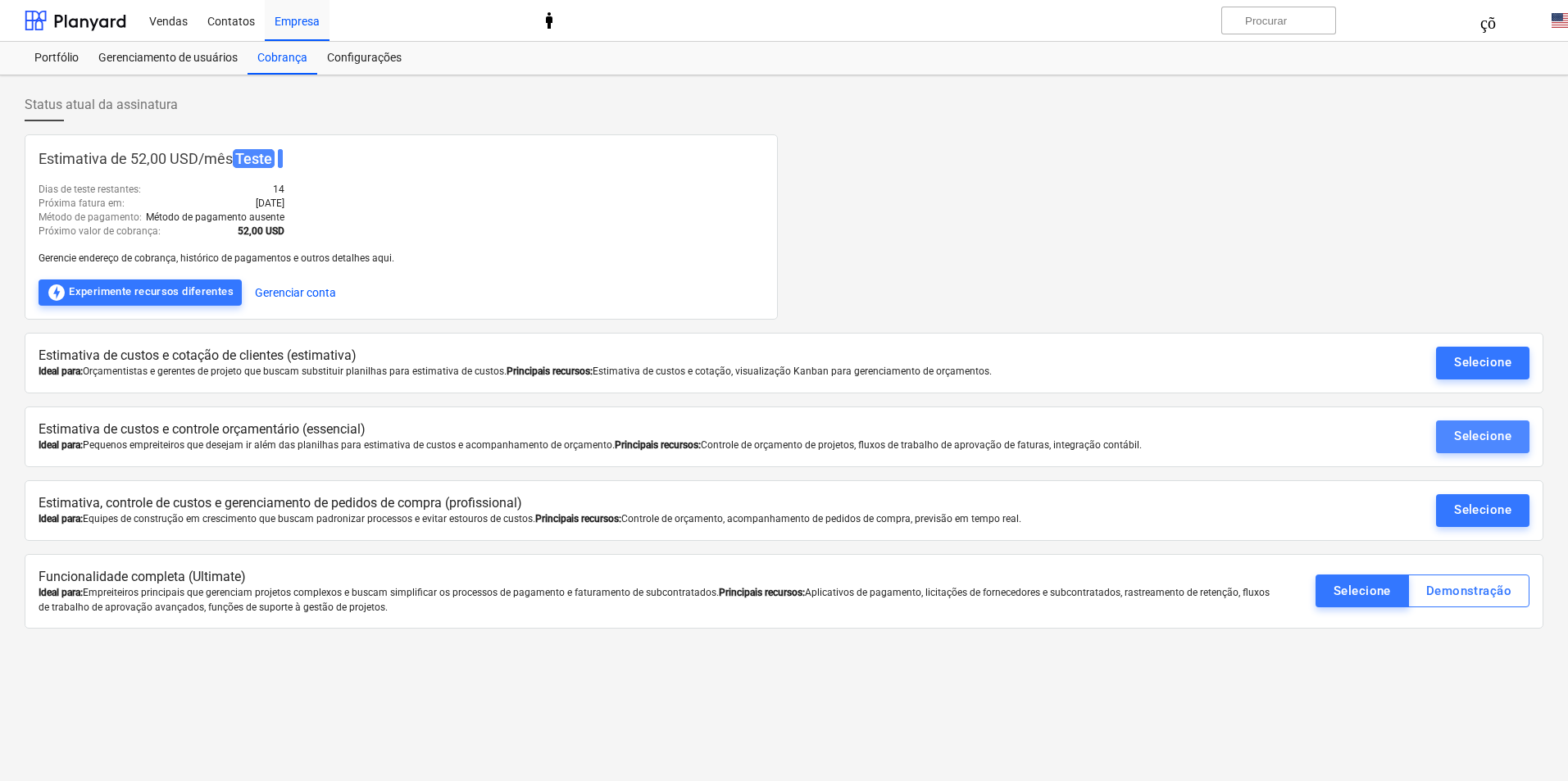
click at [1470, 440] on font "Selecione" at bounding box center [1482, 436] width 58 height 15
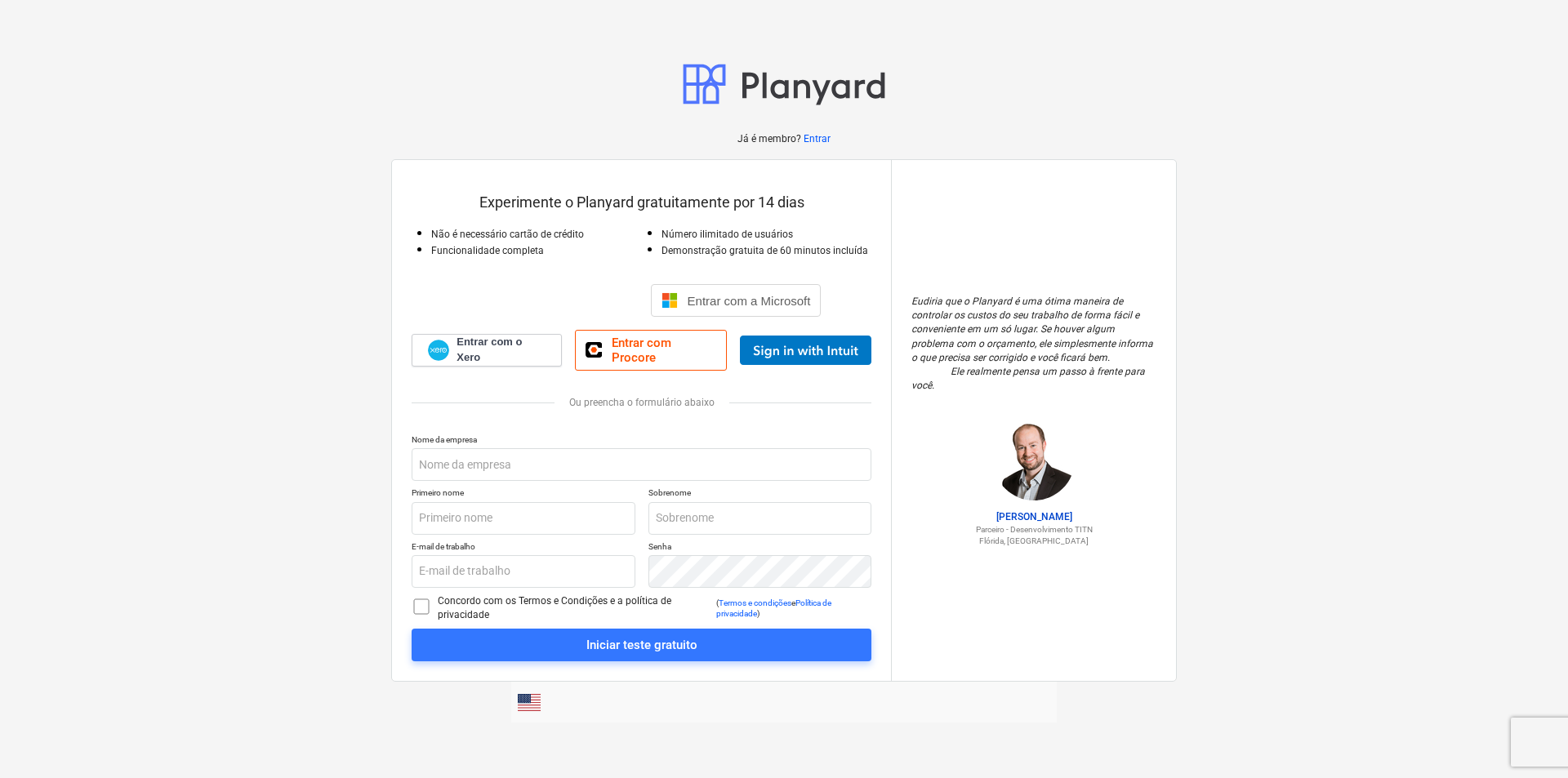
click at [537, 708] on span at bounding box center [530, 702] width 23 height 17
click at [628, 646] on div at bounding box center [781, 389] width 1562 height 778
click at [628, 646] on font "Iniciar teste gratuito" at bounding box center [642, 645] width 111 height 15
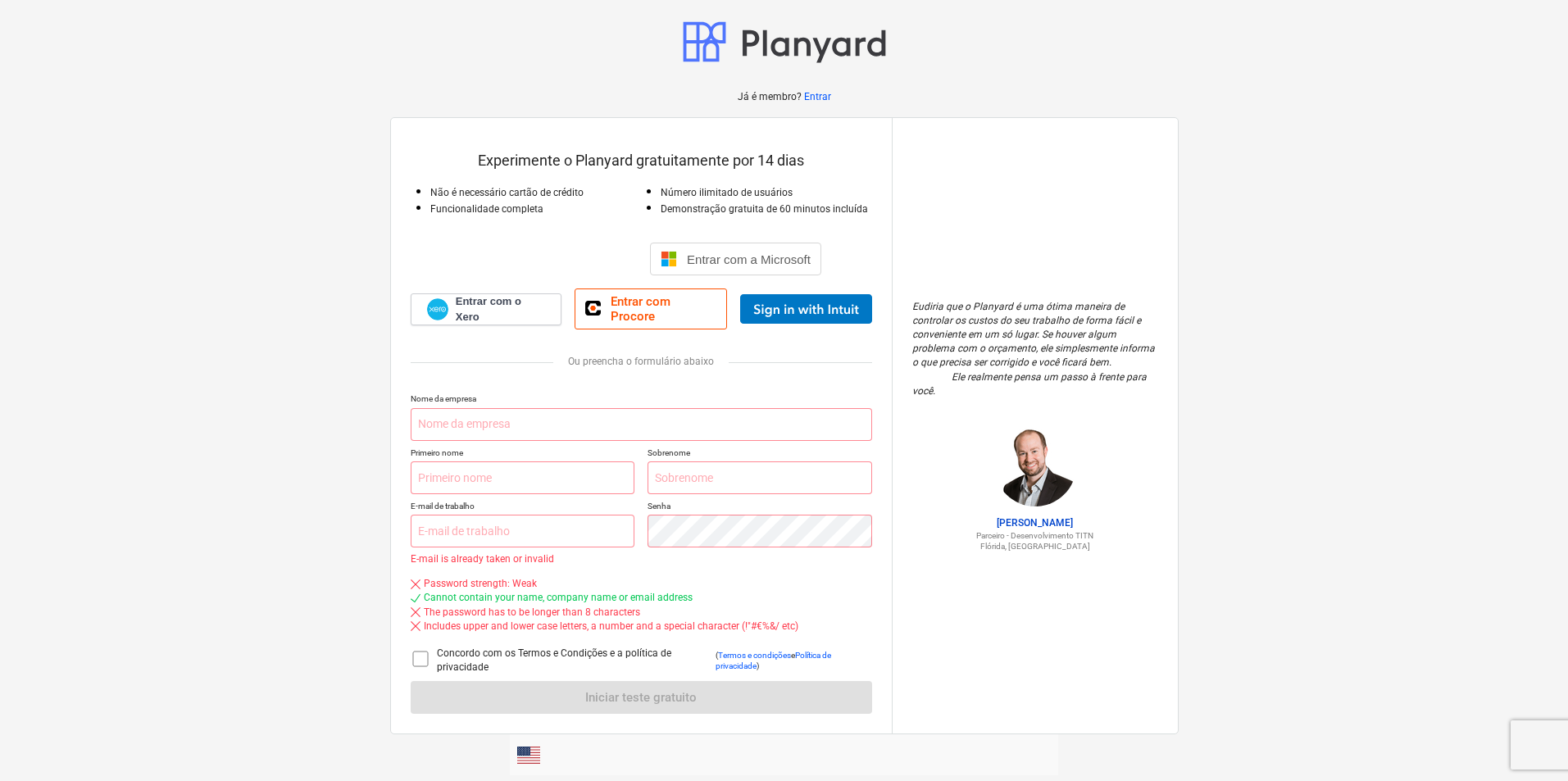
click at [630, 648] on font "Concordo com os Termos e Condições e a política de privacidade" at bounding box center [553, 660] width 234 height 25
